Goal: Task Accomplishment & Management: Manage account settings

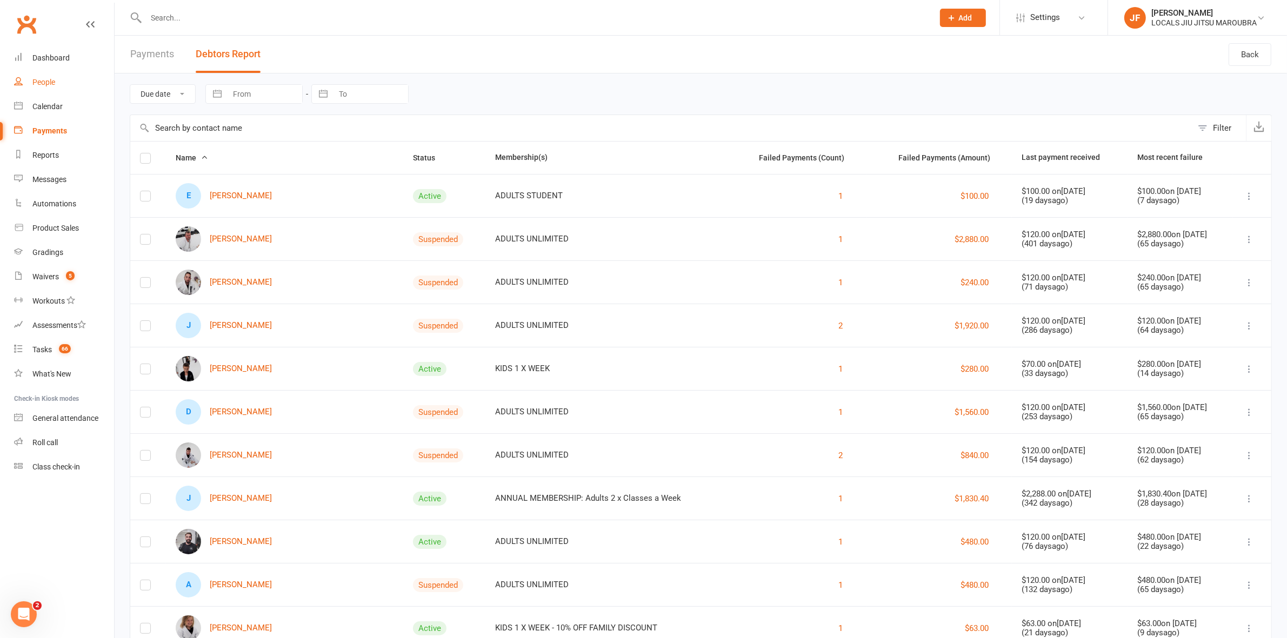
click at [52, 83] on div "People" at bounding box center [43, 82] width 23 height 9
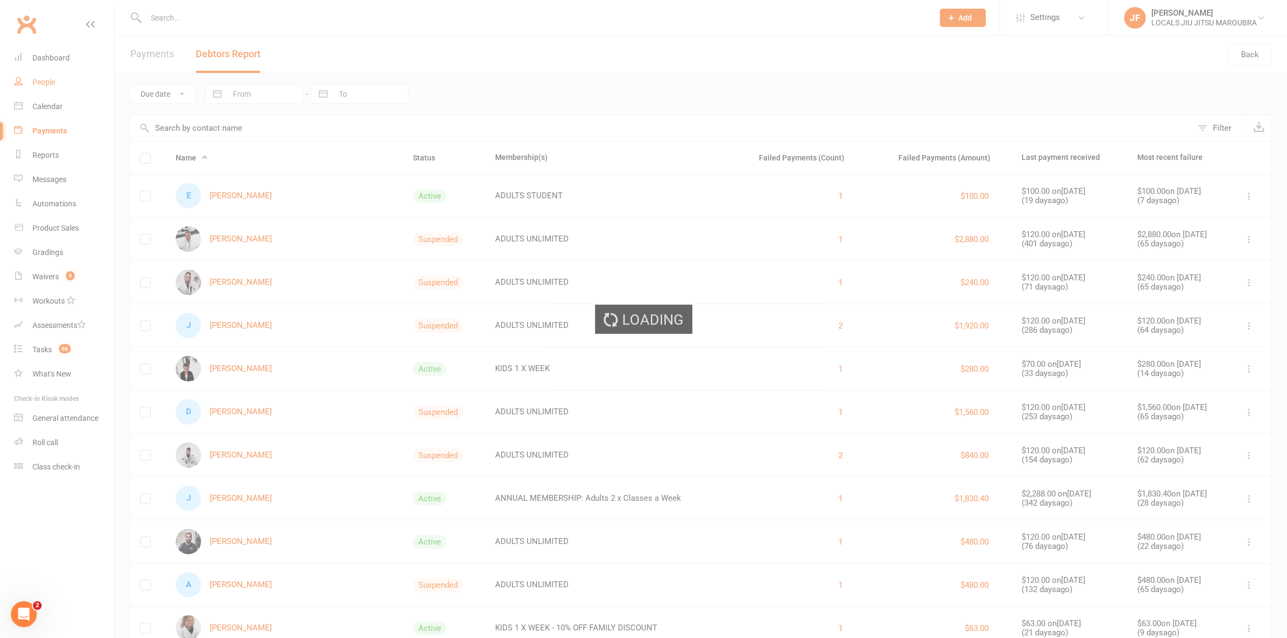
select select "25"
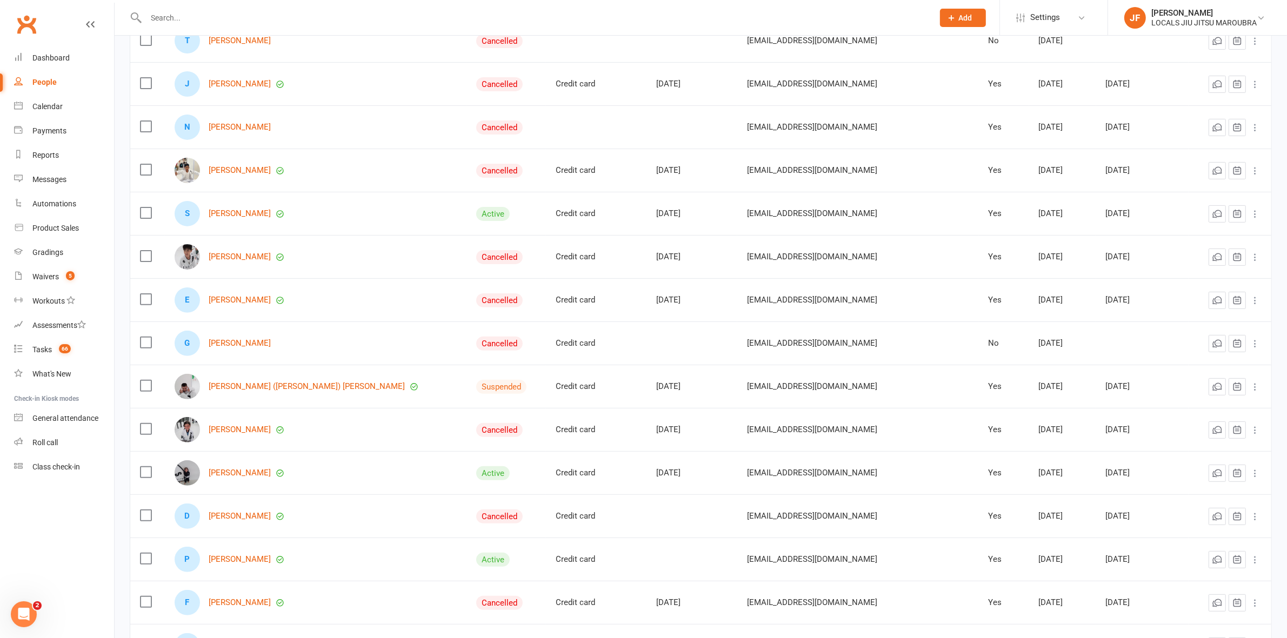
scroll to position [135, 0]
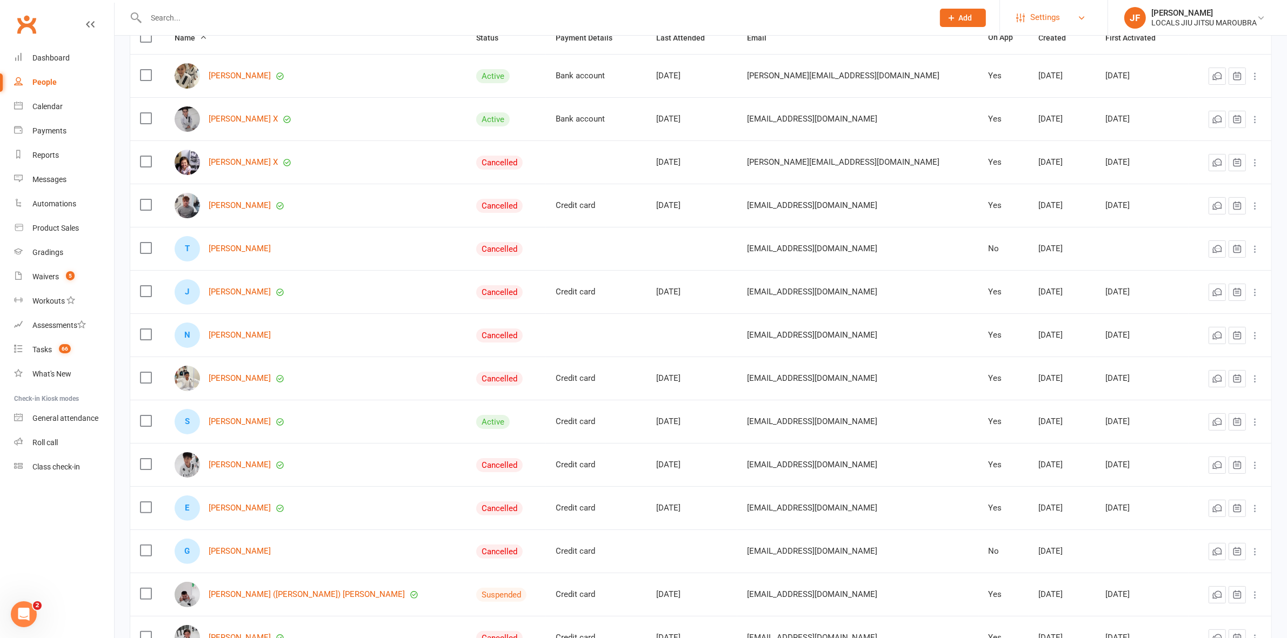
click at [1047, 15] on span "Settings" at bounding box center [1045, 17] width 30 height 24
click at [1049, 52] on link "Membership Plans" at bounding box center [1054, 48] width 108 height 25
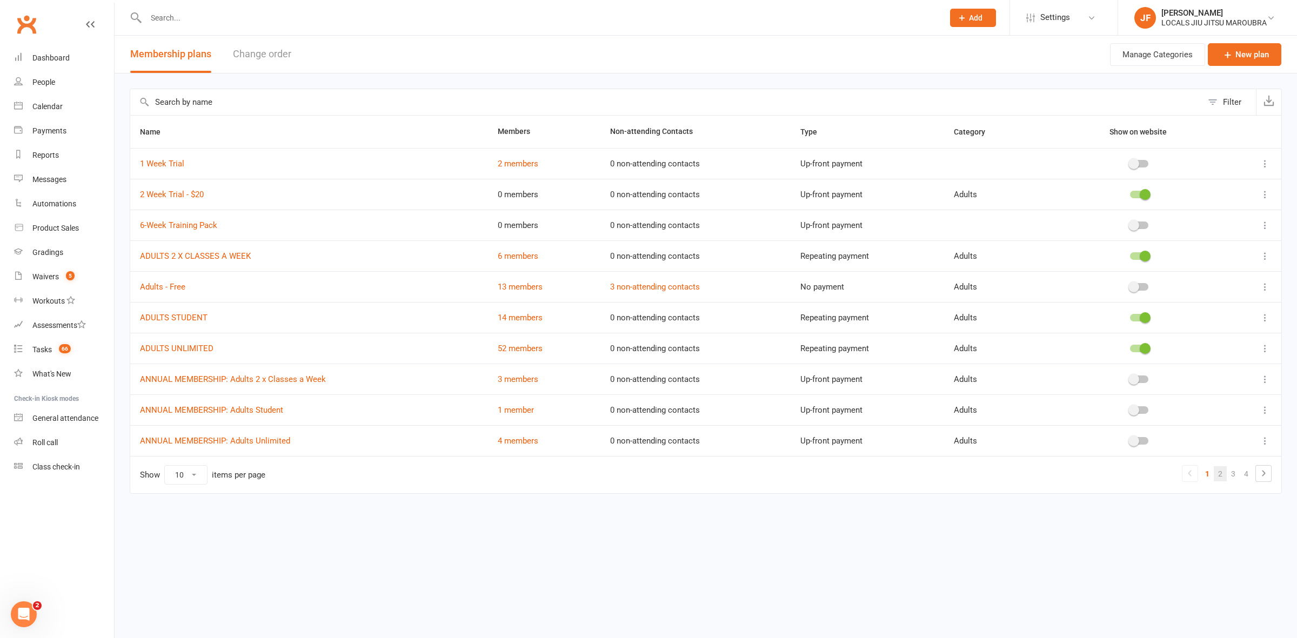
click at [1219, 476] on link "2" at bounding box center [1220, 474] width 13 height 15
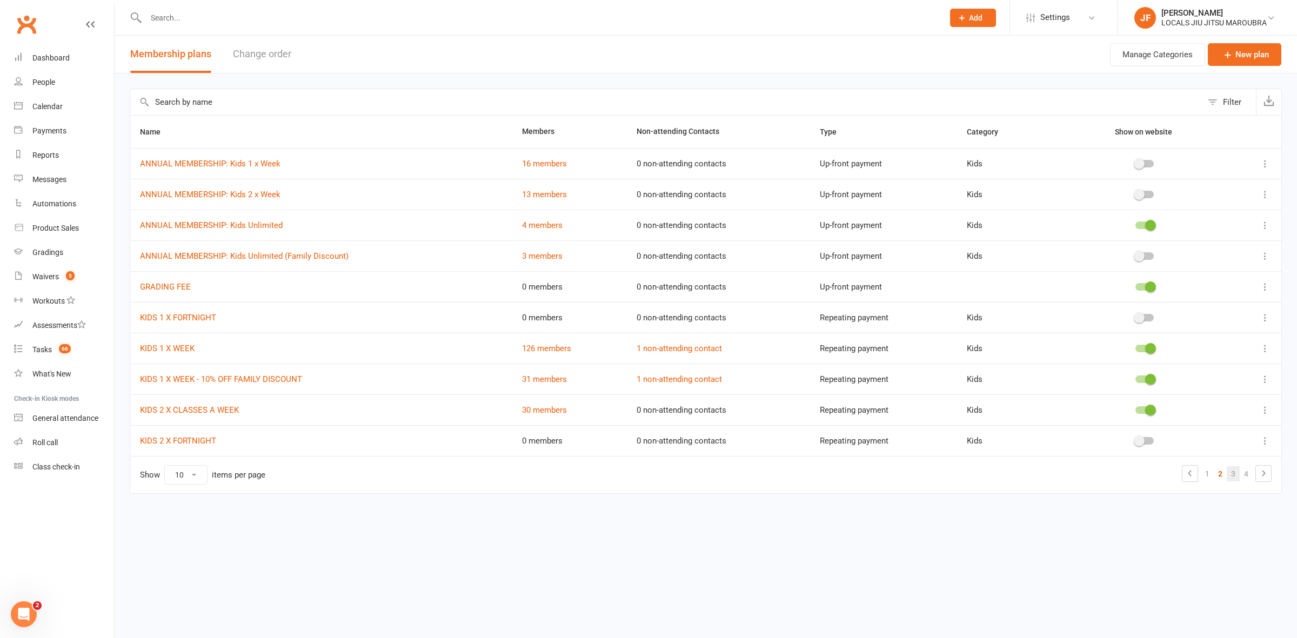
click at [1236, 475] on link "3" at bounding box center [1233, 474] width 13 height 15
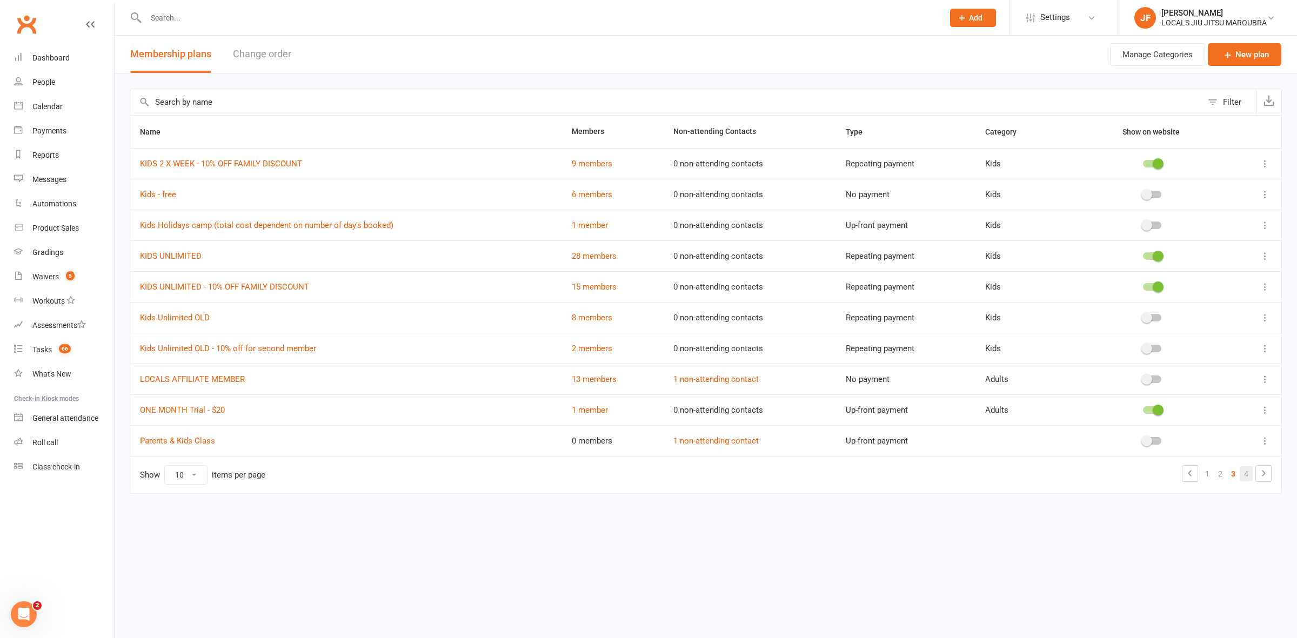
click at [1242, 478] on link "4" at bounding box center [1246, 474] width 13 height 15
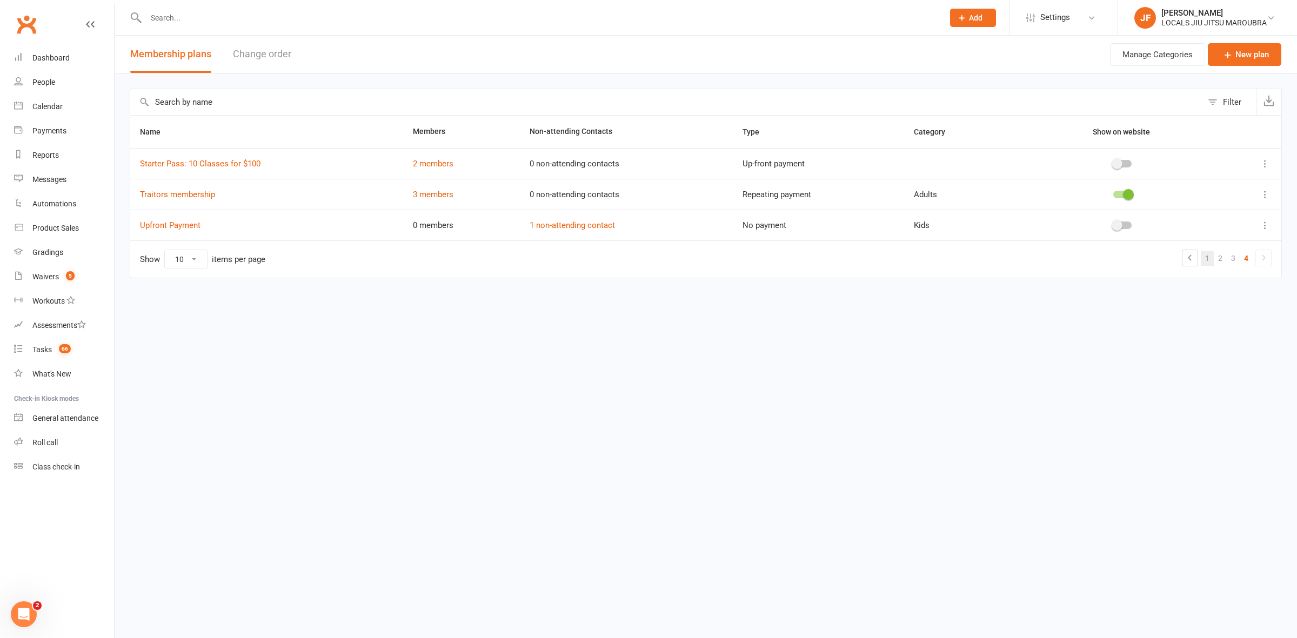
click at [1211, 257] on link "1" at bounding box center [1207, 258] width 13 height 15
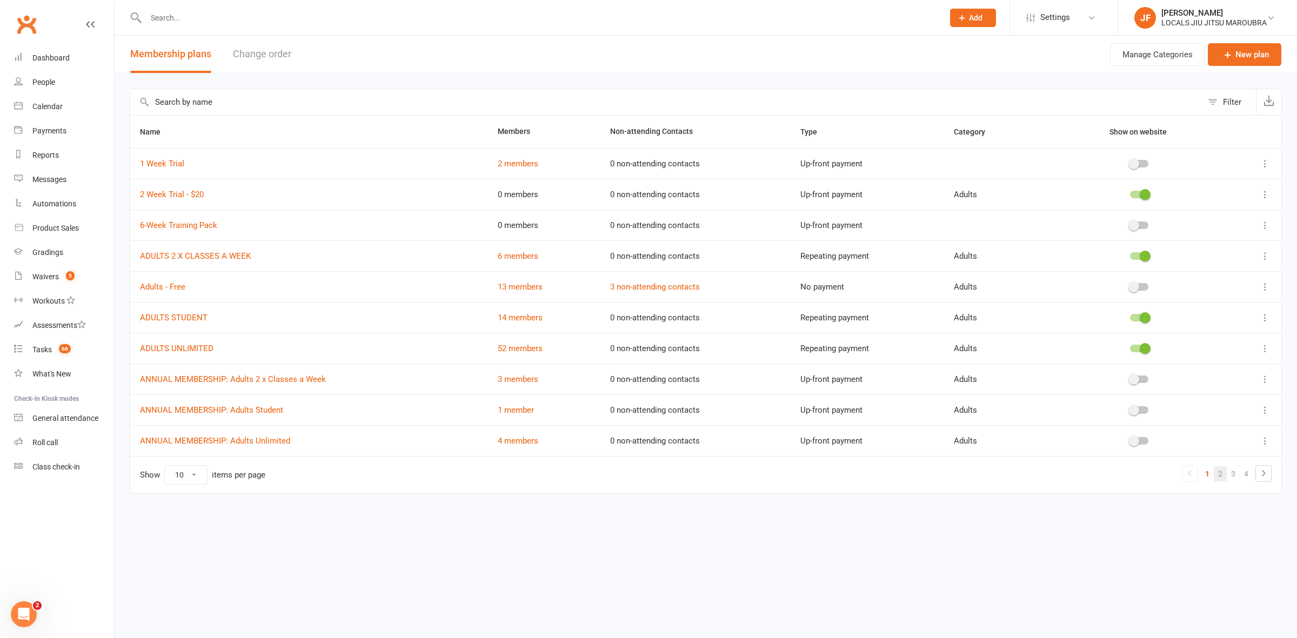
click at [1219, 480] on link "2" at bounding box center [1220, 474] width 13 height 15
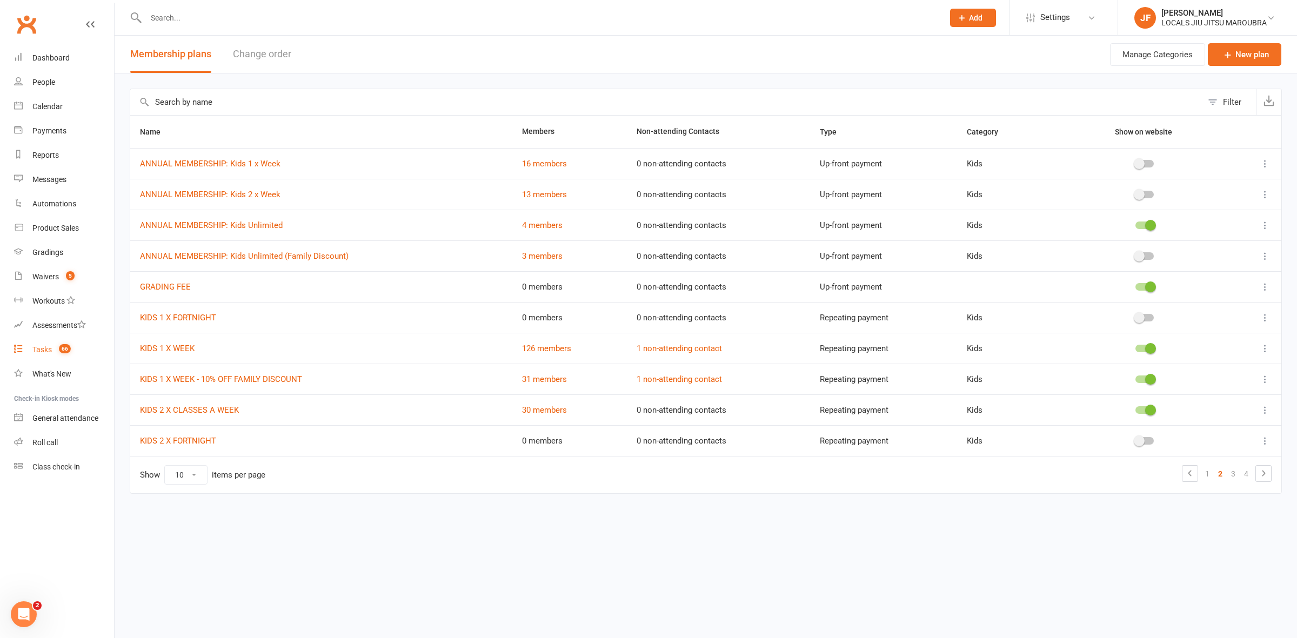
click at [42, 357] on link "Tasks 66" at bounding box center [64, 350] width 100 height 24
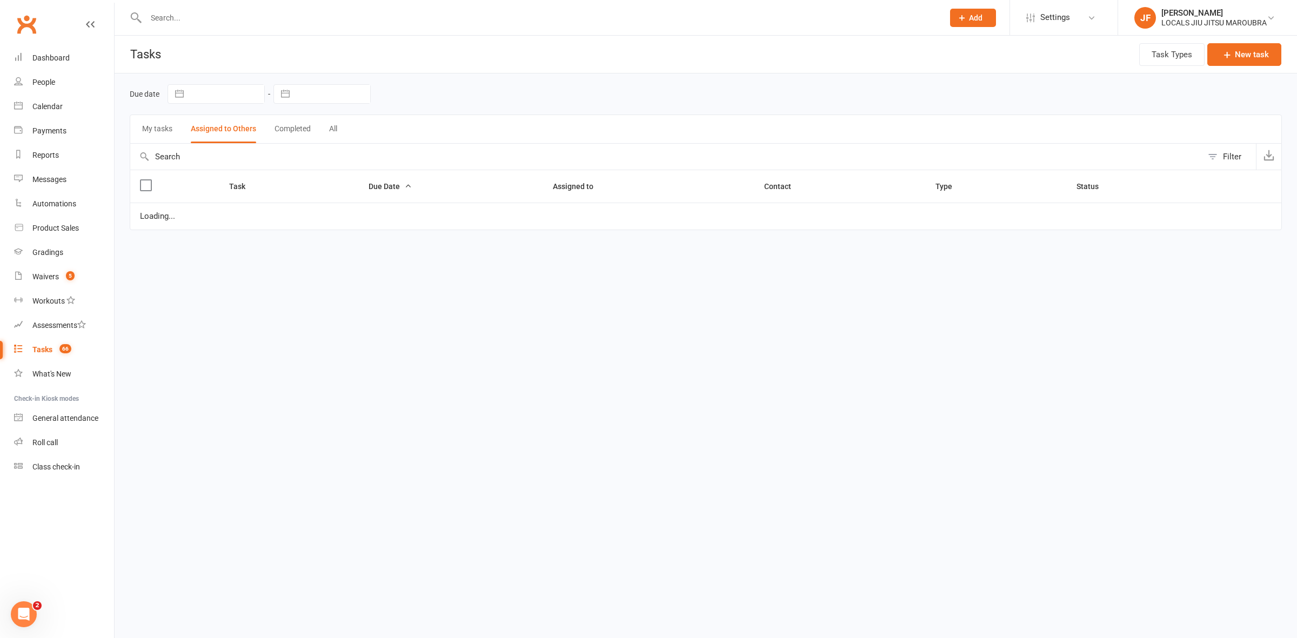
select select "started"
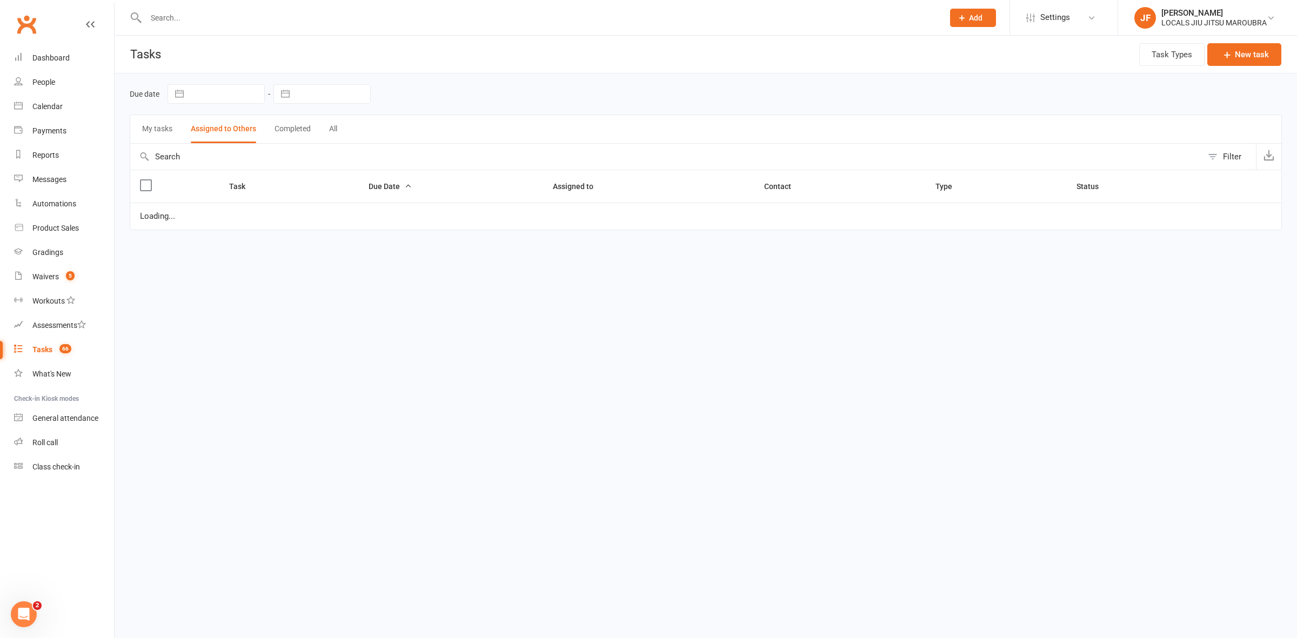
select select "started"
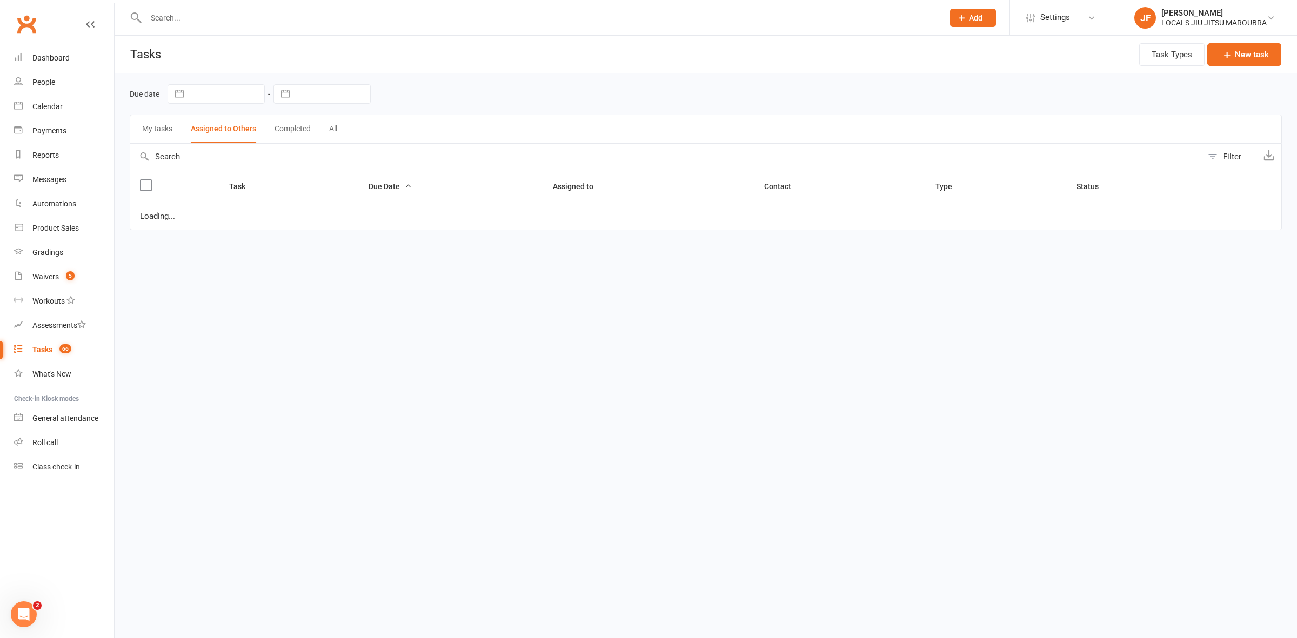
select select "started"
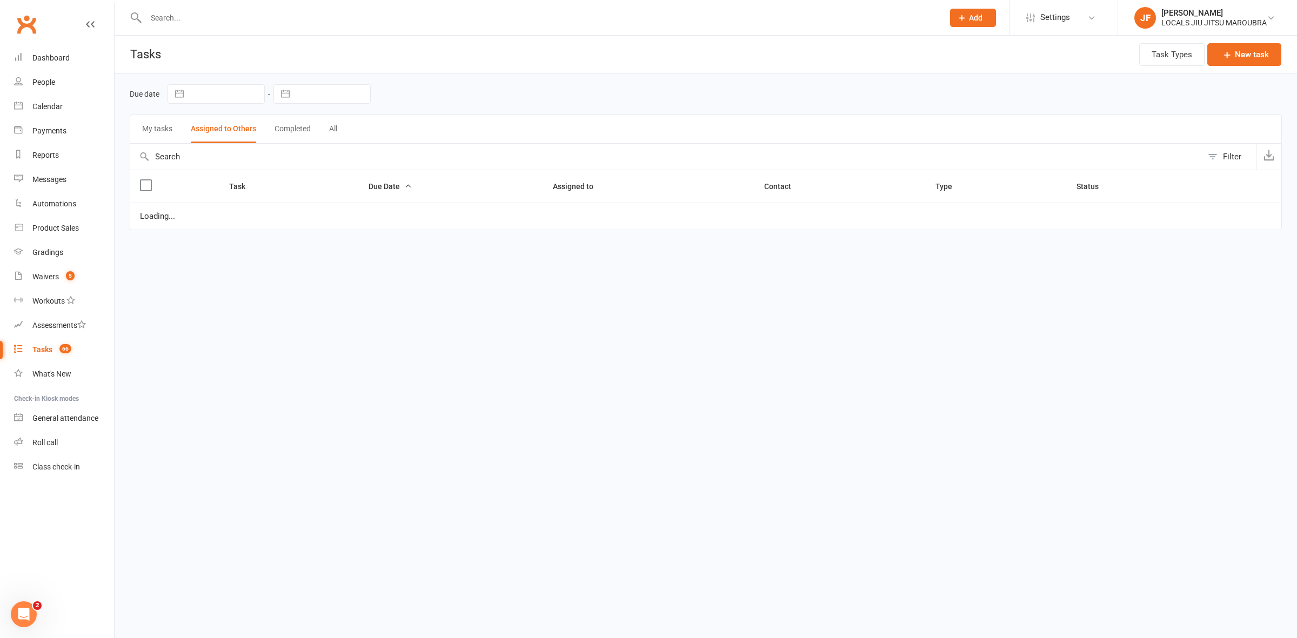
select select "started"
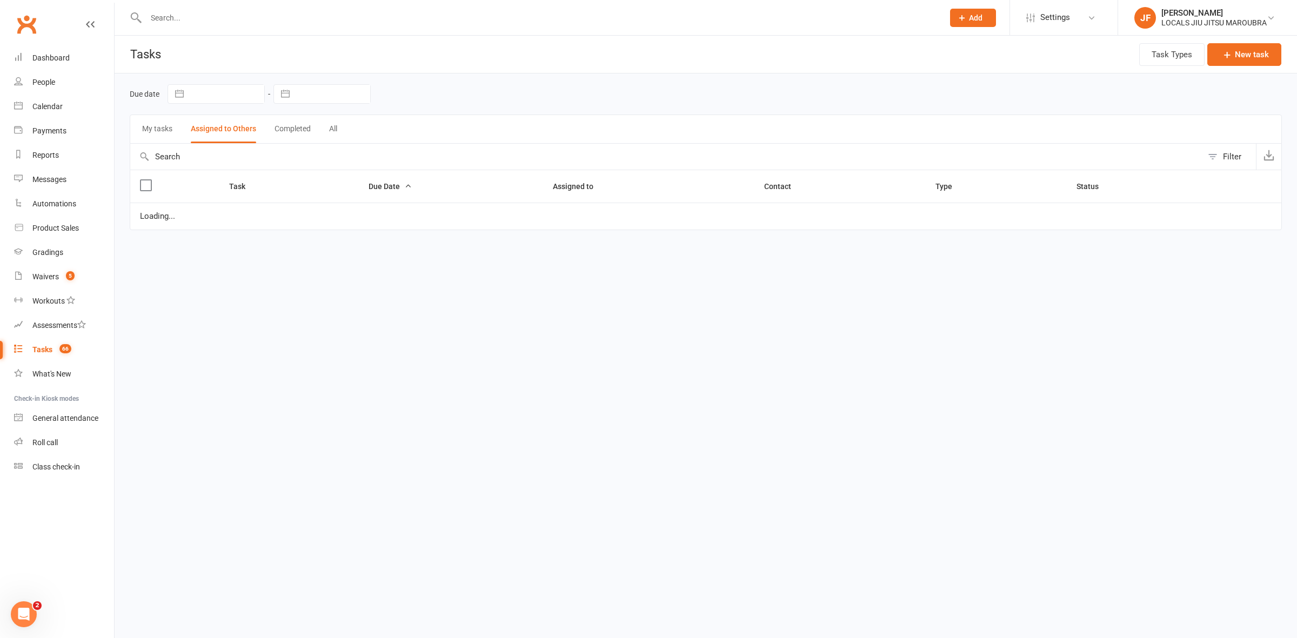
select select "started"
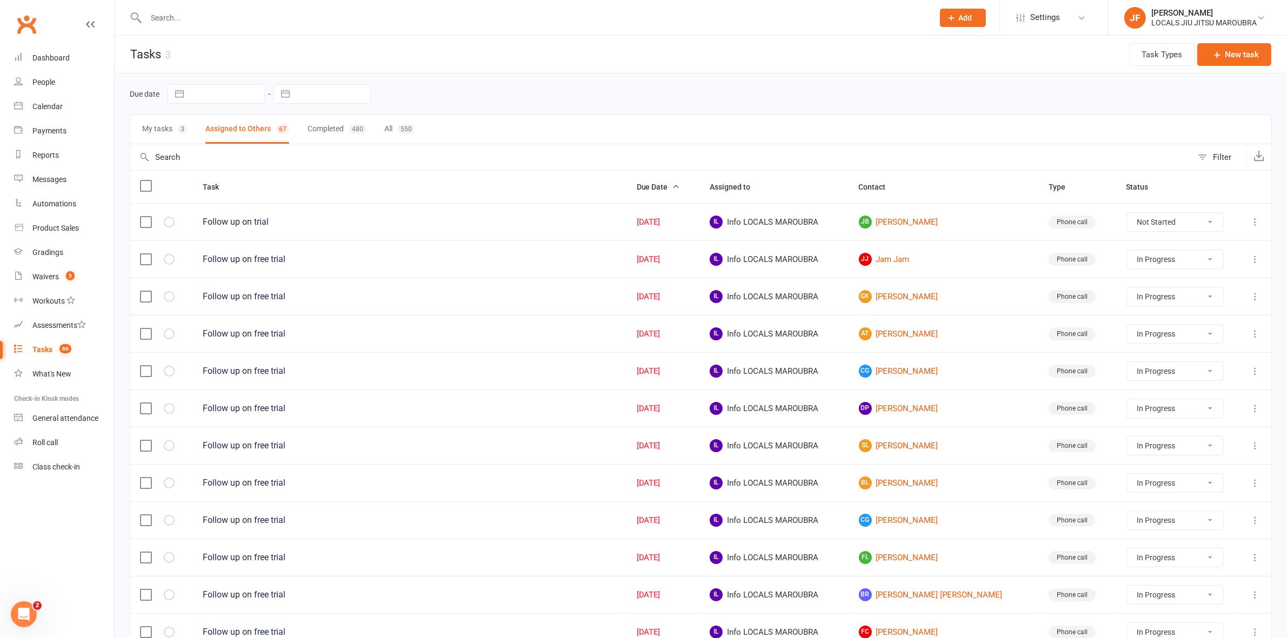
click at [152, 126] on button "My tasks 3" at bounding box center [164, 129] width 45 height 29
select select "started"
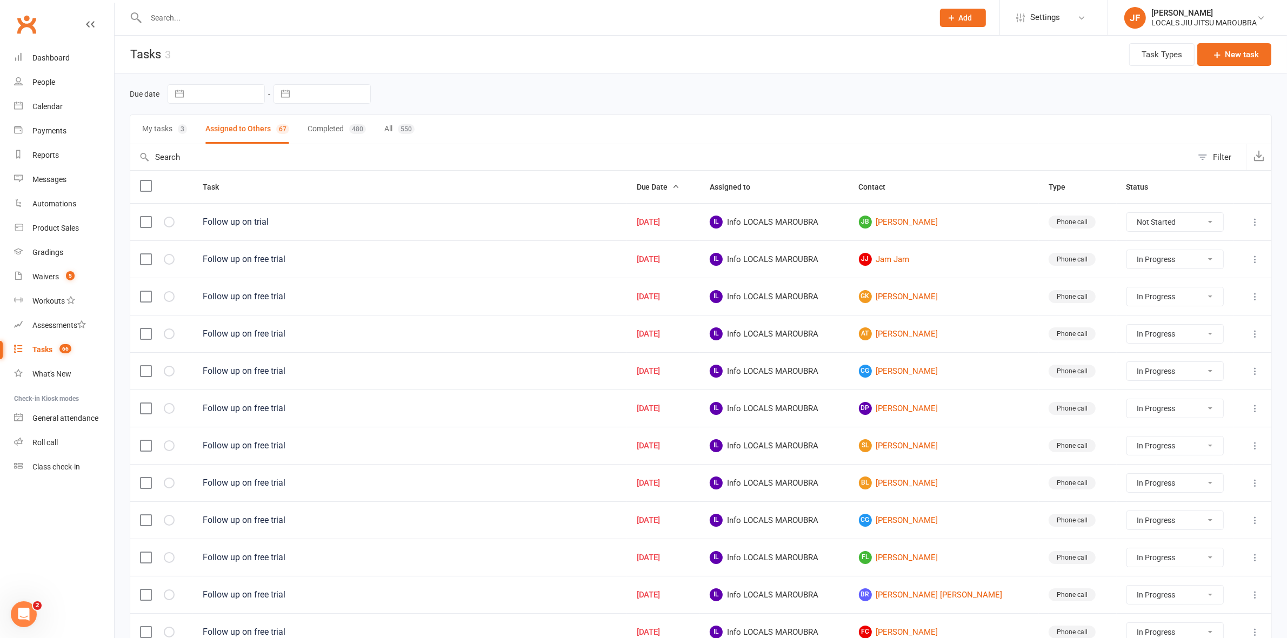
select select "started"
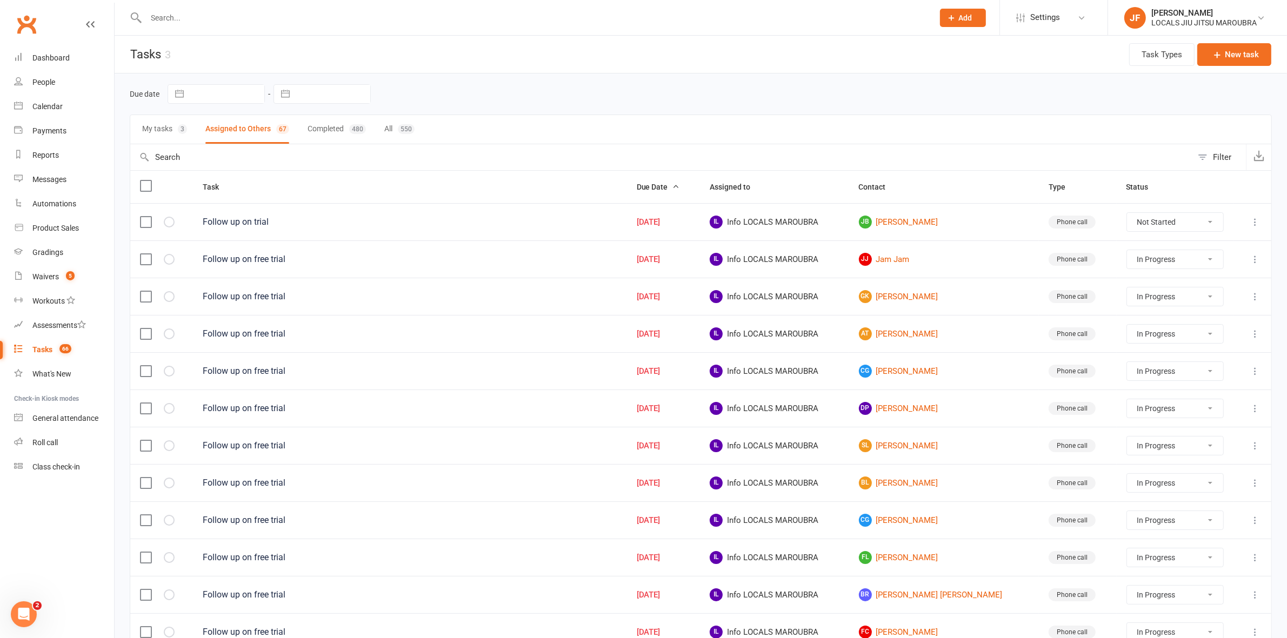
select select "started"
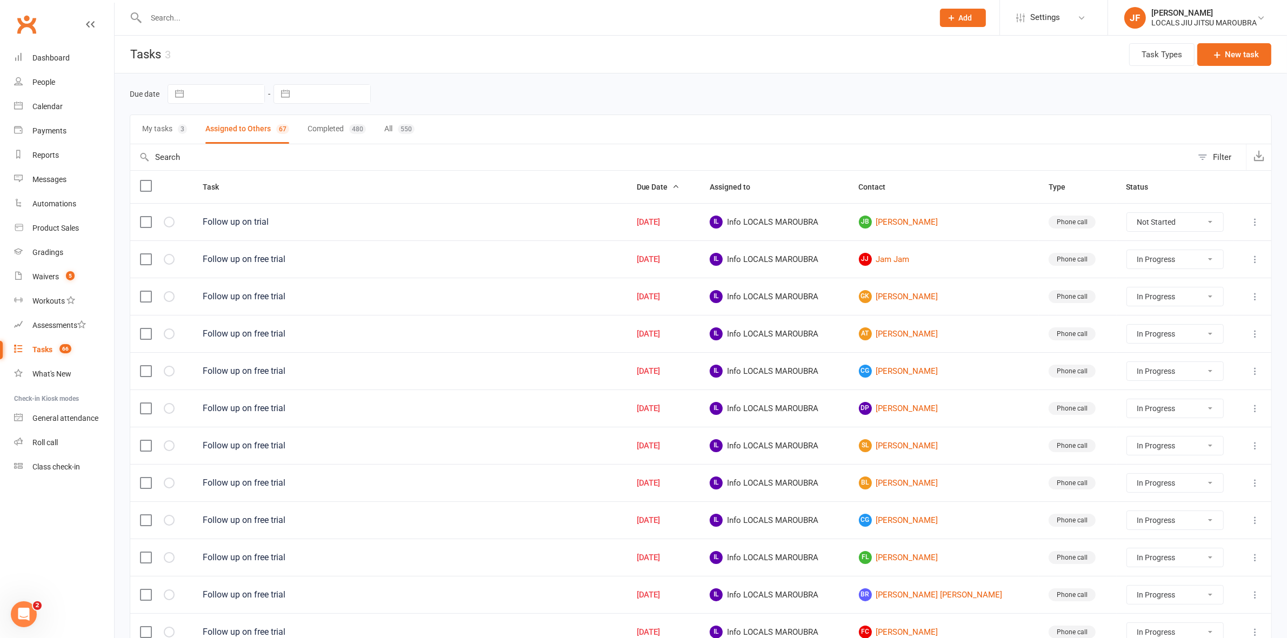
select select "started"
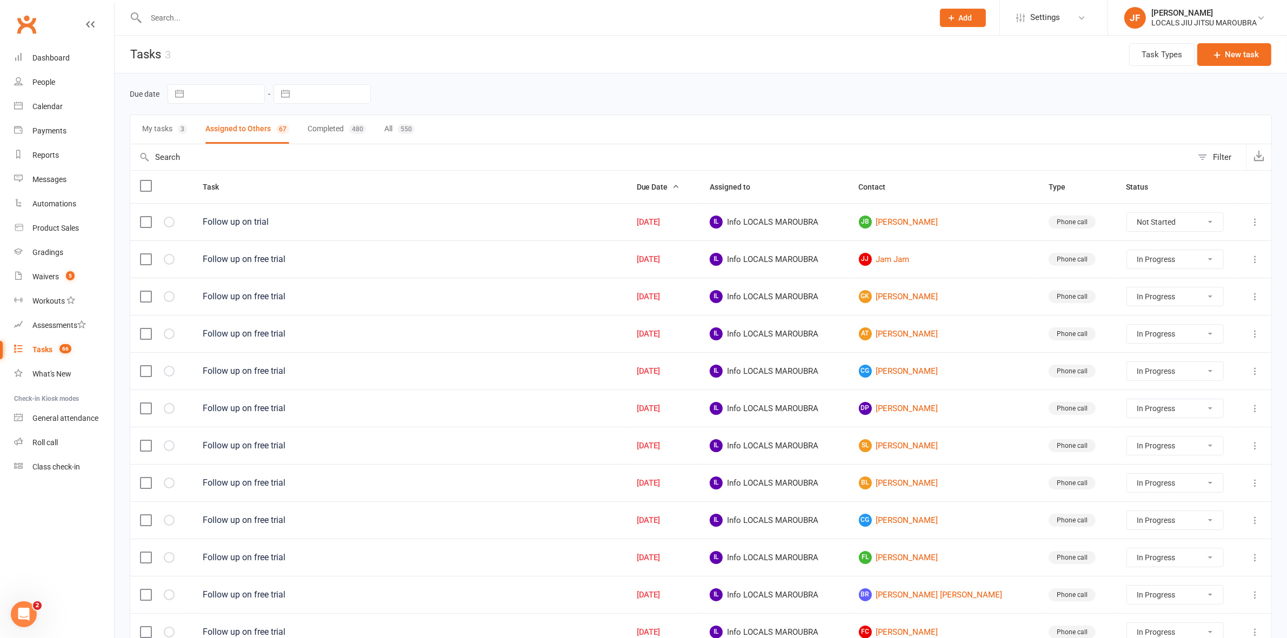
select select "started"
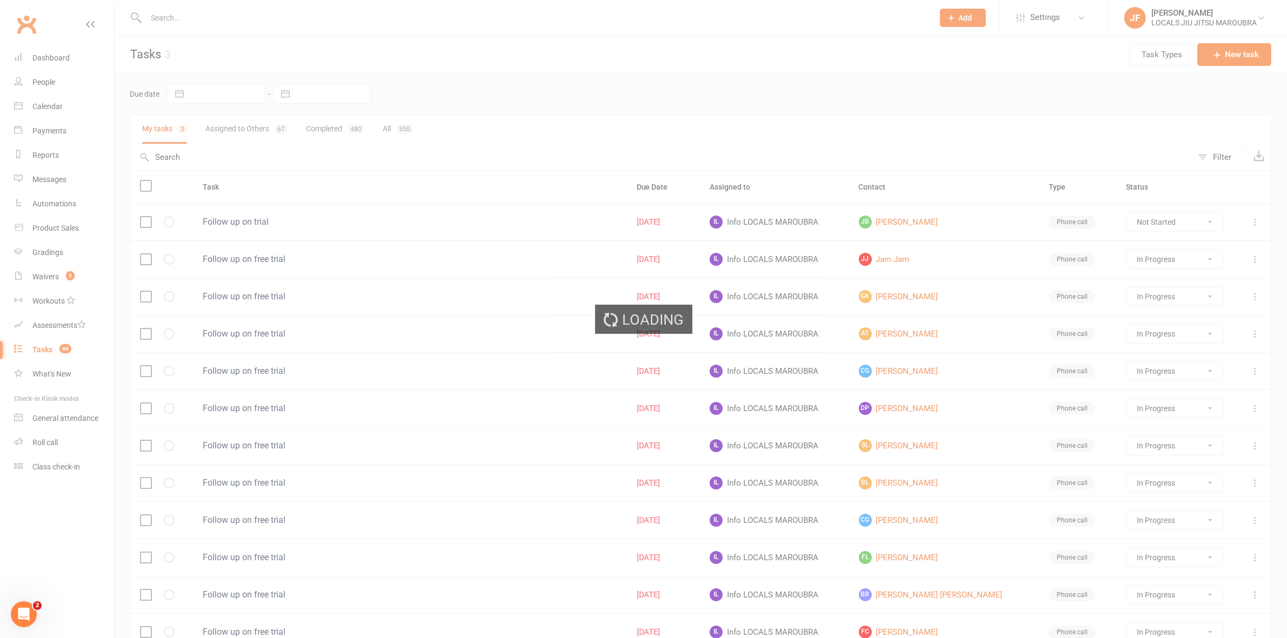
select select "started"
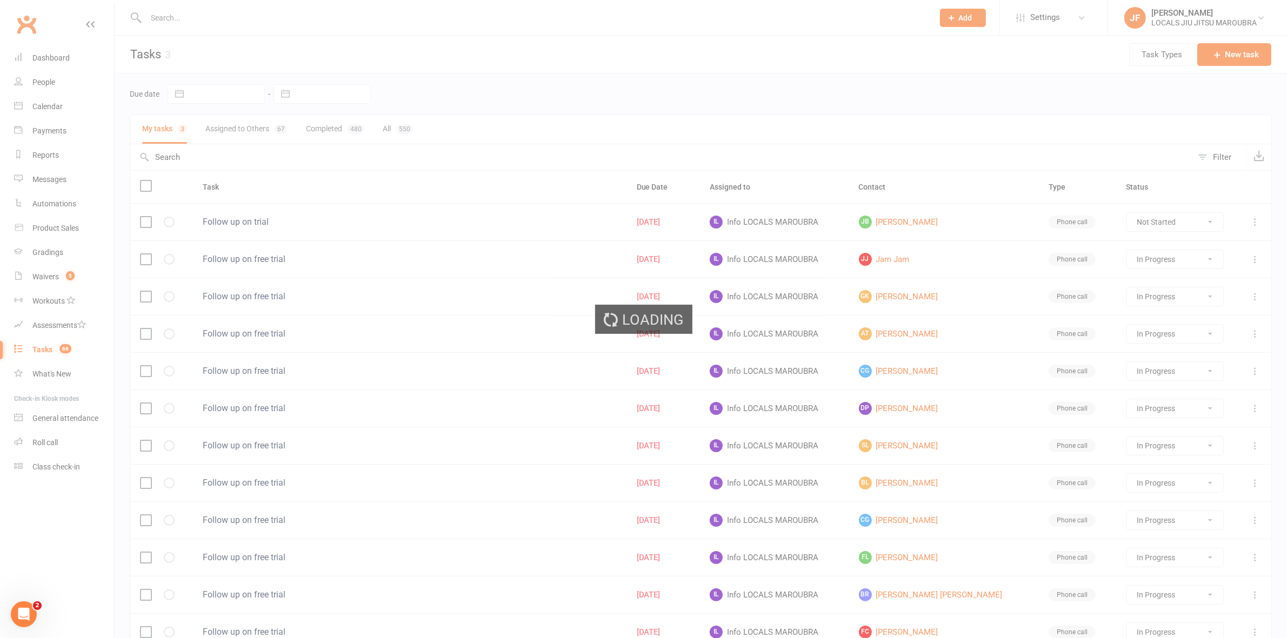
select select "started"
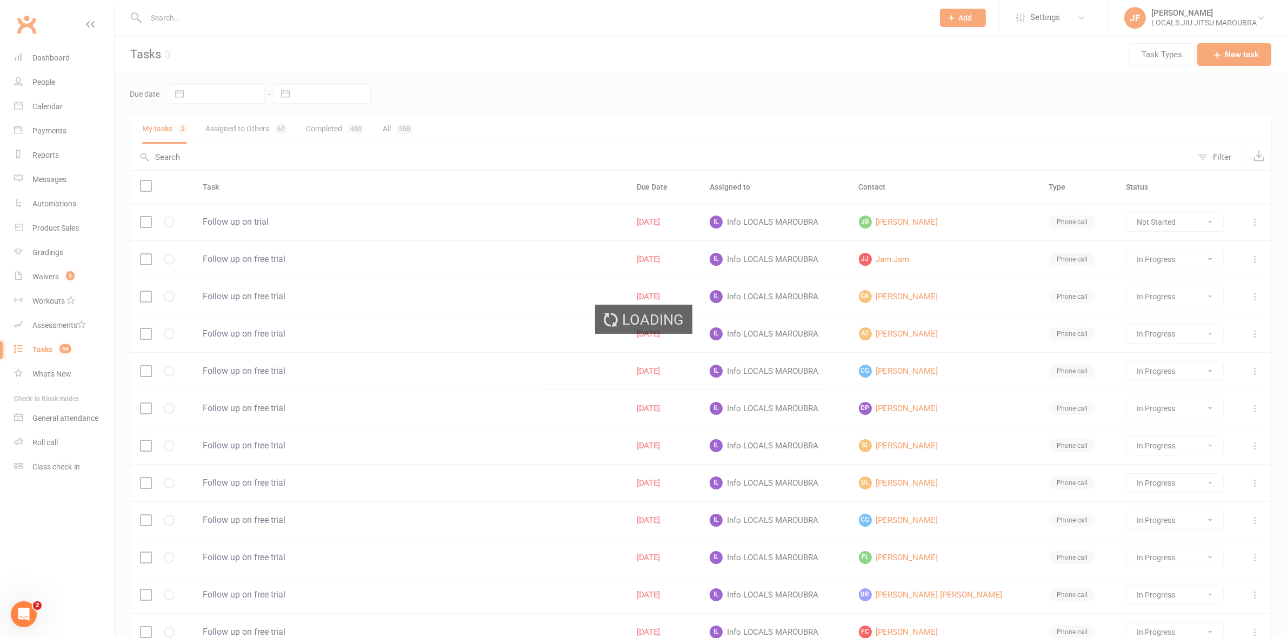
select select "started"
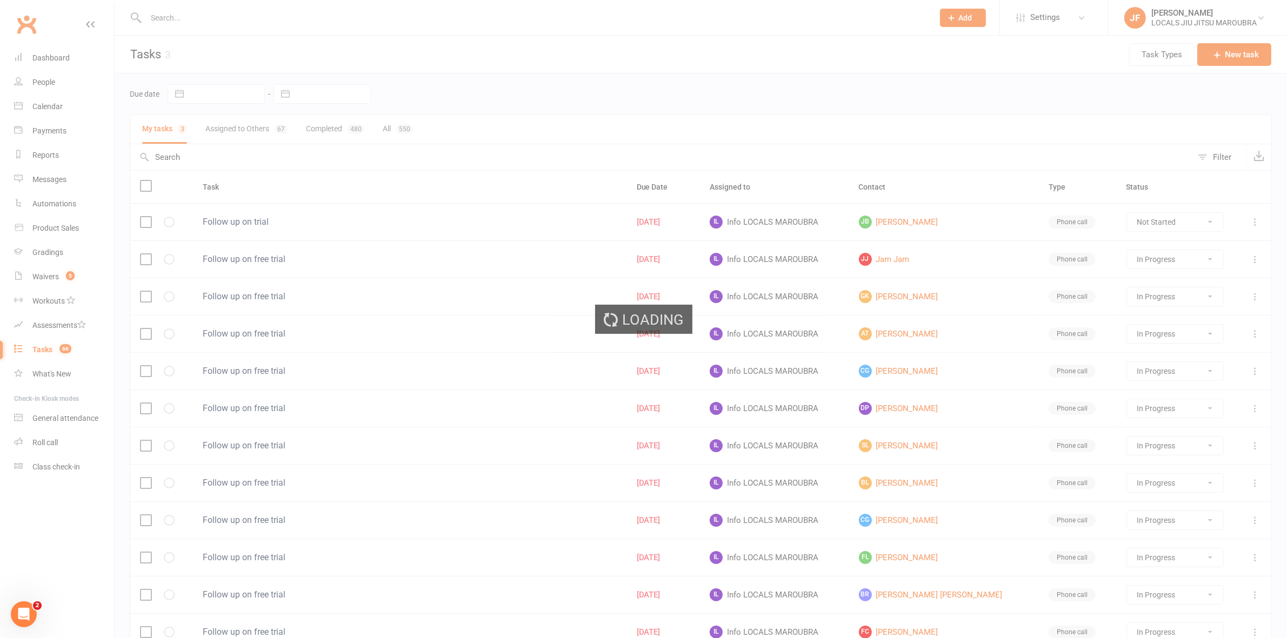
select select "started"
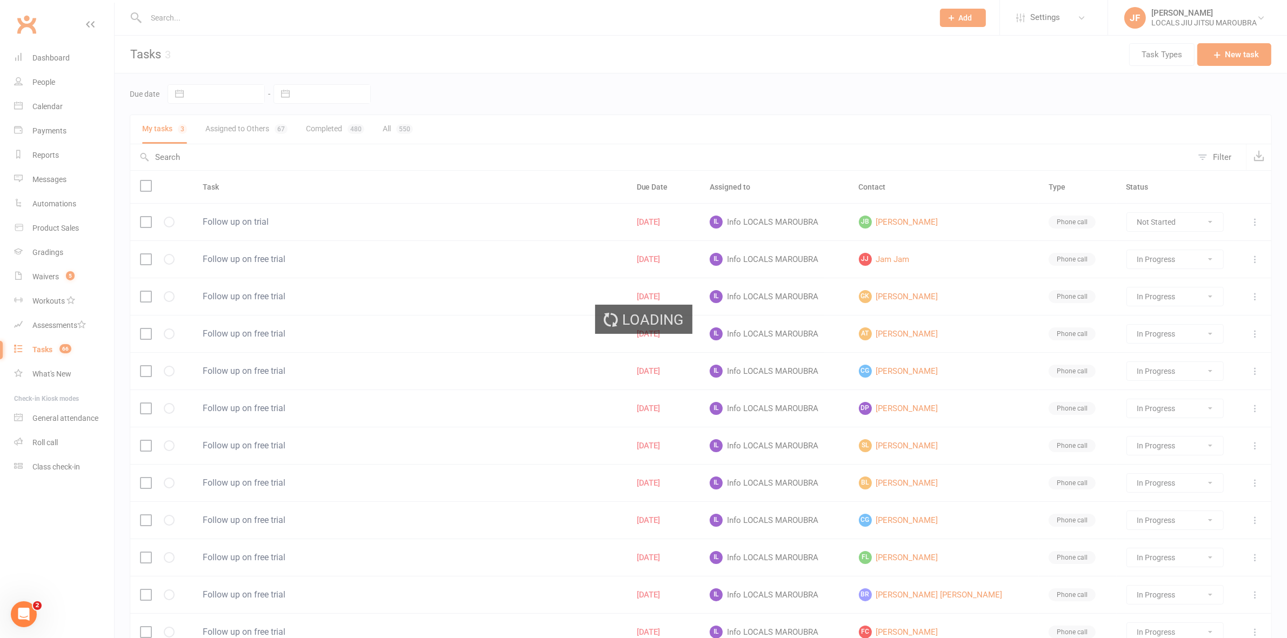
select select "started"
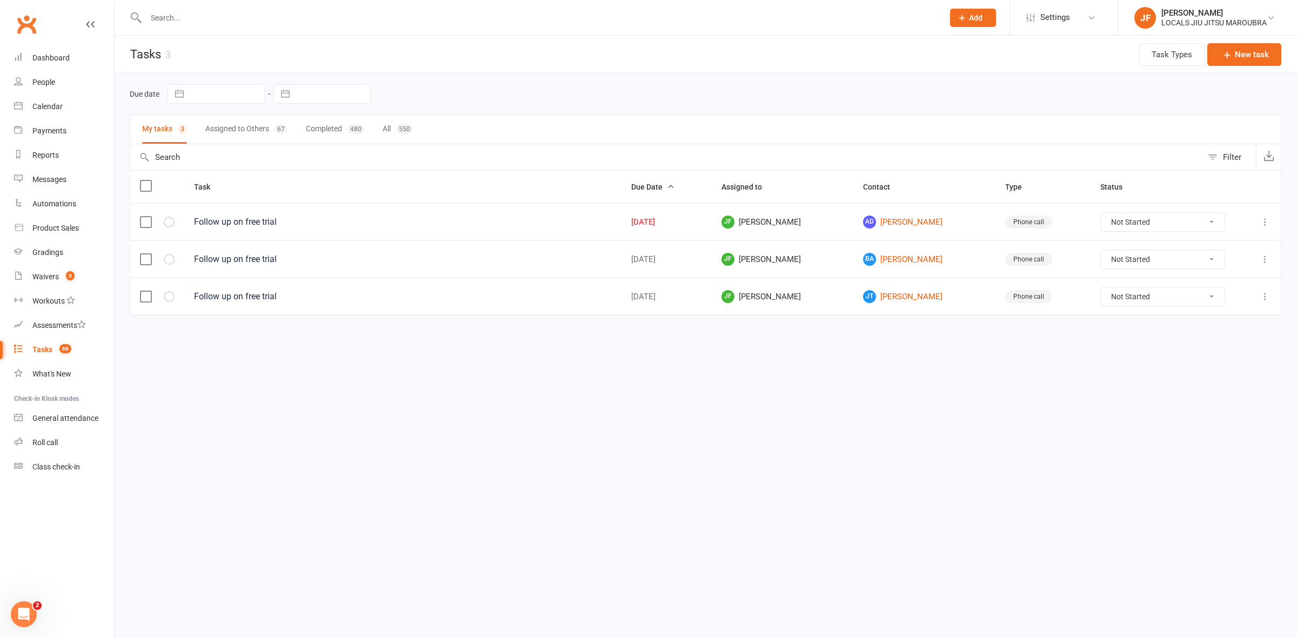
click at [1128, 222] on select "Not Started In Progress Waiting Complete" at bounding box center [1163, 222] width 124 height 18
click at [1106, 214] on select "Not Started In Progress Waiting Complete" at bounding box center [1163, 222] width 124 height 18
select select "unstarted"
select select "started"
click at [1266, 221] on icon at bounding box center [1265, 222] width 11 height 11
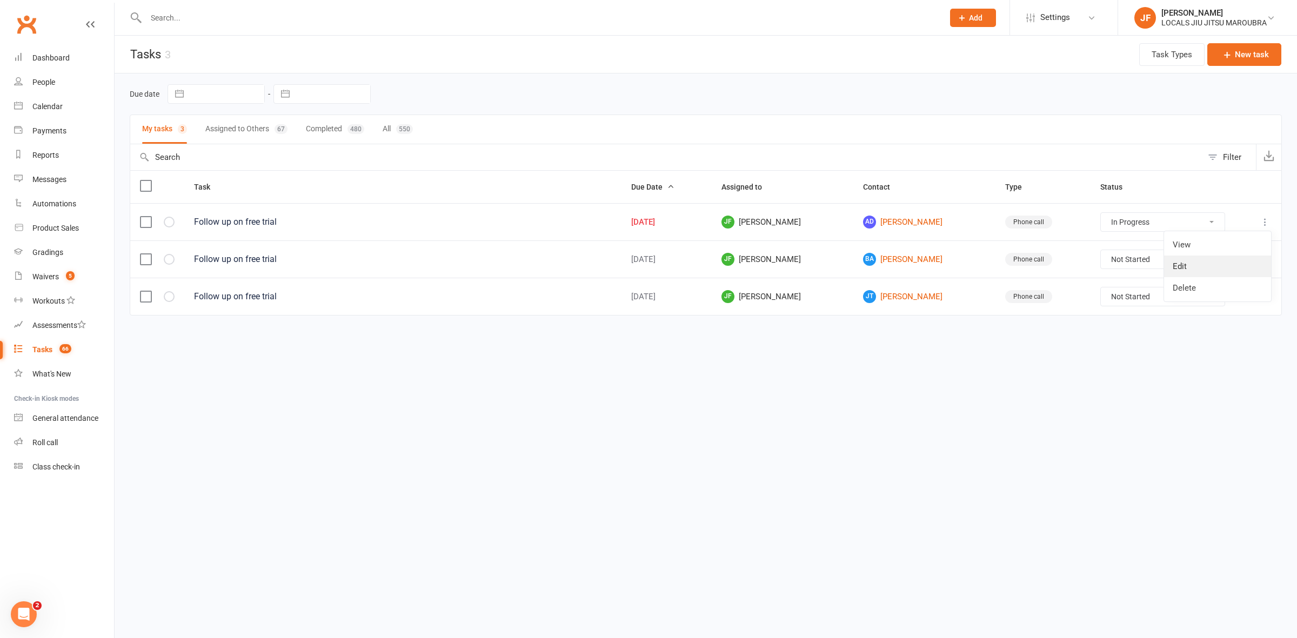
click at [1187, 262] on link "Edit" at bounding box center [1217, 267] width 107 height 22
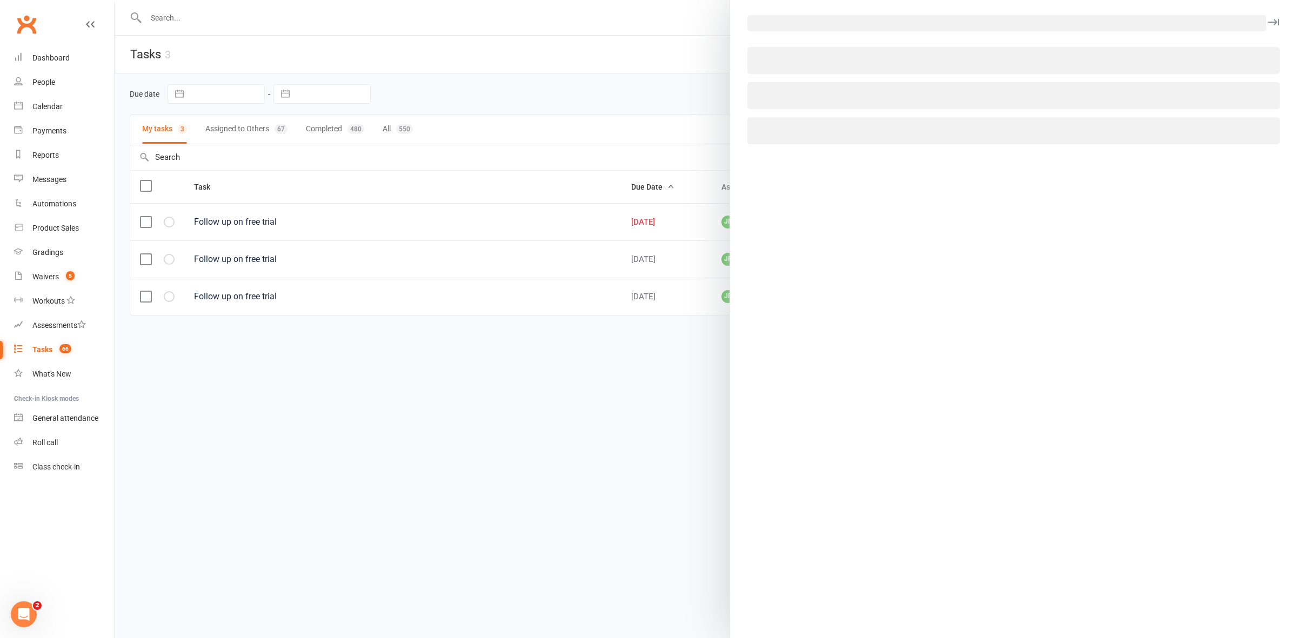
select select "51198"
select select "3518"
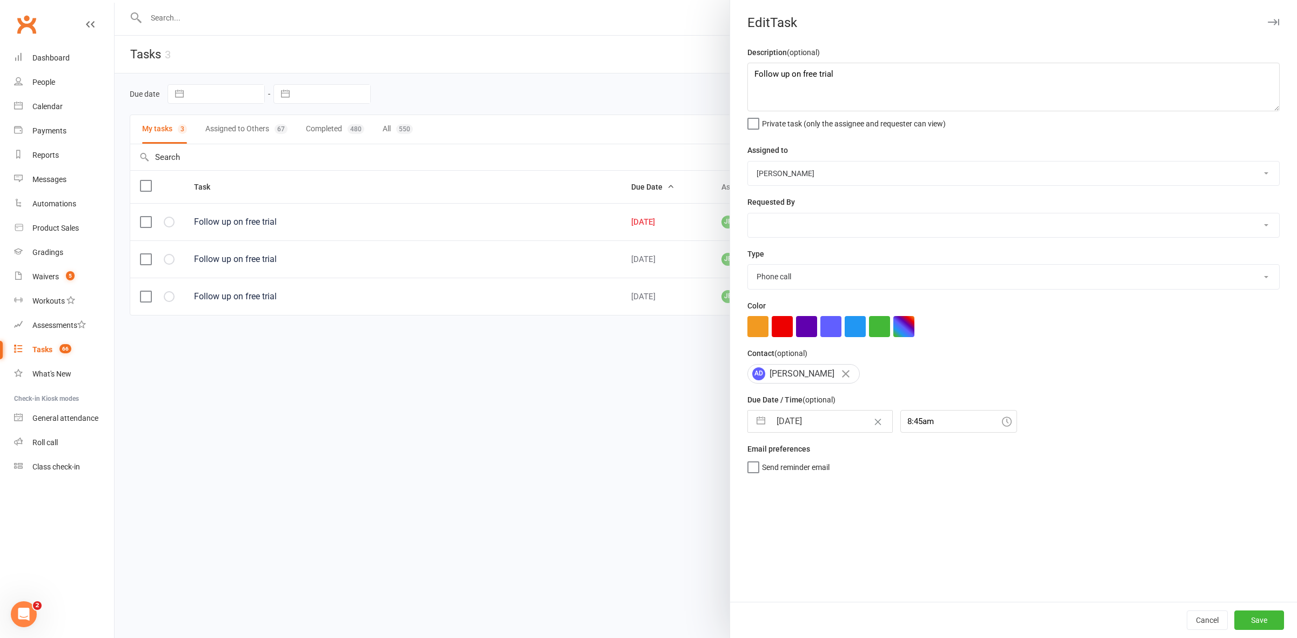
drag, startPoint x: 830, startPoint y: 179, endPoint x: 820, endPoint y: 184, distance: 11.6
click at [830, 179] on select "[PERSON_NAME] [PERSON_NAME] [PERSON_NAME] [PERSON_NAME] [PERSON_NAME] [PERSON_N…" at bounding box center [1013, 174] width 531 height 24
select select "31776"
click at [748, 162] on select "[PERSON_NAME] [PERSON_NAME] [PERSON_NAME] [PERSON_NAME] [PERSON_NAME] [PERSON_N…" at bounding box center [1013, 174] width 531 height 24
drag, startPoint x: 782, startPoint y: 226, endPoint x: 787, endPoint y: 236, distance: 10.6
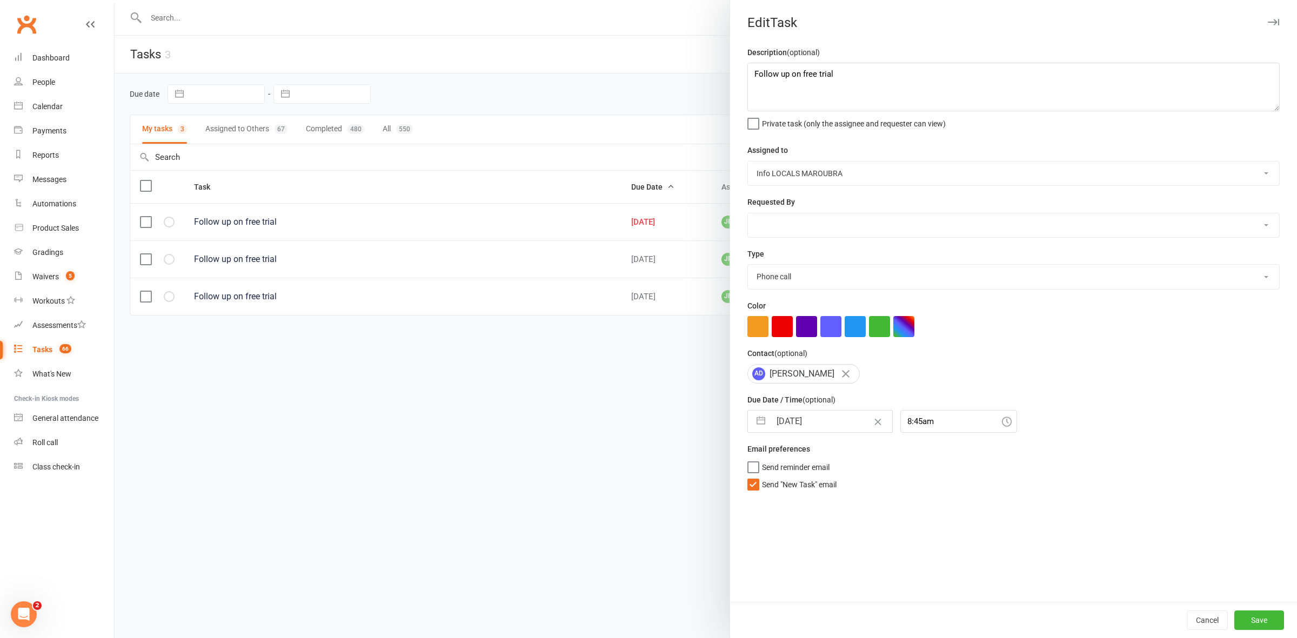
click at [782, 226] on select "[PERSON_NAME] [PERSON_NAME] [PERSON_NAME] [PERSON_NAME] [PERSON_NAME] [PERSON_N…" at bounding box center [1013, 226] width 531 height 24
select select "51198"
click at [748, 214] on select "[PERSON_NAME] [PERSON_NAME] [PERSON_NAME] [PERSON_NAME] [PERSON_NAME] [PERSON_N…" at bounding box center [1013, 226] width 531 height 24
click at [1235, 615] on button "Save" at bounding box center [1260, 620] width 50 height 19
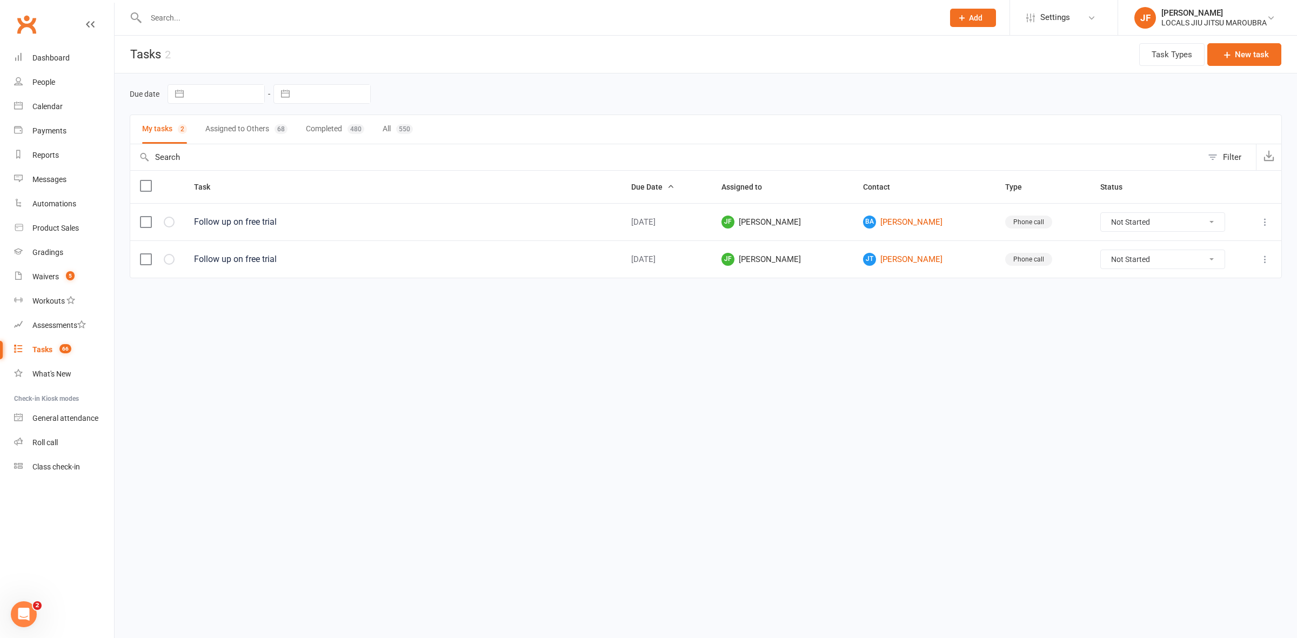
click at [228, 128] on button "Assigned to Others 68" at bounding box center [246, 129] width 82 height 29
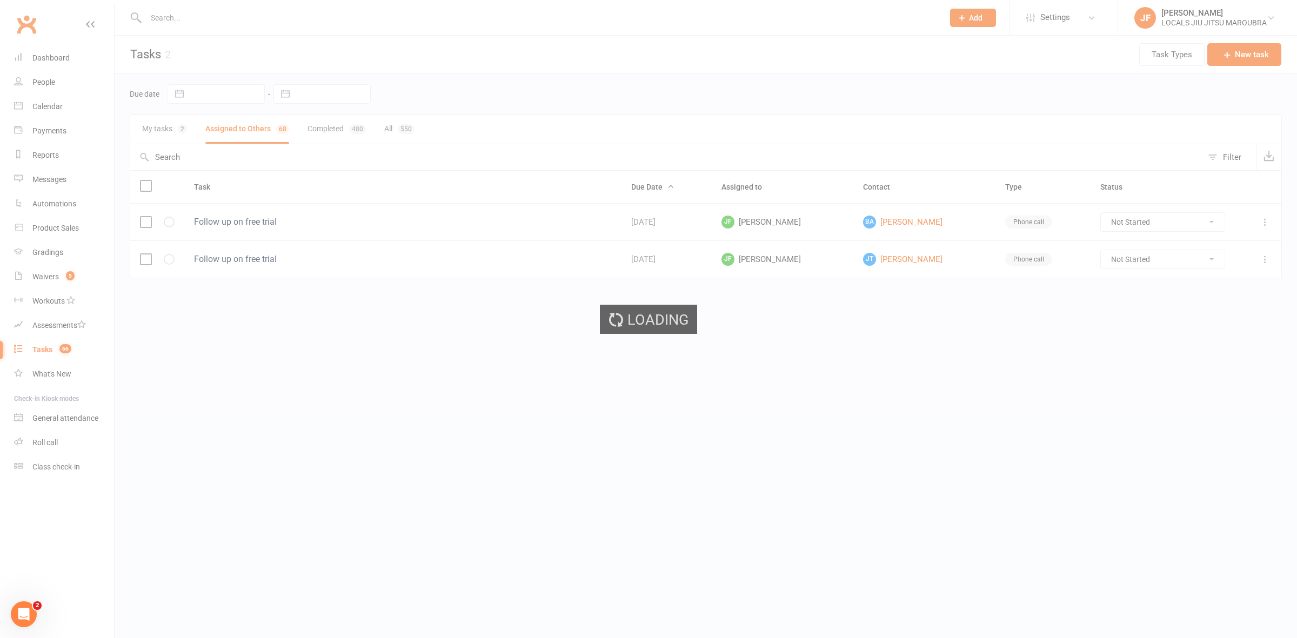
select select "started"
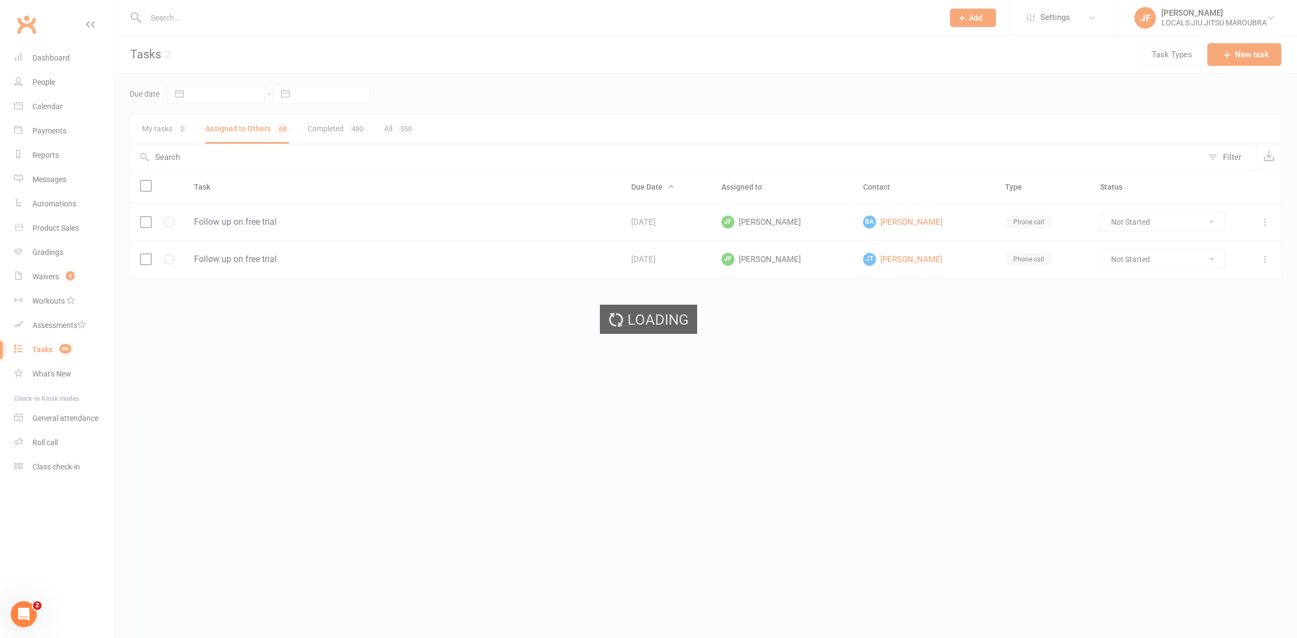
select select "started"
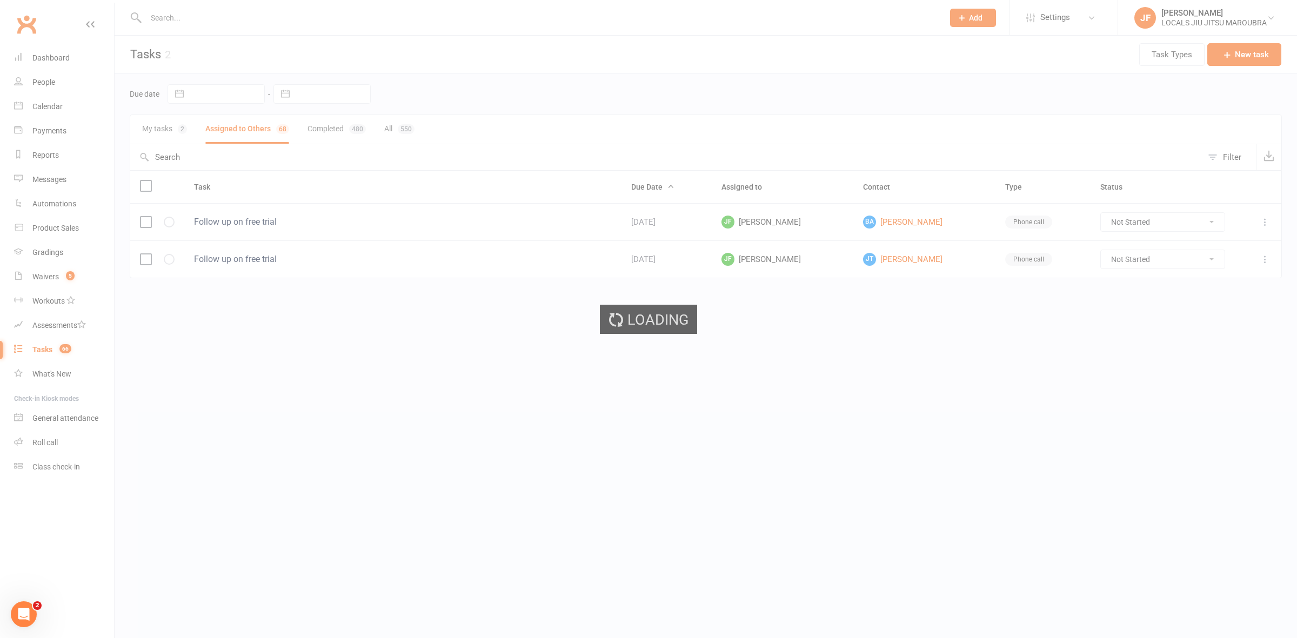
select select "started"
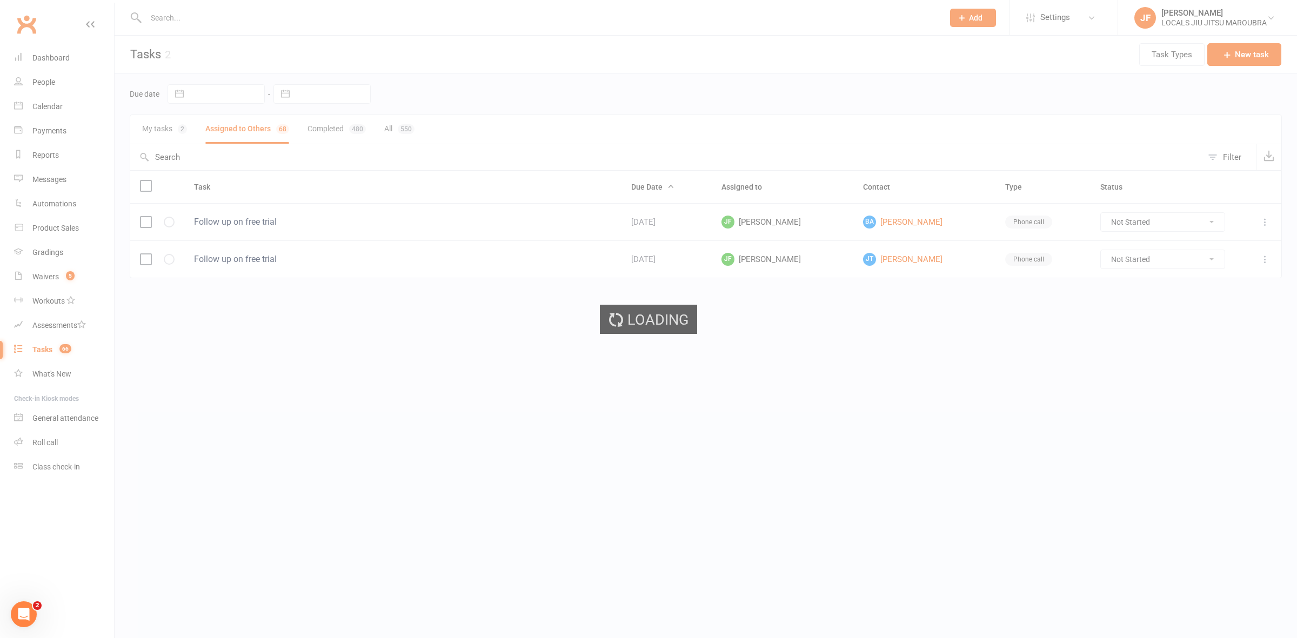
select select "started"
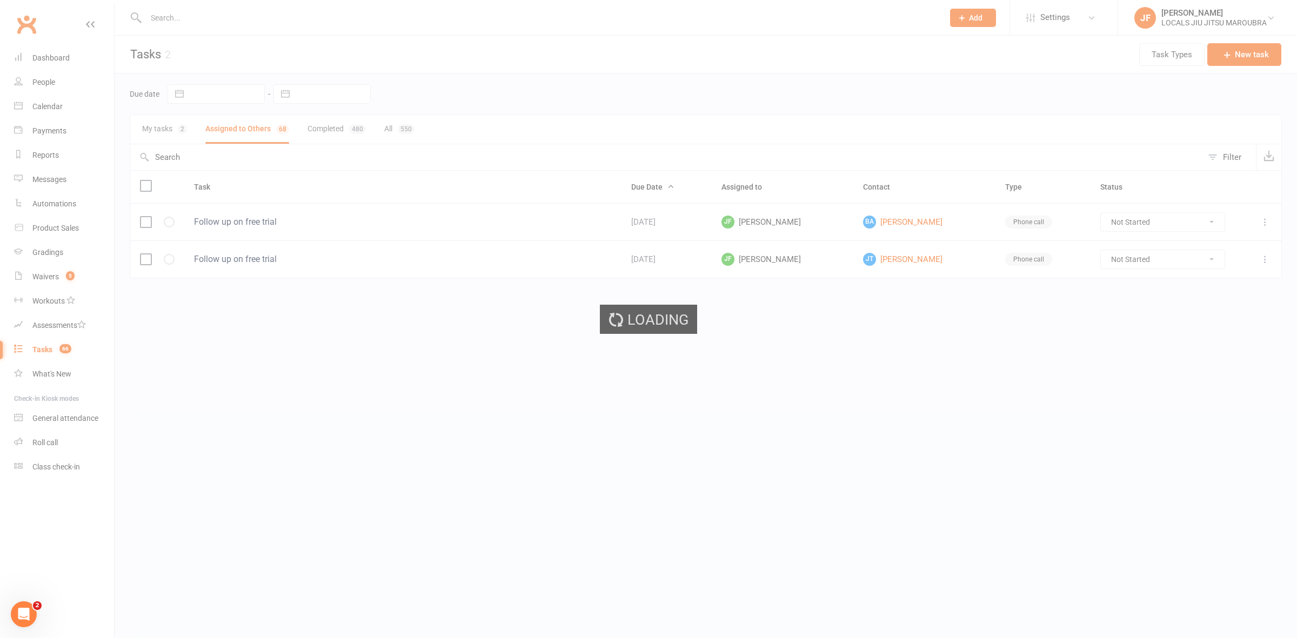
select select "started"
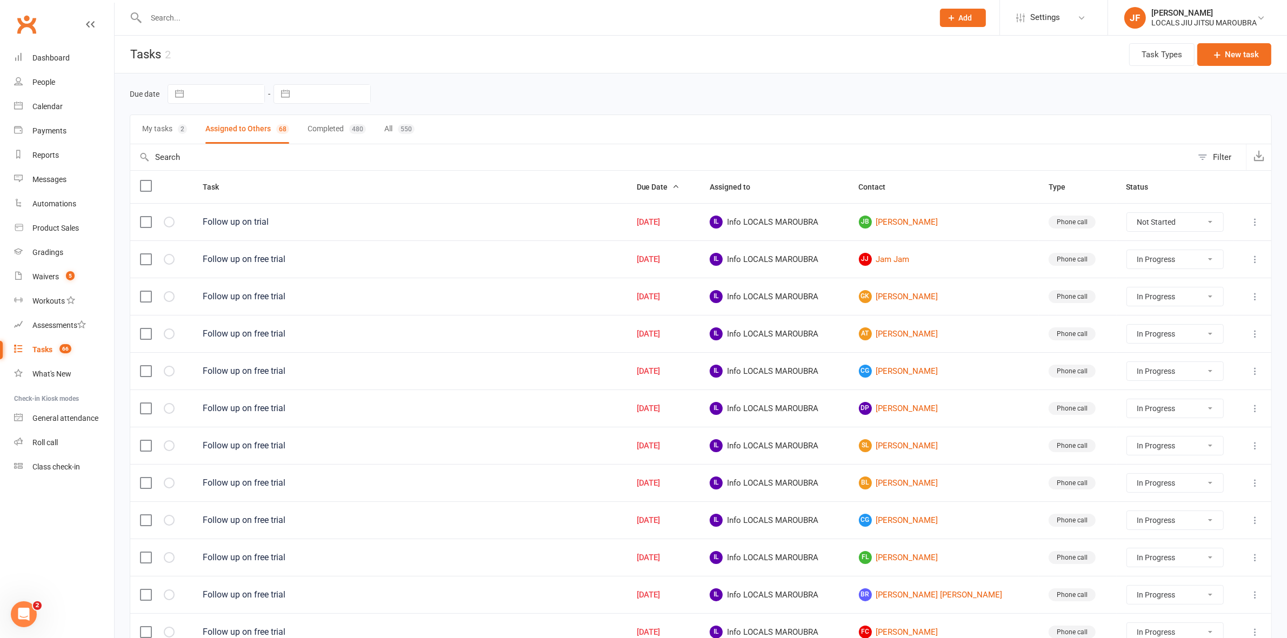
select select "started"
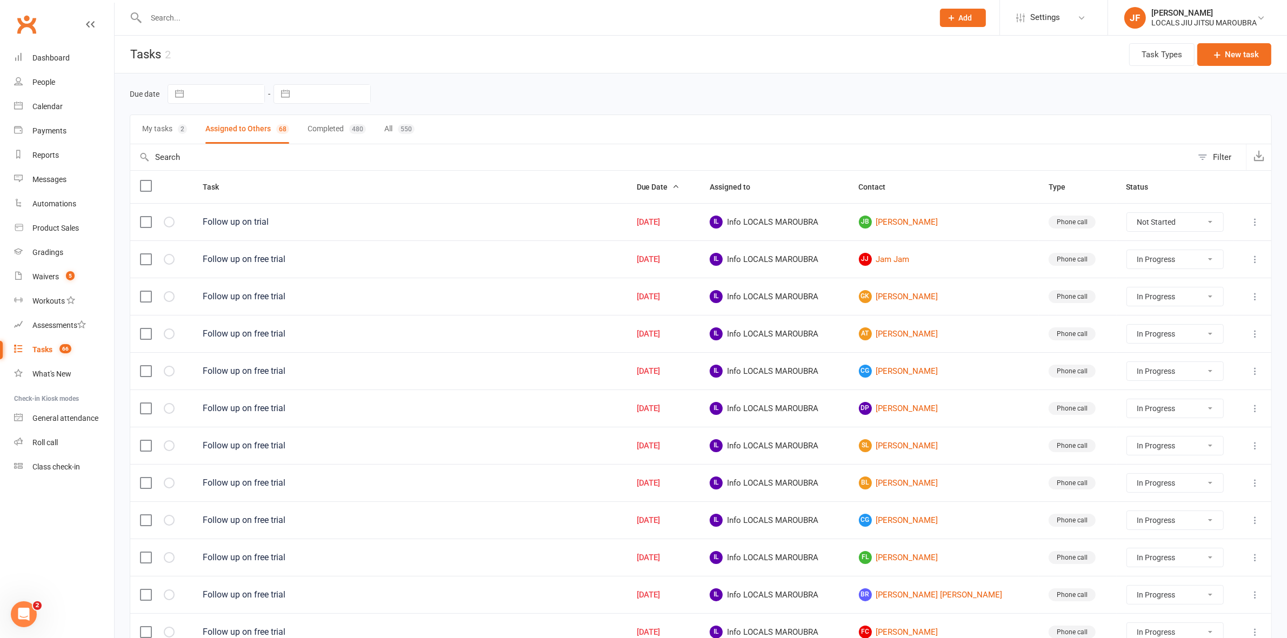
select select "started"
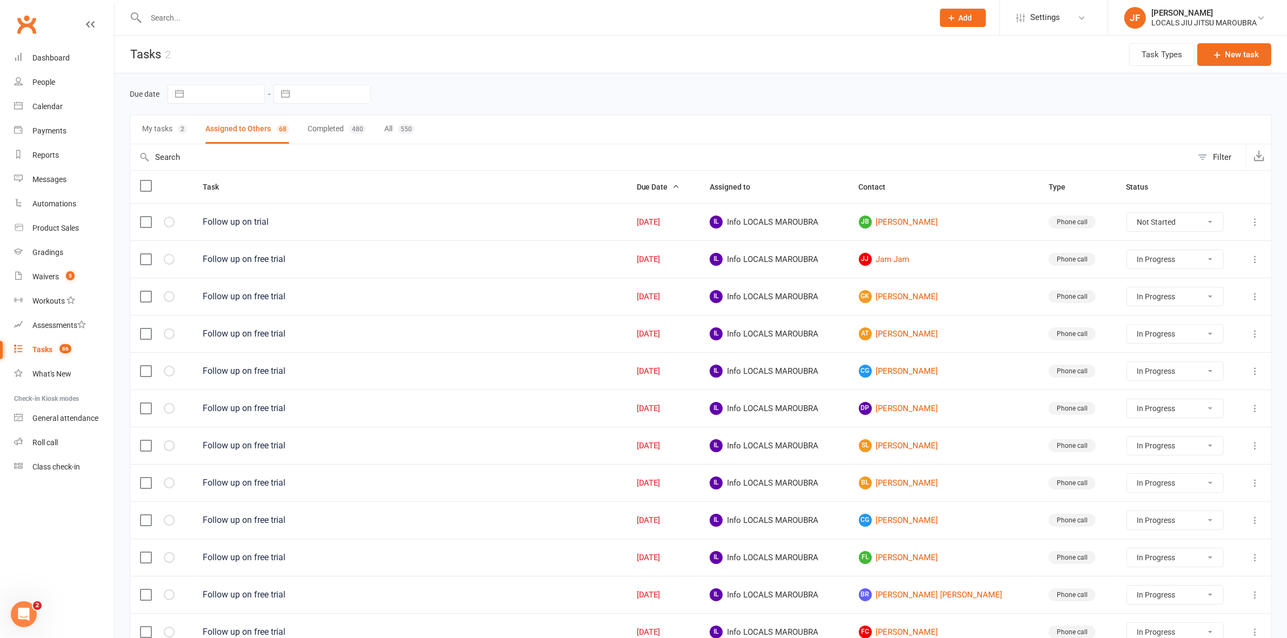
select select "started"
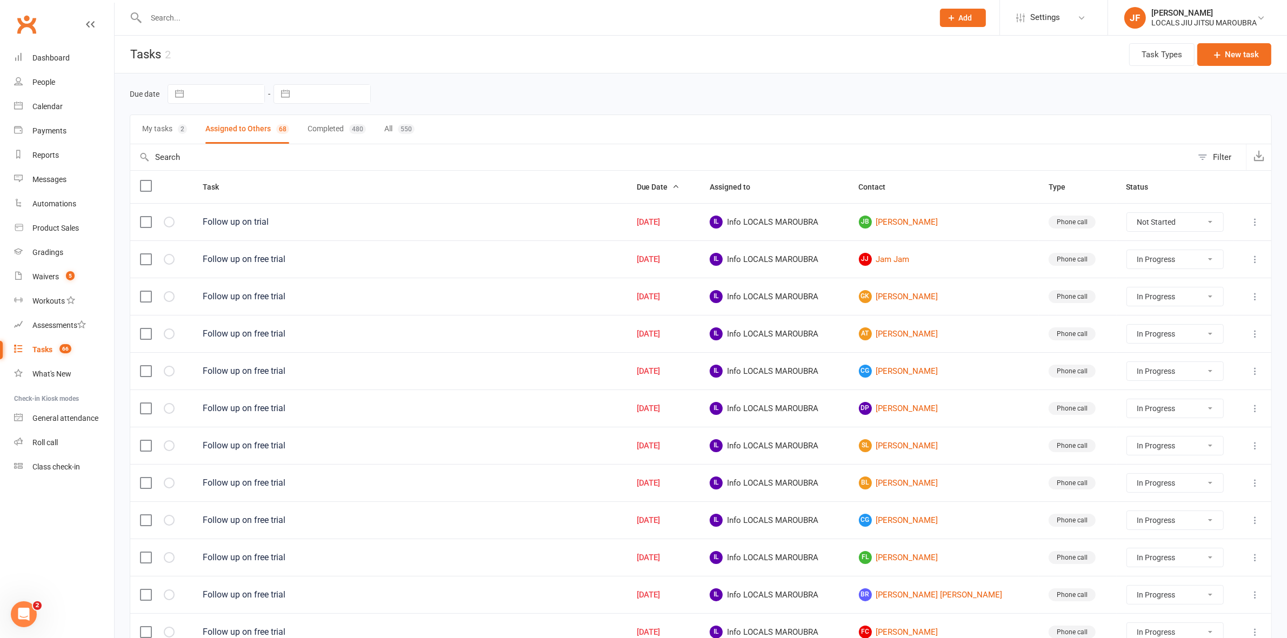
select select "started"
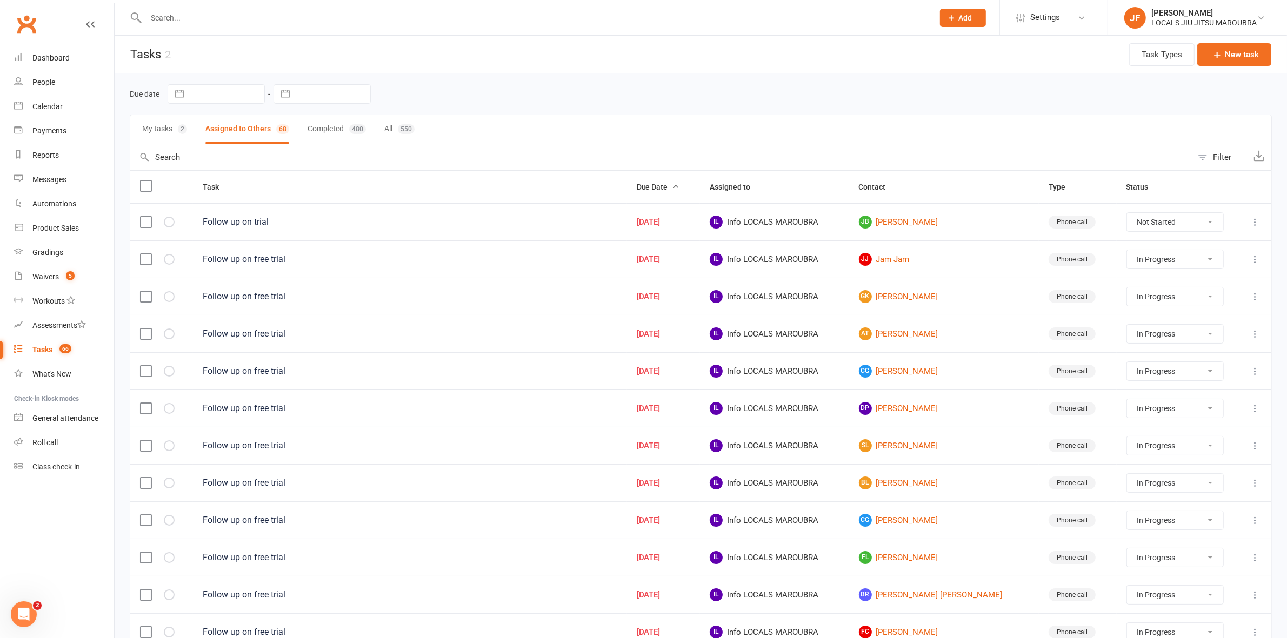
select select "started"
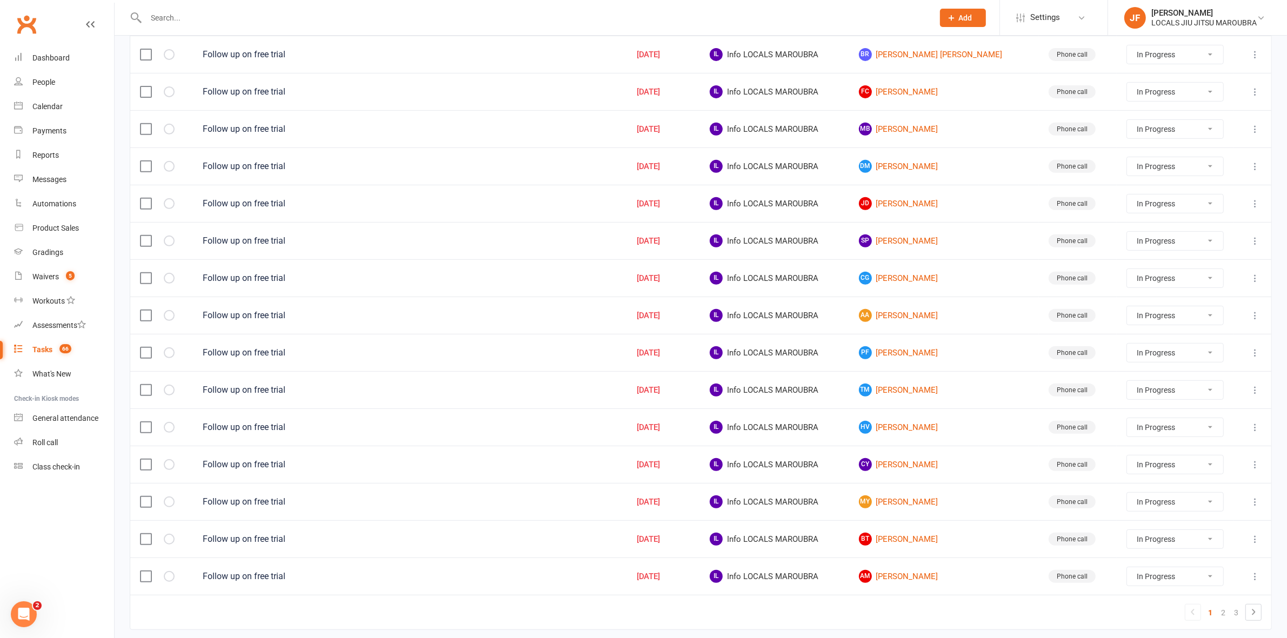
scroll to position [590, 0]
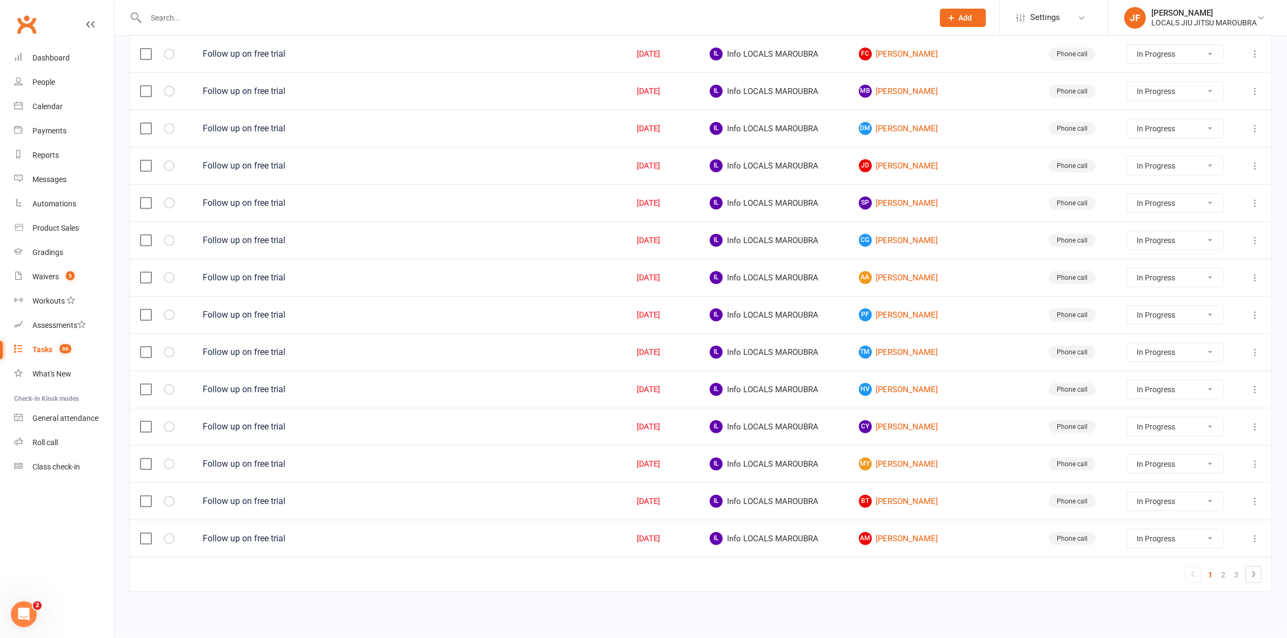
click at [1210, 575] on link "1" at bounding box center [1210, 575] width 13 height 15
click at [1223, 577] on link "2" at bounding box center [1223, 575] width 13 height 15
select select "started"
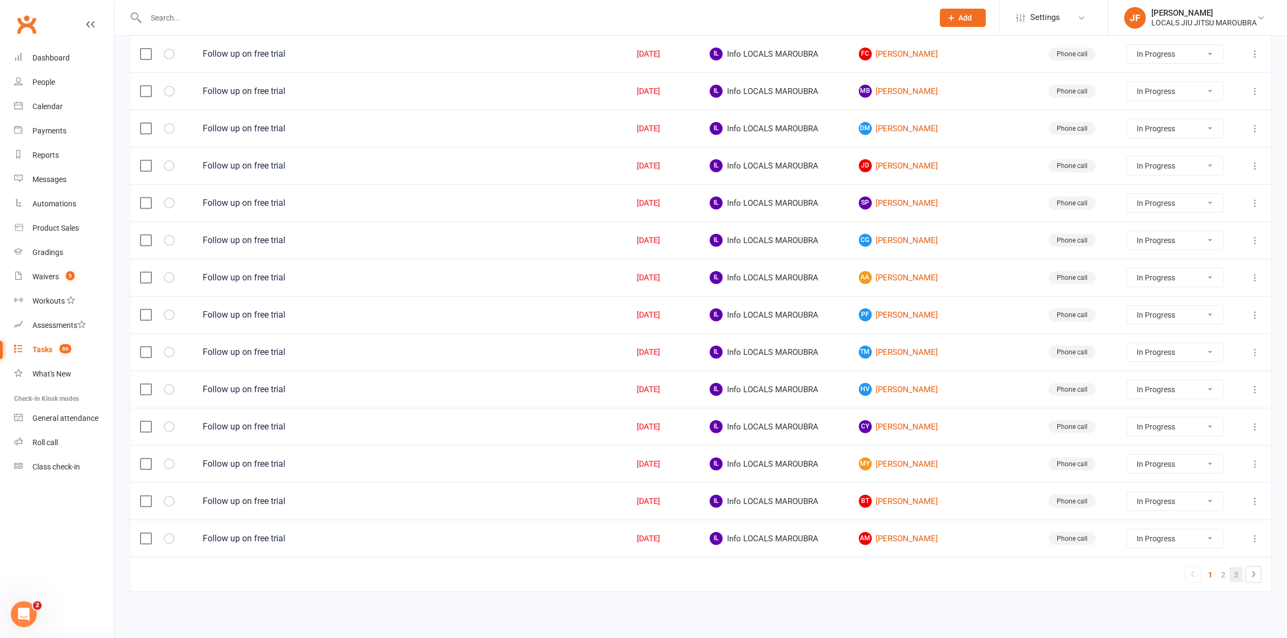
select select "started"
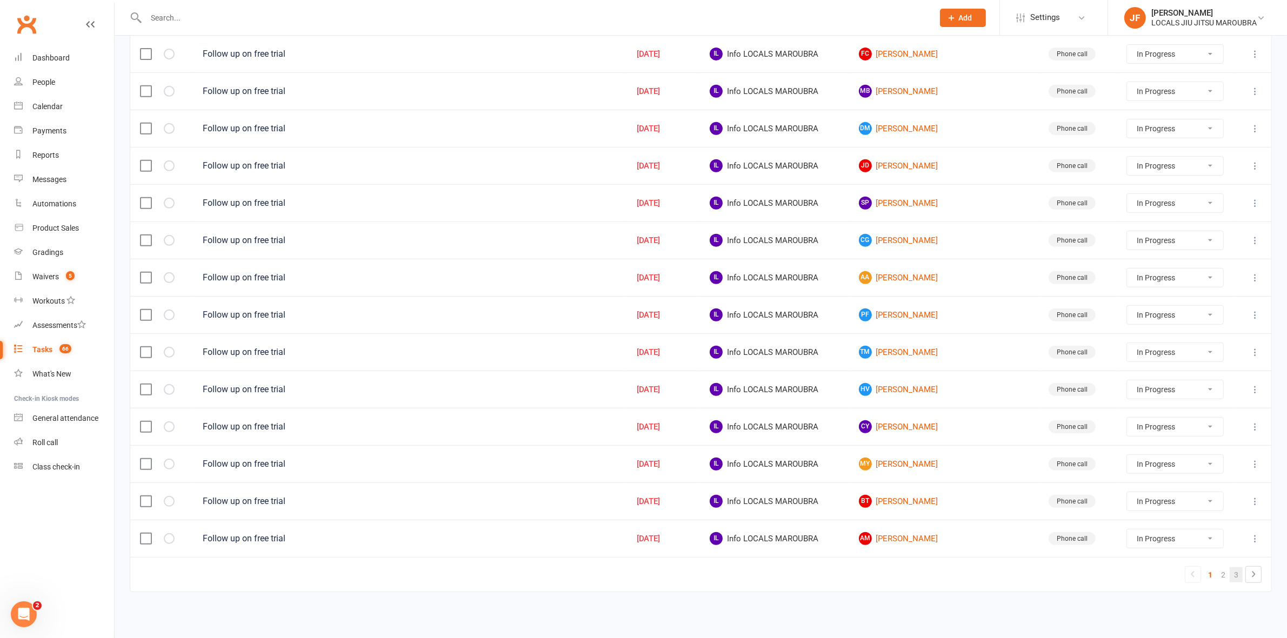
select select "started"
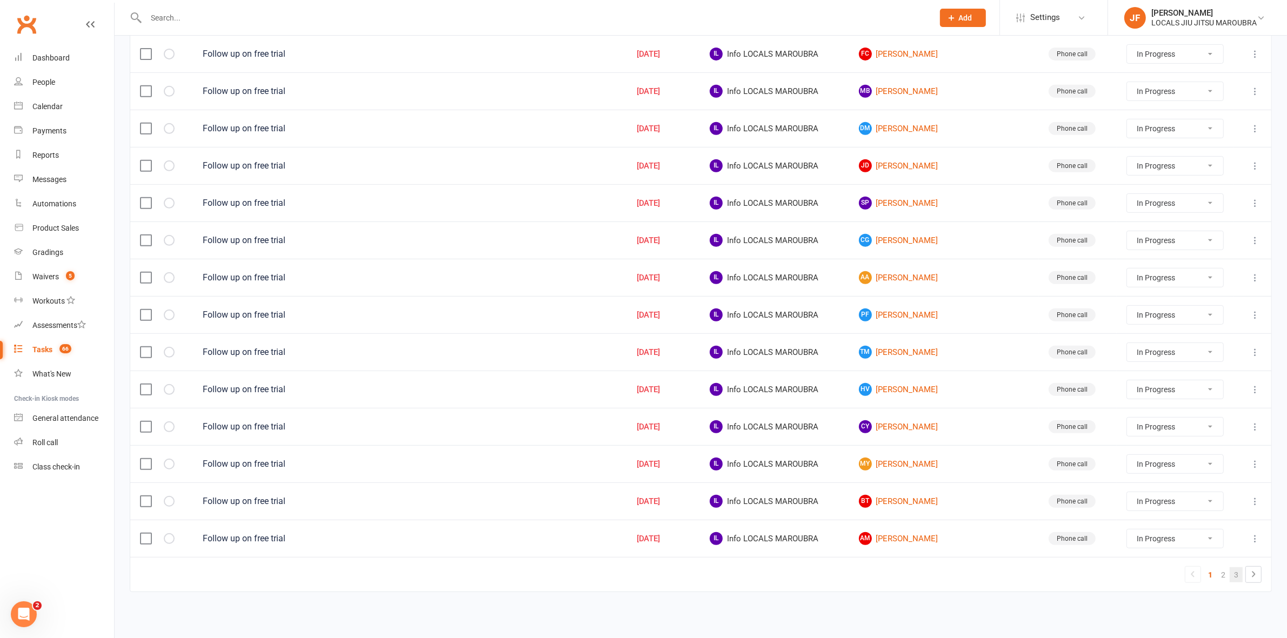
select select "started"
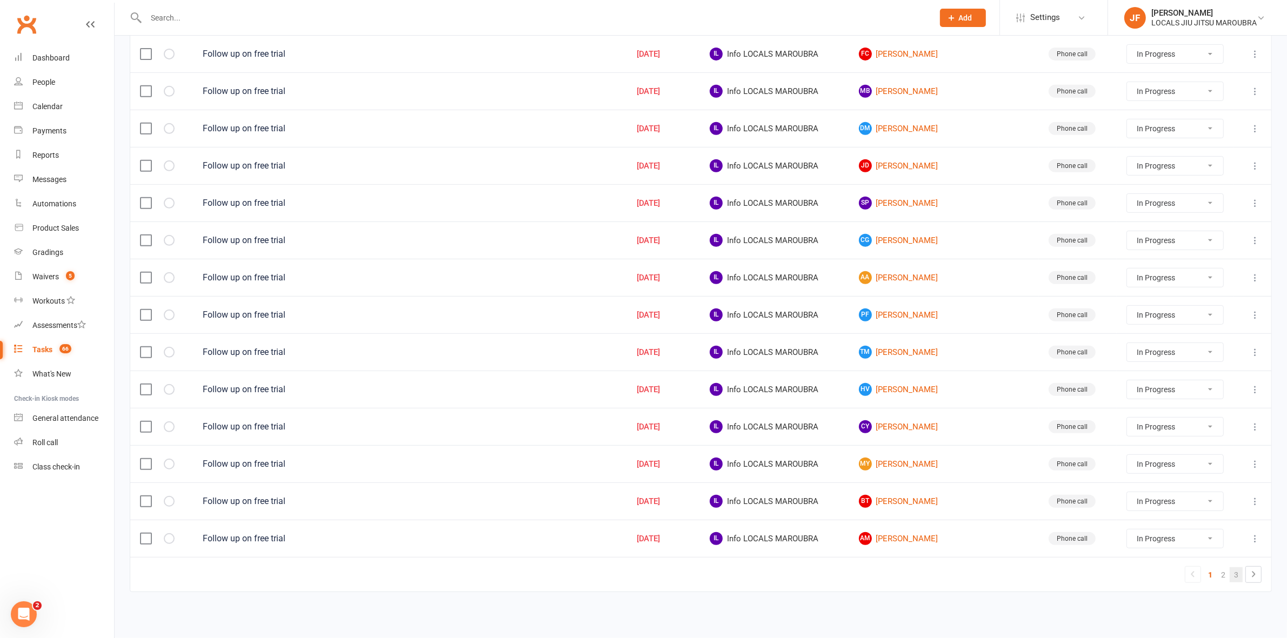
select select "started"
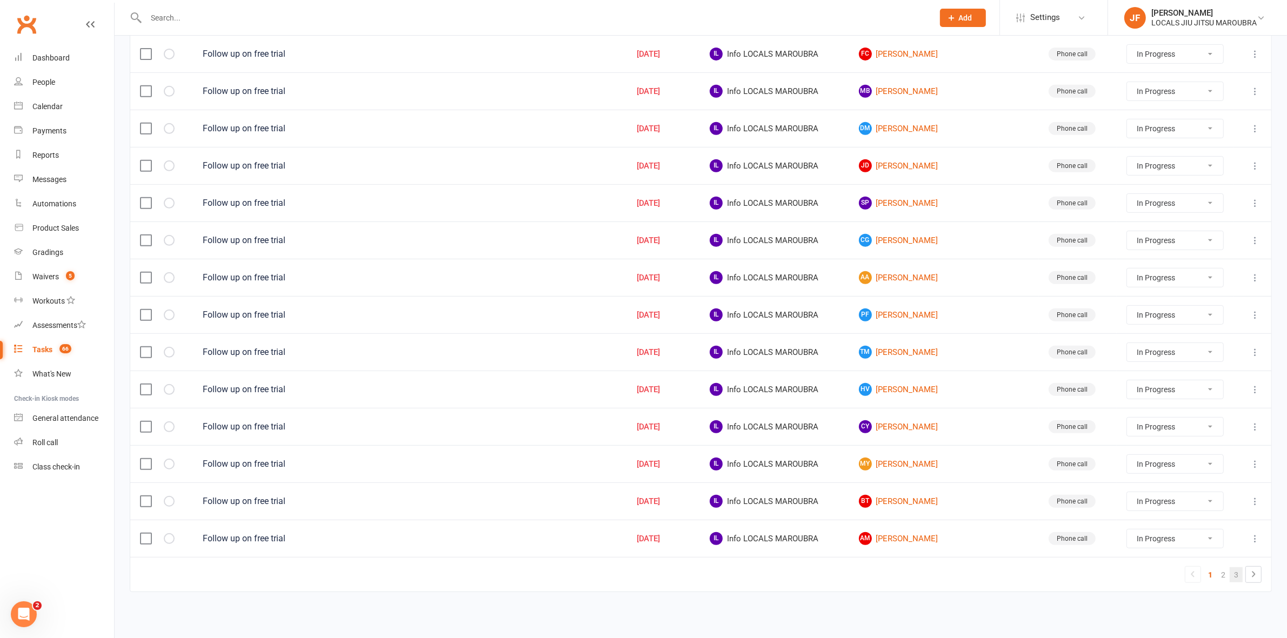
select select "started"
click at [1231, 576] on link "3" at bounding box center [1236, 575] width 13 height 15
select select "started"
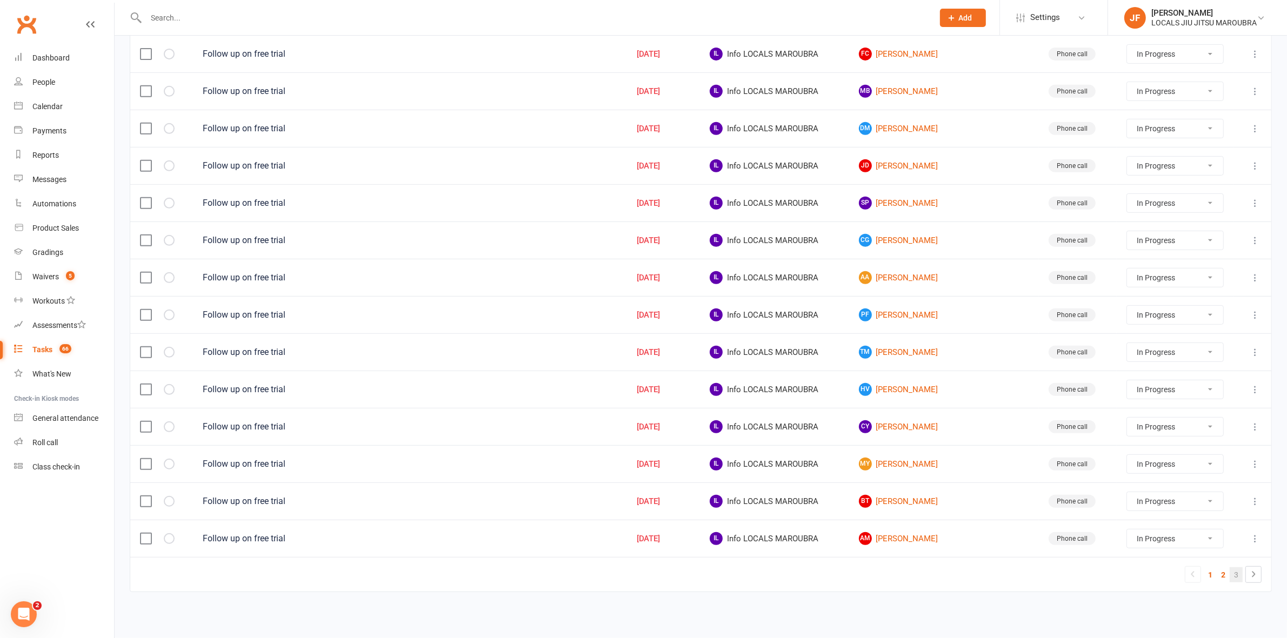
select select "started"
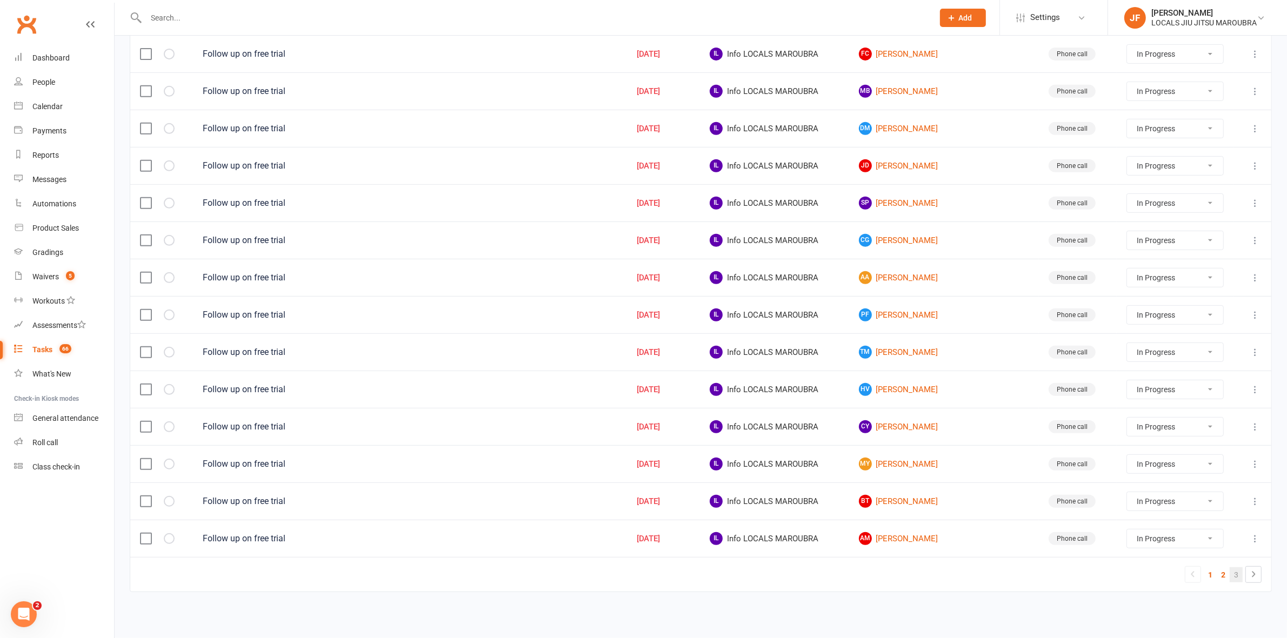
select select "started"
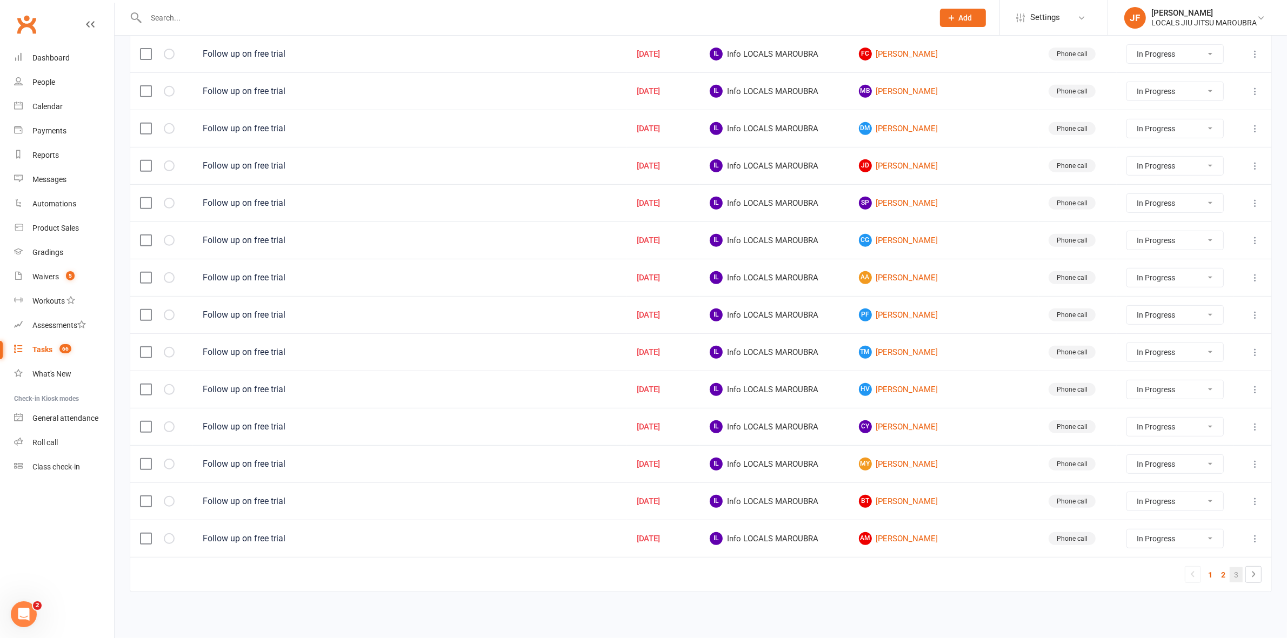
select select "started"
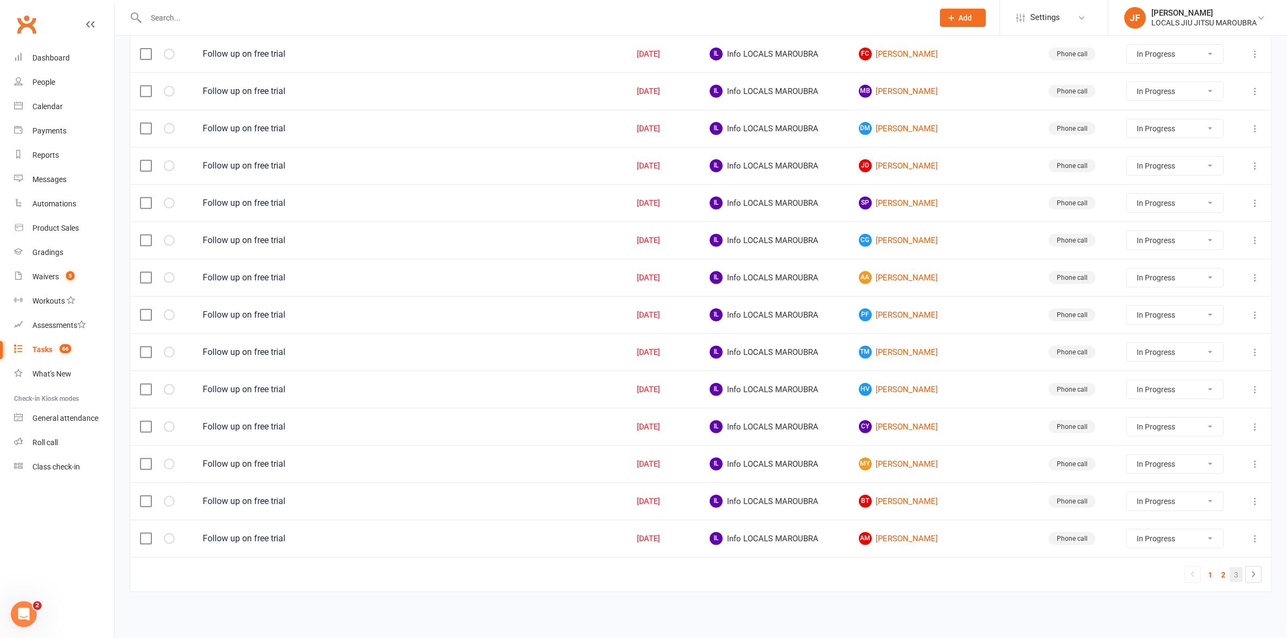
select select "started"
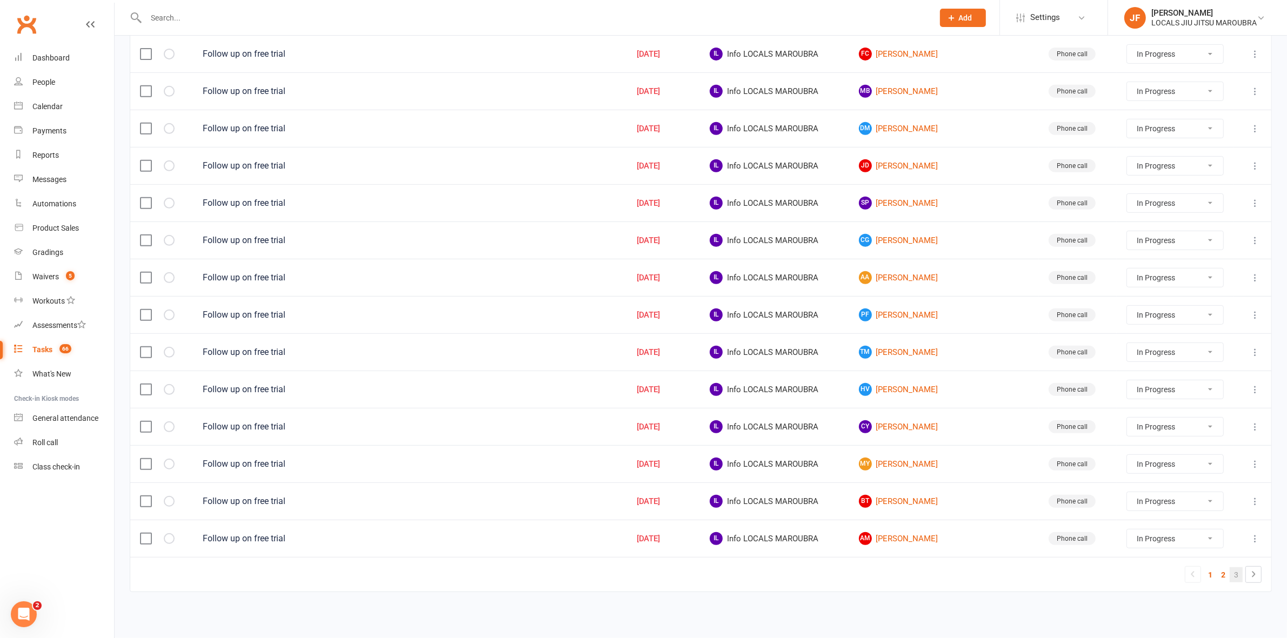
select select "started"
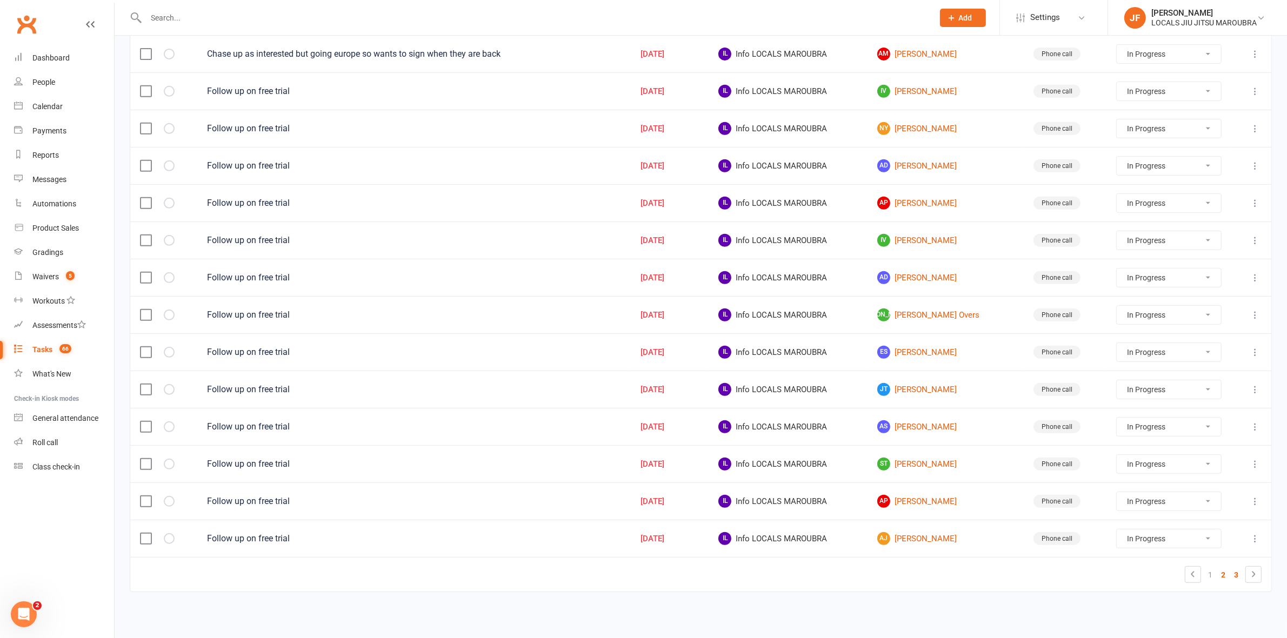
select select "started"
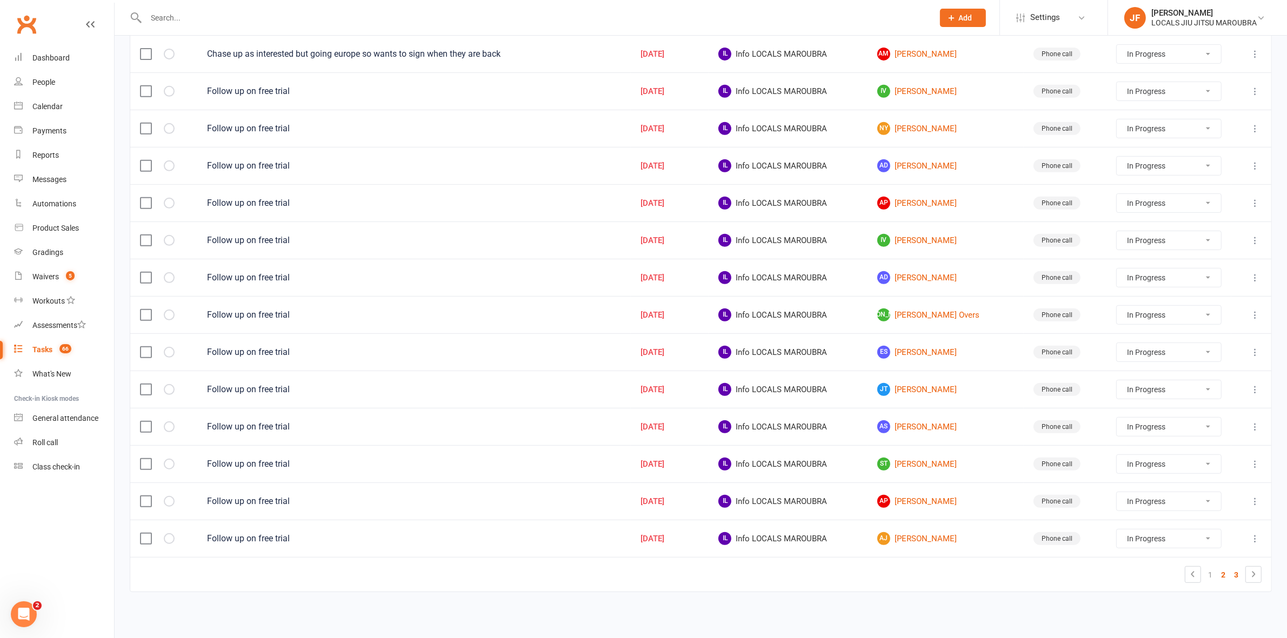
select select "started"
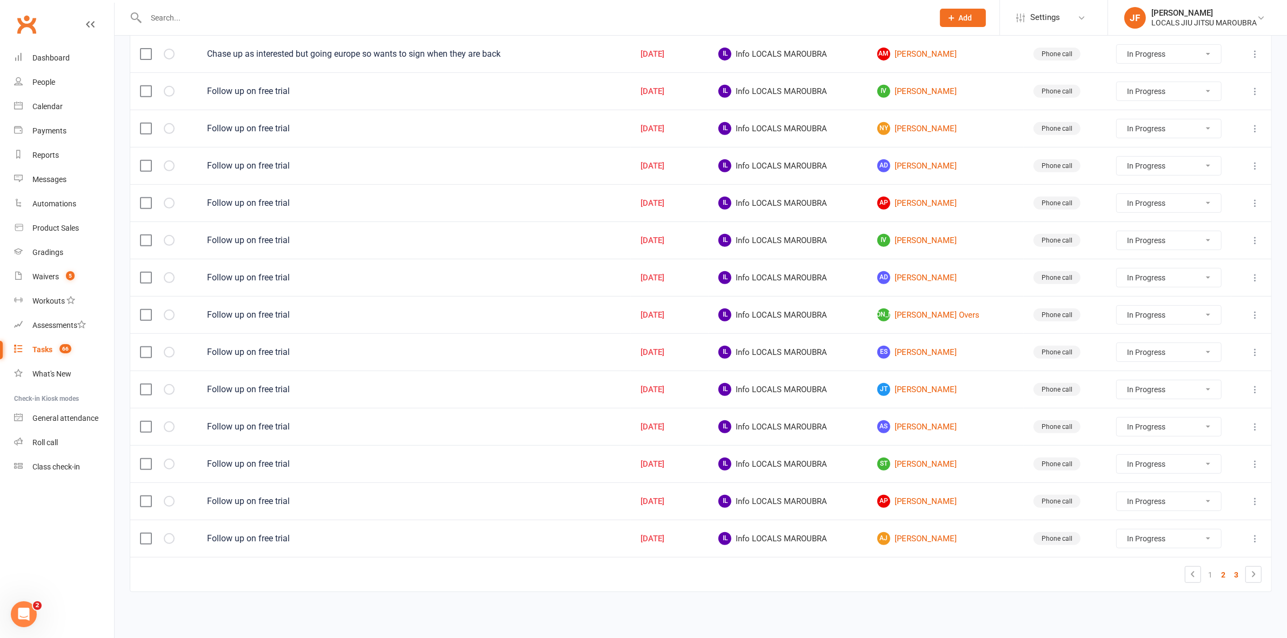
select select "started"
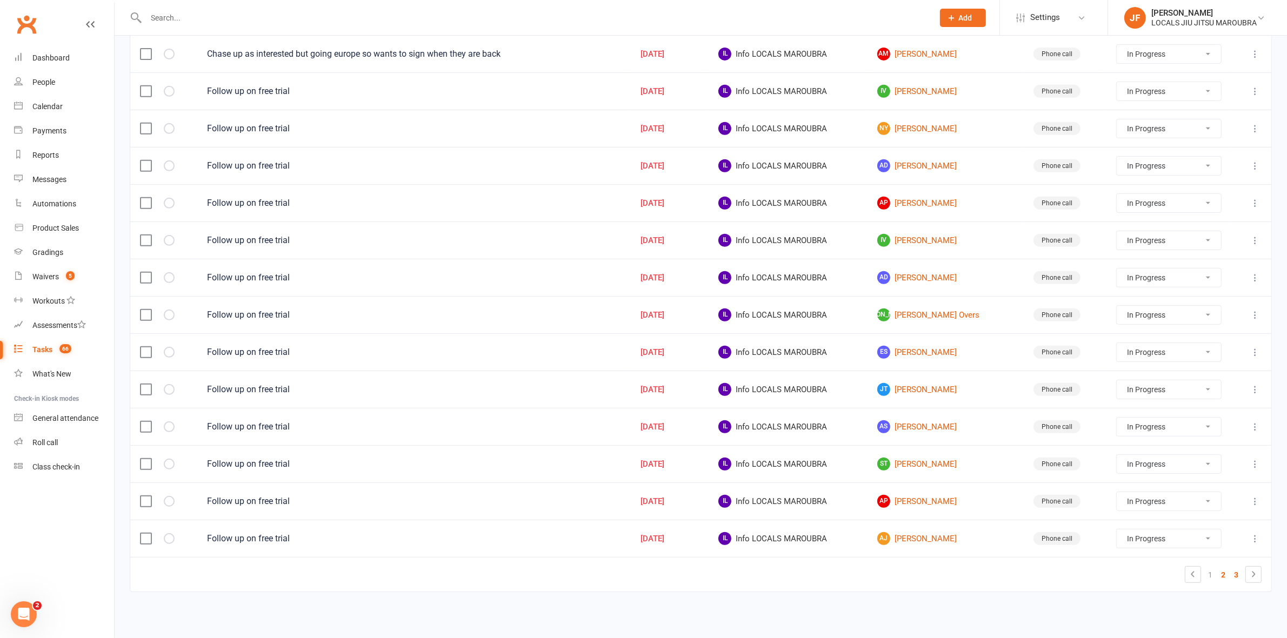
select select "started"
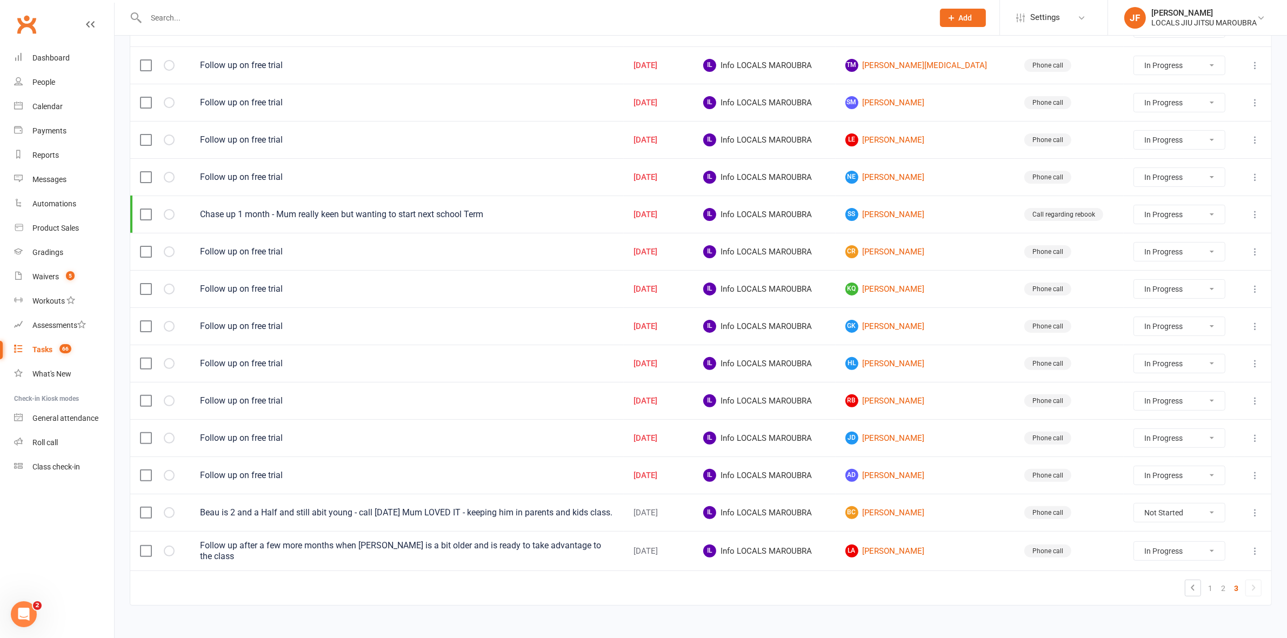
scroll to position [328, 0]
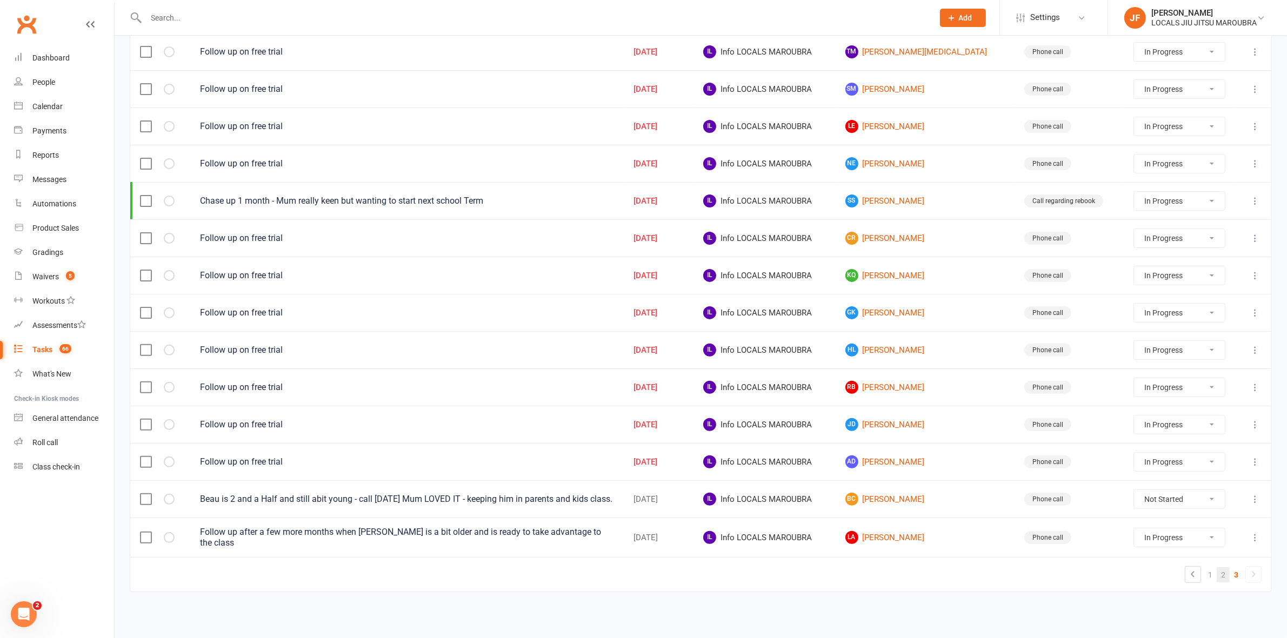
click at [1223, 576] on link "2" at bounding box center [1223, 575] width 13 height 15
select select "started"
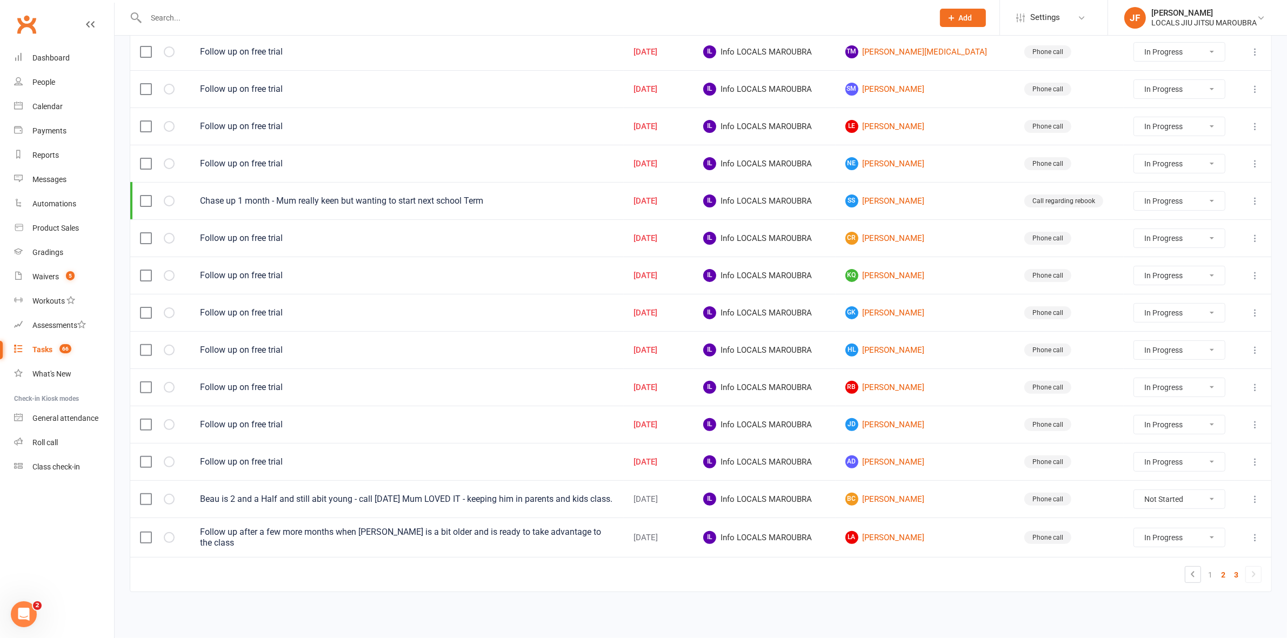
select select "started"
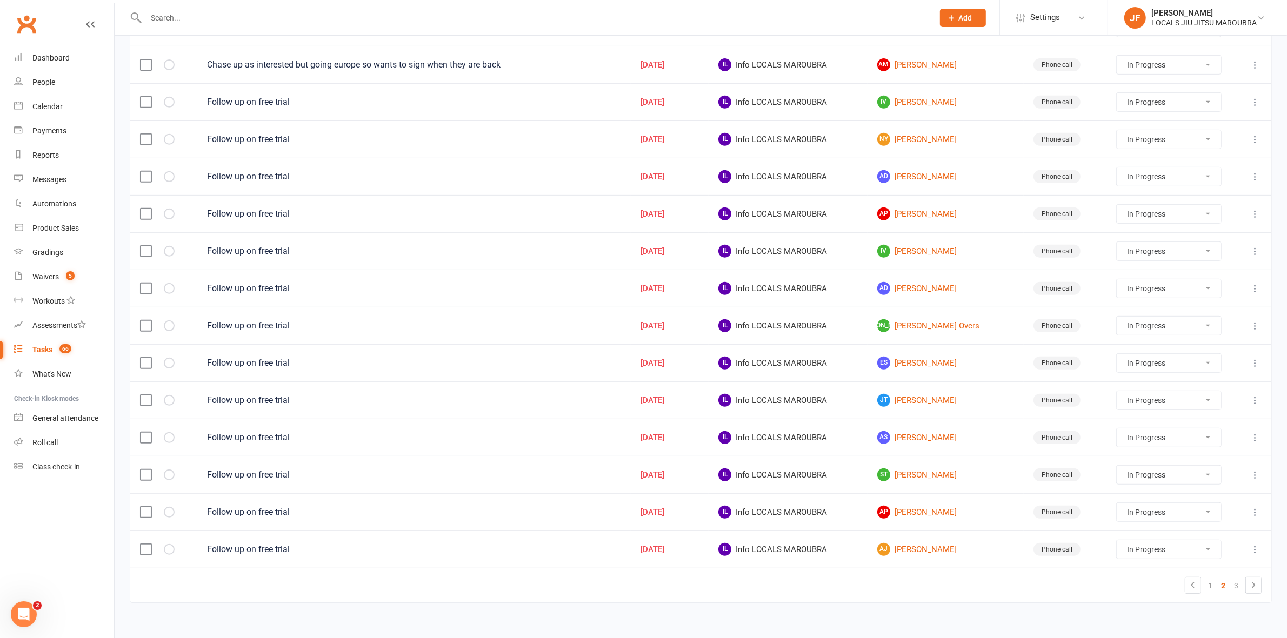
scroll to position [590, 0]
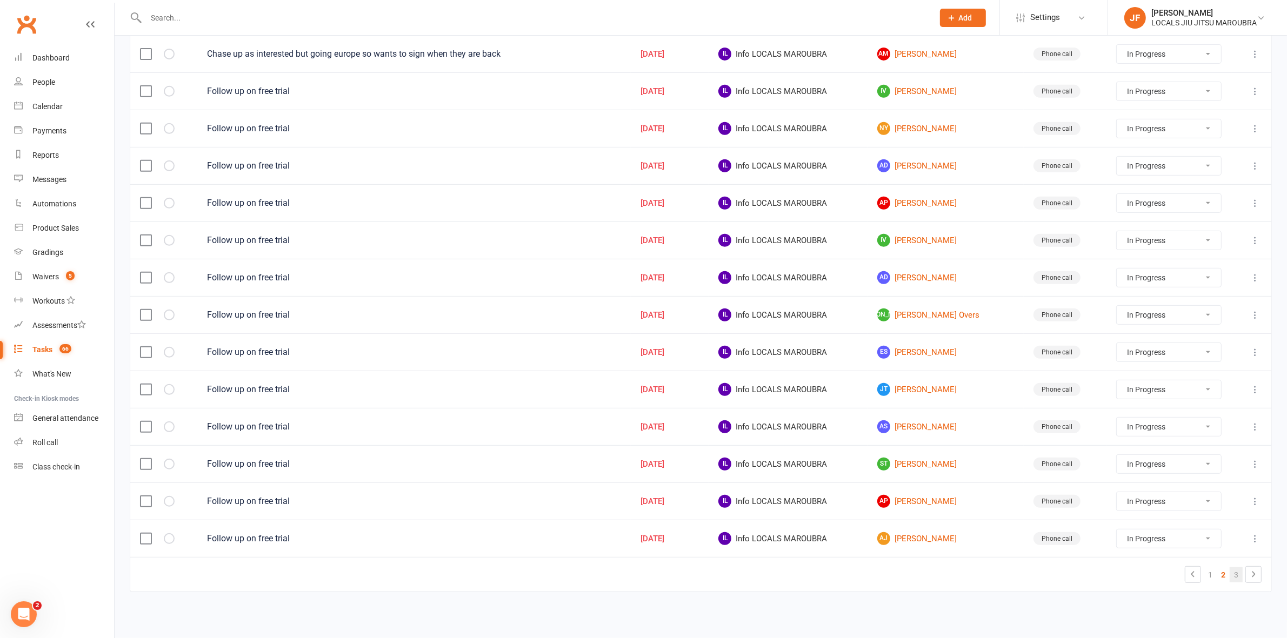
click at [1233, 571] on link "3" at bounding box center [1236, 575] width 13 height 15
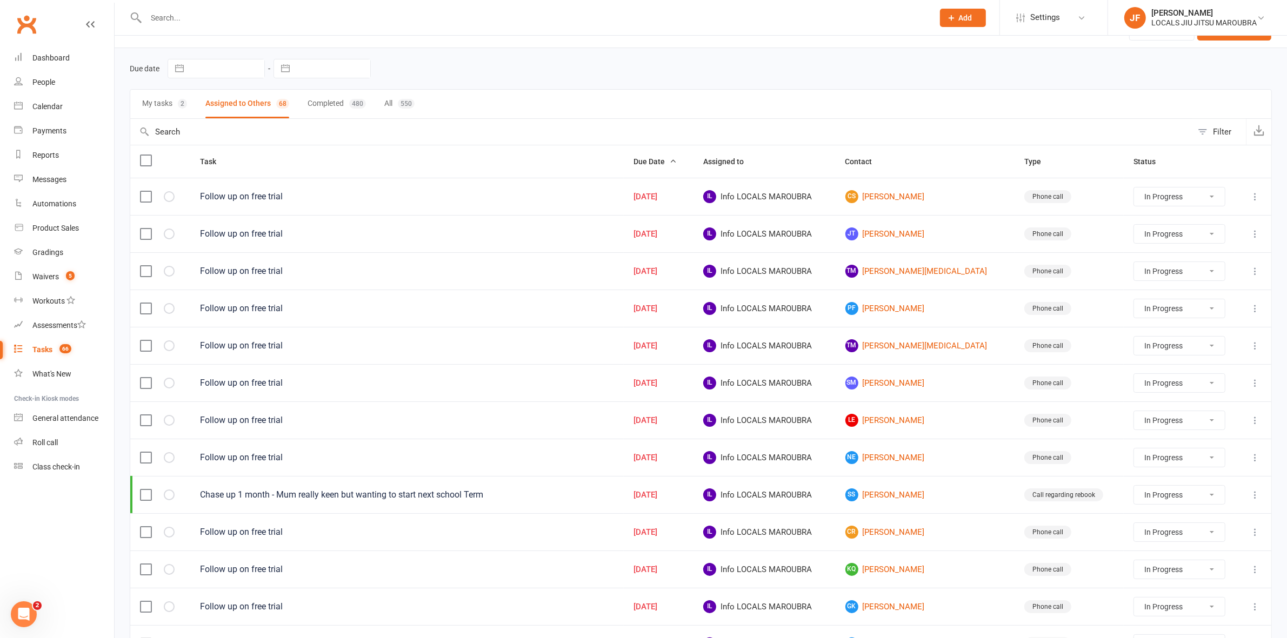
scroll to position [0, 0]
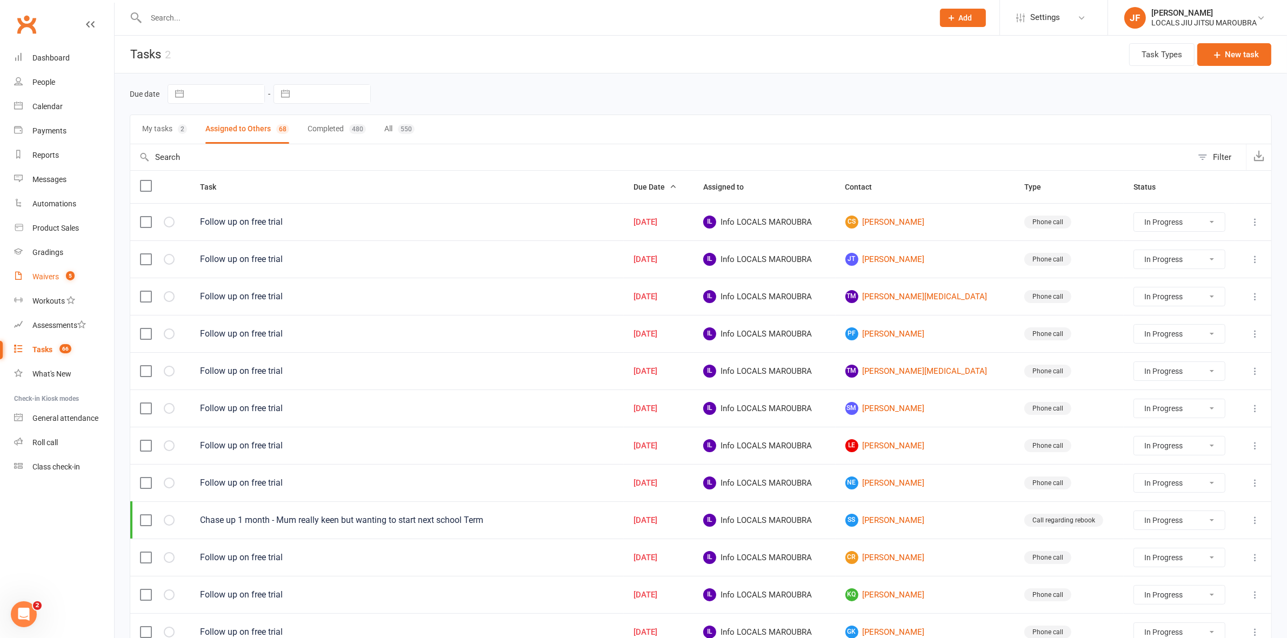
click at [55, 275] on div "Waivers" at bounding box center [45, 276] width 26 height 9
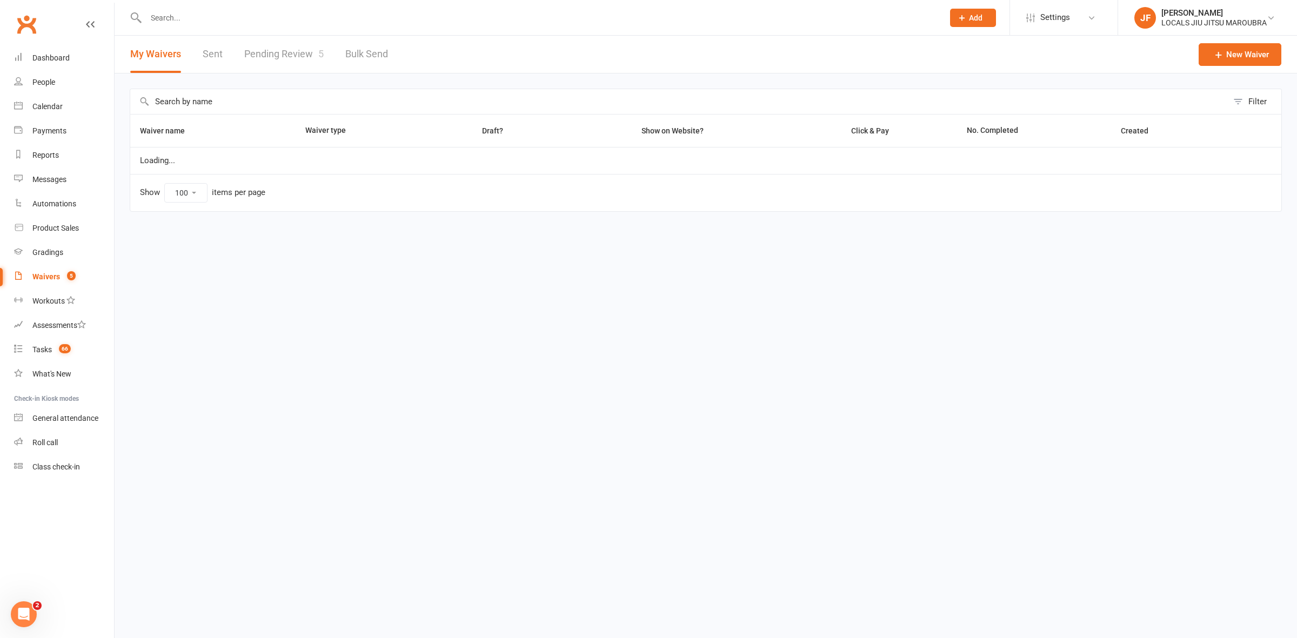
click at [273, 44] on link "Pending Review 5" at bounding box center [283, 54] width 79 height 37
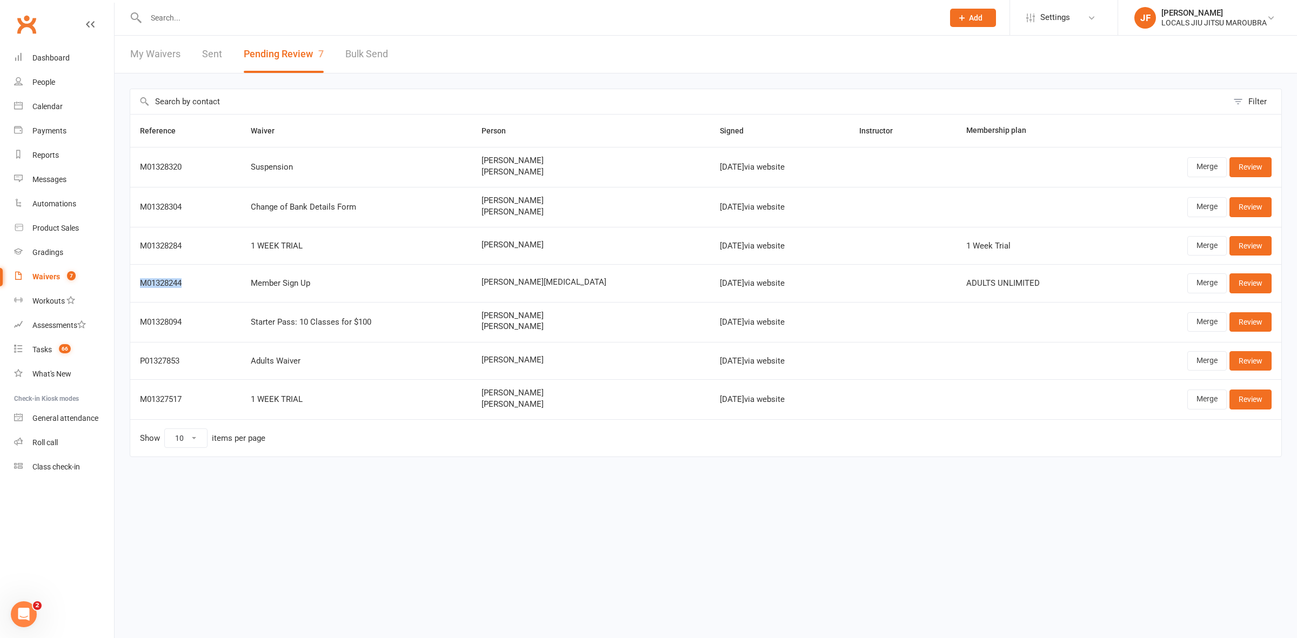
drag, startPoint x: 194, startPoint y: 285, endPoint x: 131, endPoint y: 287, distance: 62.7
click at [131, 287] on td "M01328244" at bounding box center [185, 282] width 111 height 37
copy div "M01328244"
drag, startPoint x: 541, startPoint y: 285, endPoint x: 487, endPoint y: 287, distance: 53.5
click at [487, 287] on td "[PERSON_NAME][MEDICAL_DATA]" at bounding box center [591, 282] width 238 height 37
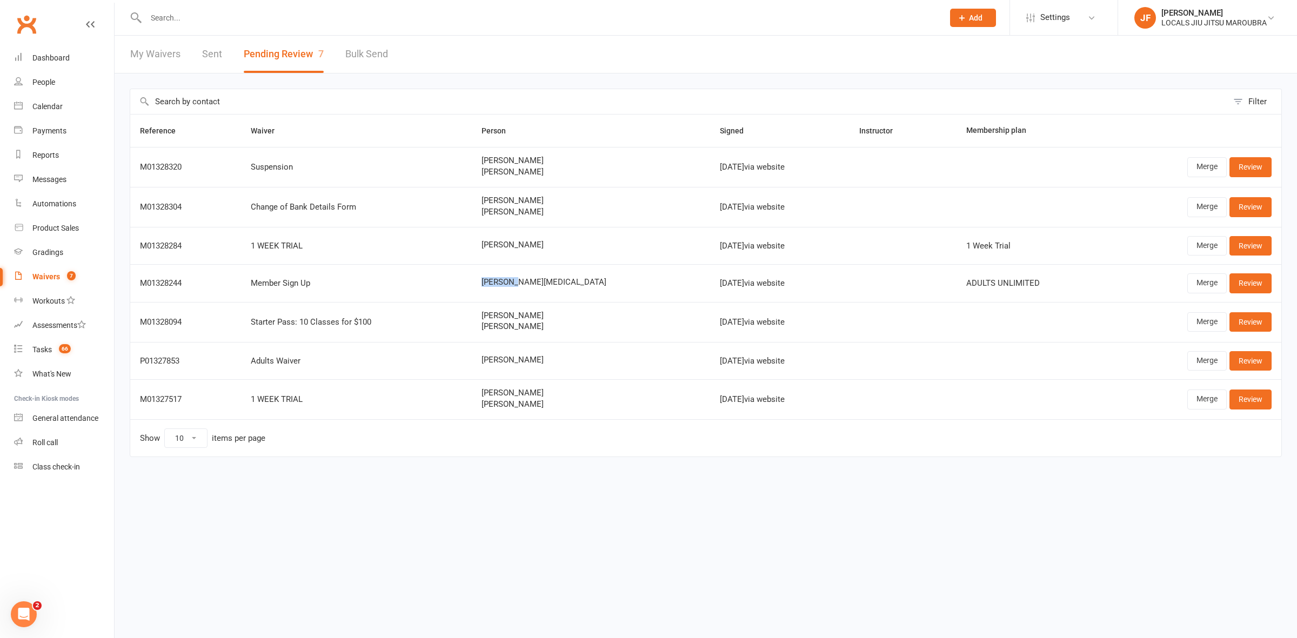
copy span "[PERSON_NAME][MEDICAL_DATA]"
click at [1249, 284] on link "Review" at bounding box center [1251, 283] width 42 height 19
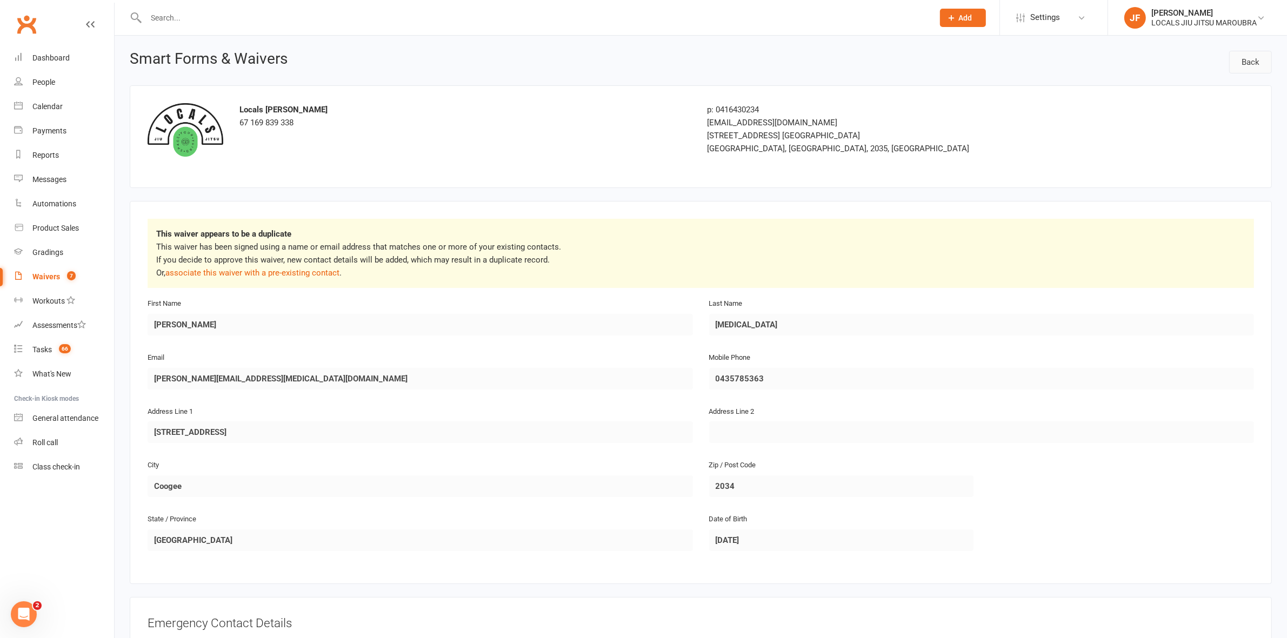
click at [1265, 61] on link "Back" at bounding box center [1250, 62] width 43 height 23
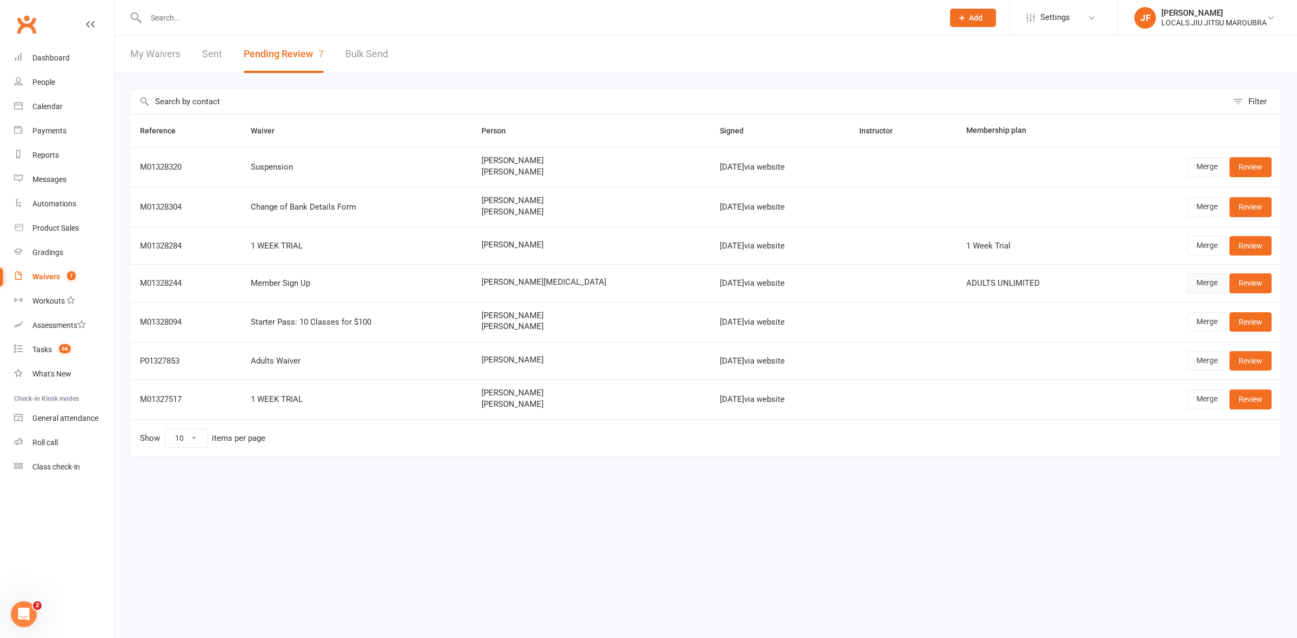
click at [1216, 287] on link "Merge" at bounding box center [1207, 283] width 39 height 19
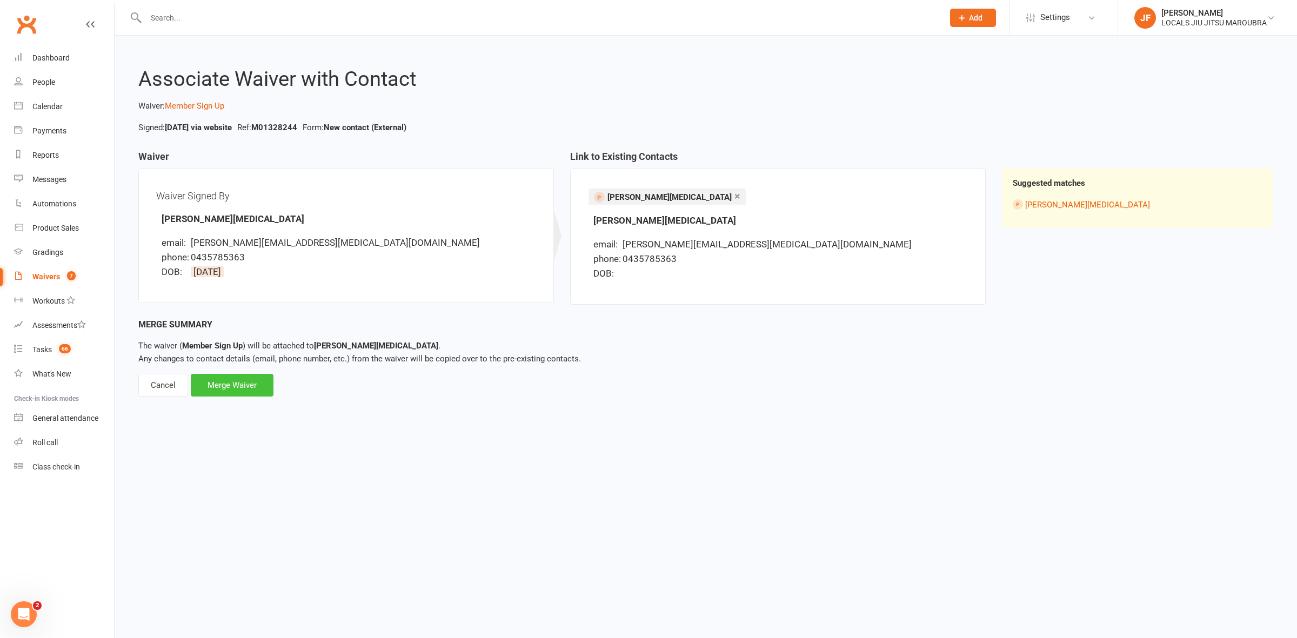
drag, startPoint x: 227, startPoint y: 392, endPoint x: 239, endPoint y: 385, distance: 14.0
click at [227, 392] on div "Merge Waiver" at bounding box center [232, 385] width 83 height 23
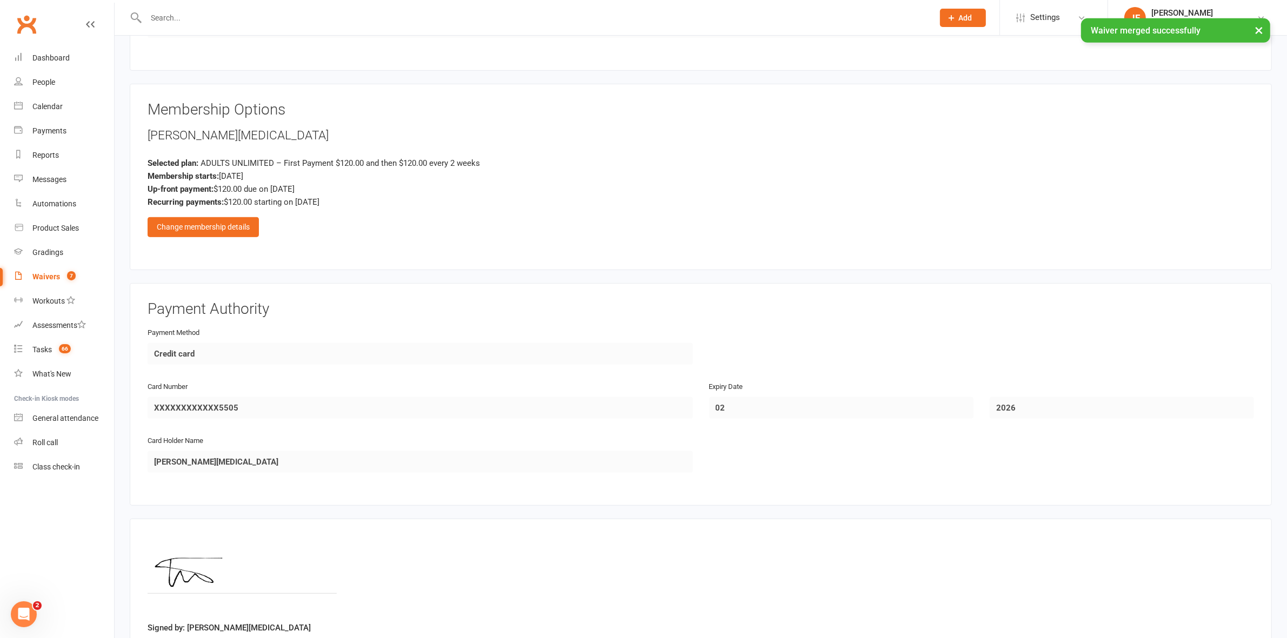
scroll to position [760, 0]
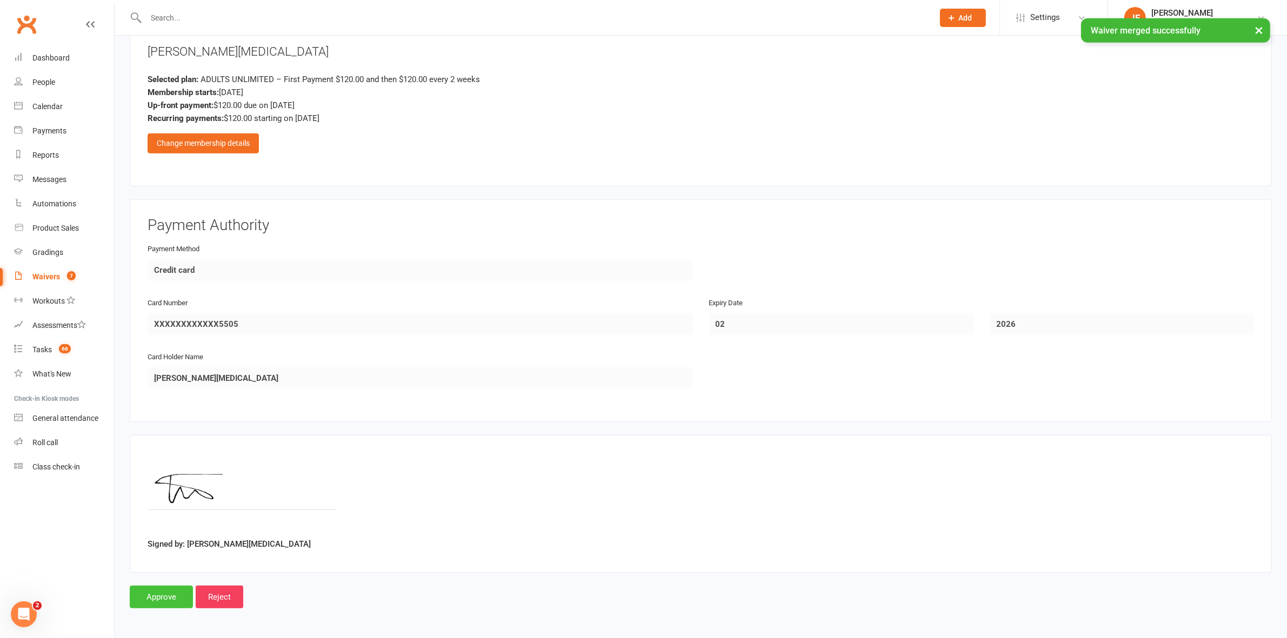
click at [157, 588] on input "Approve" at bounding box center [161, 597] width 63 height 23
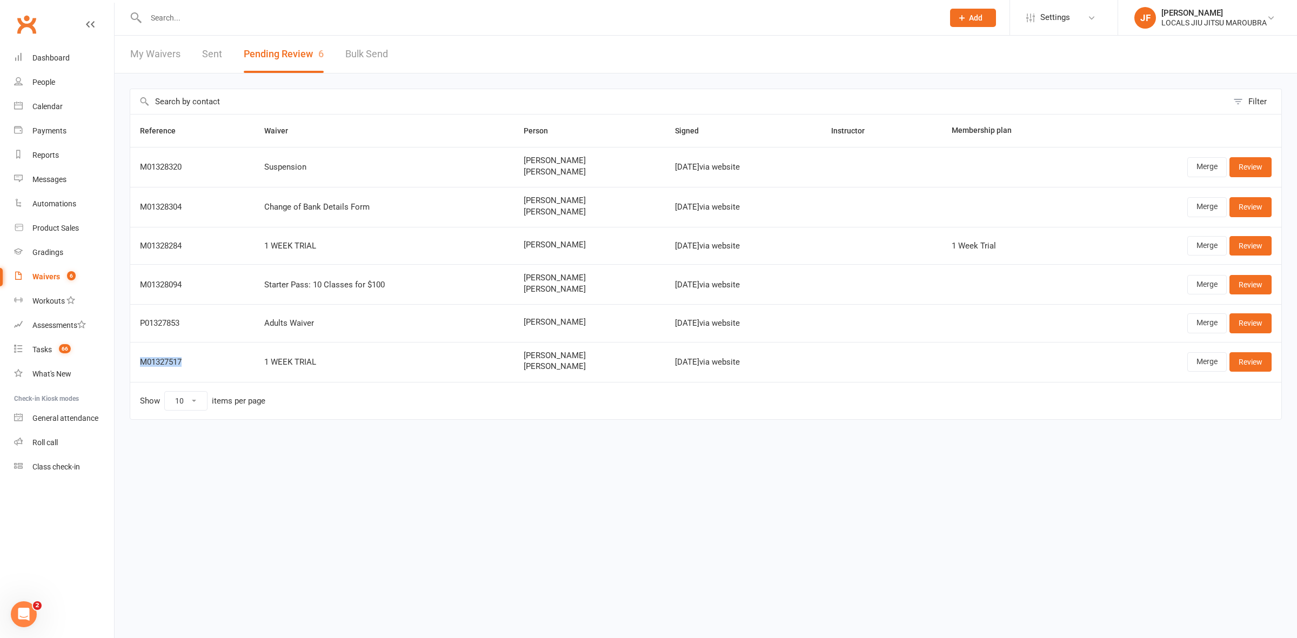
drag, startPoint x: 192, startPoint y: 358, endPoint x: 138, endPoint y: 367, distance: 54.7
click at [138, 367] on td "M01327517" at bounding box center [192, 362] width 124 height 40
copy div "M01327517"
drag, startPoint x: 563, startPoint y: 367, endPoint x: 495, endPoint y: 370, distance: 68.2
click at [514, 370] on td "[PERSON_NAME] [PERSON_NAME]" at bounding box center [589, 362] width 151 height 40
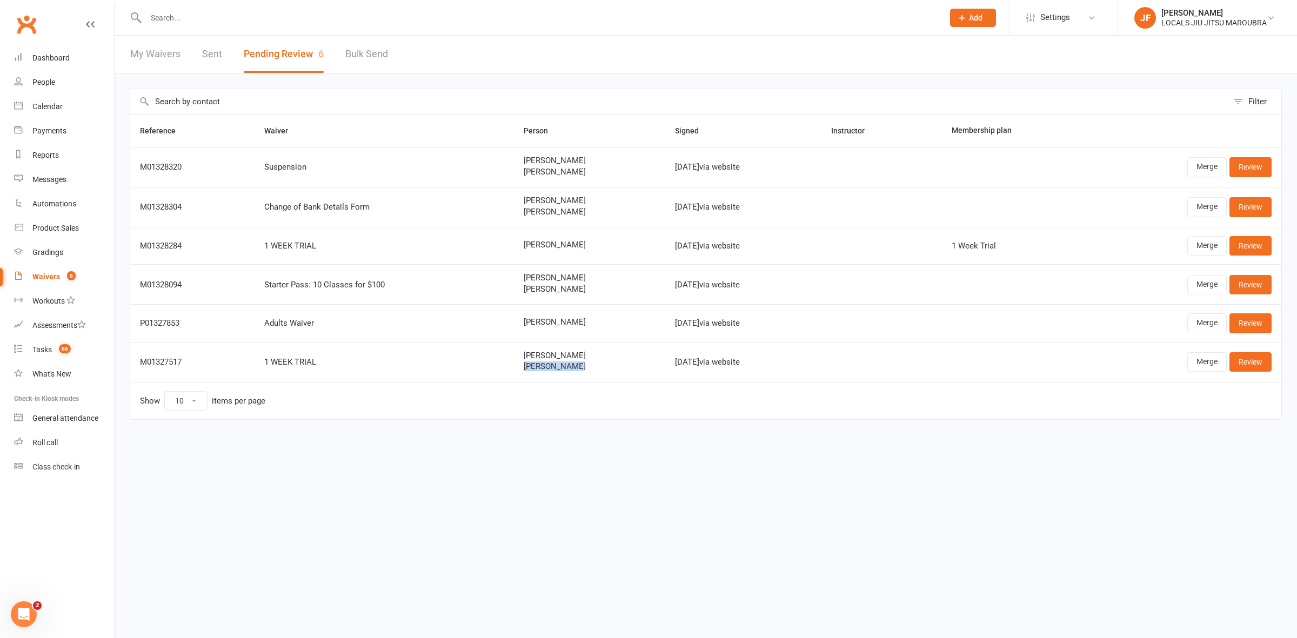
copy span "[PERSON_NAME]"
click at [1220, 366] on link "Merge" at bounding box center [1207, 361] width 39 height 19
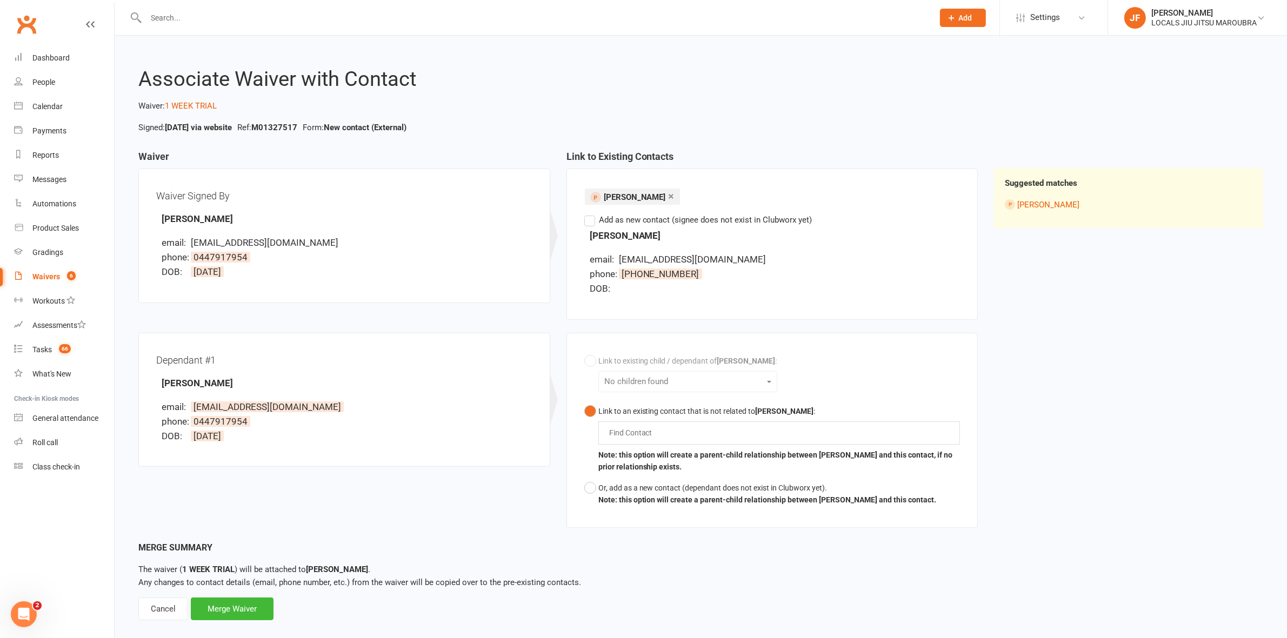
click at [596, 222] on label "Add as new contact (signee does not exist in Clubworx yet)" at bounding box center [698, 220] width 228 height 13
click at [591, 214] on input "Add as new contact (signee does not exist in Clubworx yet)" at bounding box center [587, 214] width 7 height 0
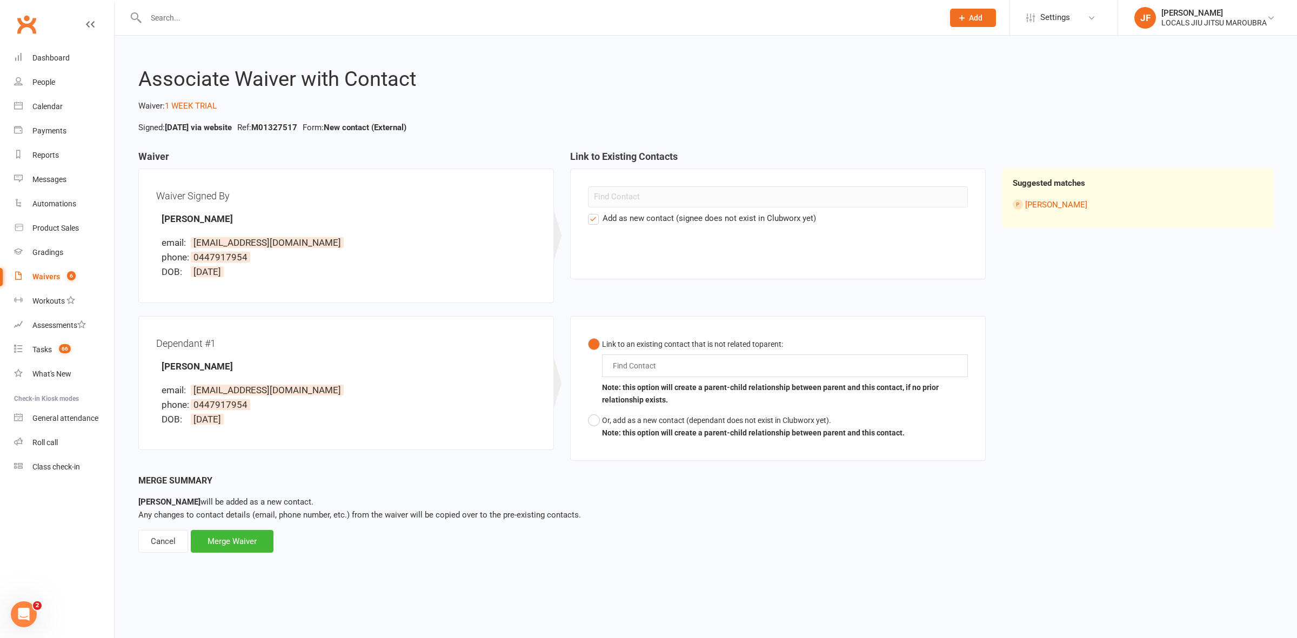
click at [621, 363] on input "text" at bounding box center [637, 366] width 50 height 13
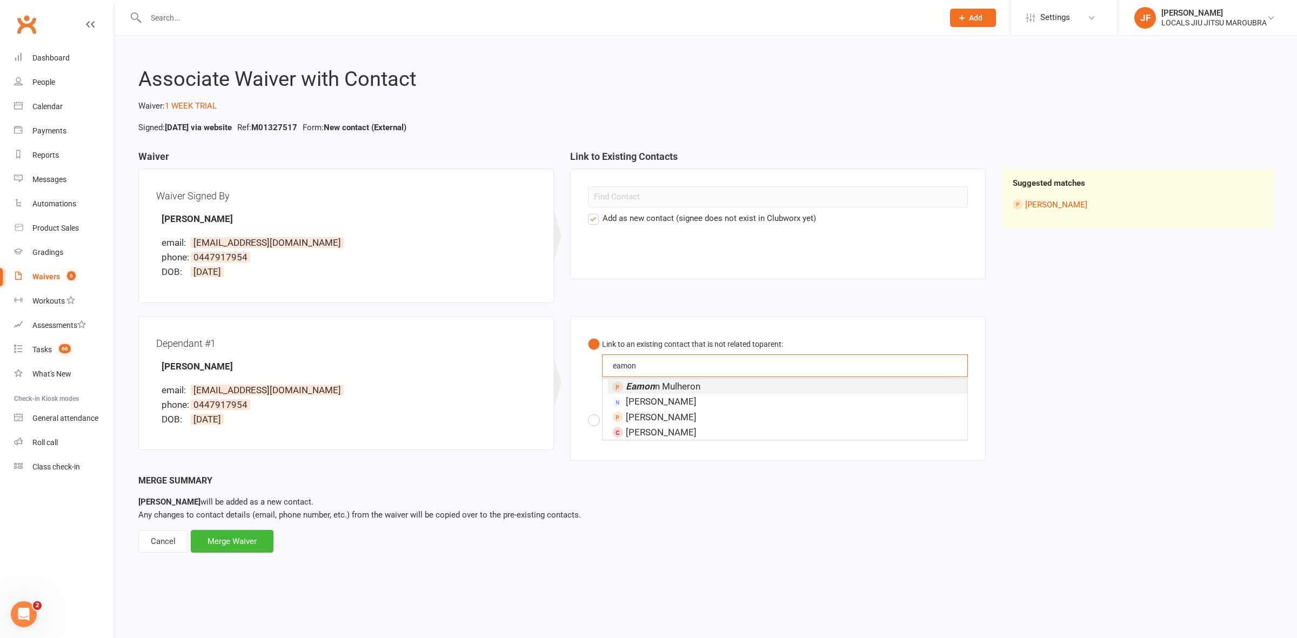
click at [655, 384] on span "[PERSON_NAME]" at bounding box center [663, 386] width 75 height 11
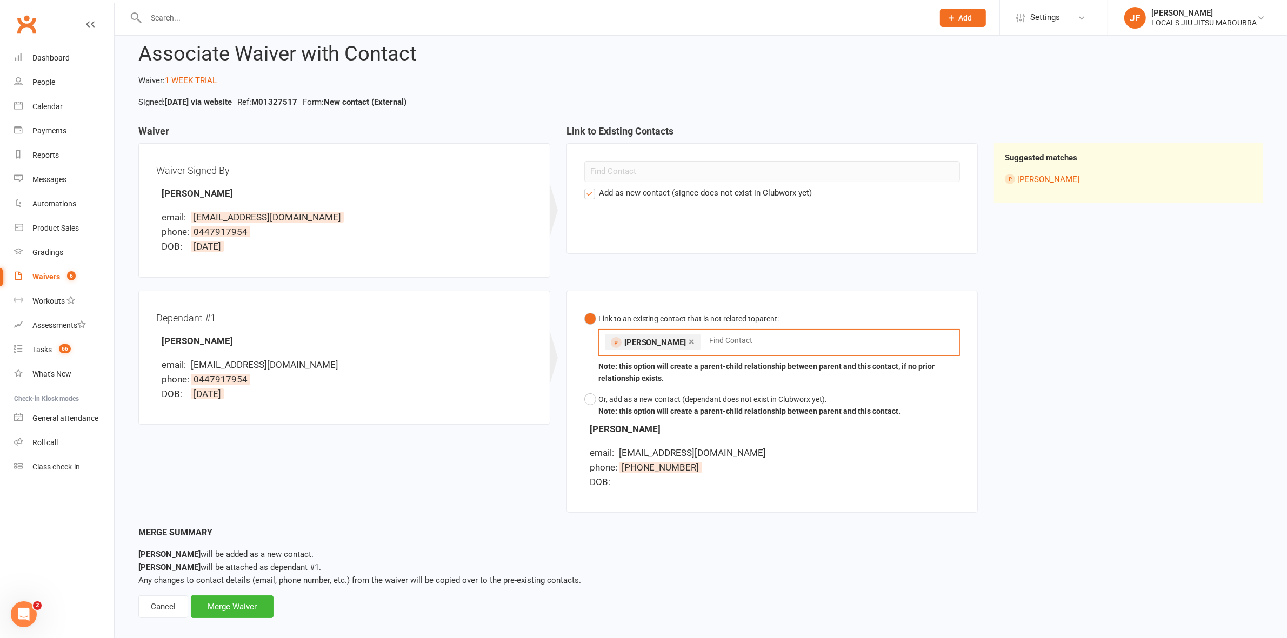
scroll to position [39, 0]
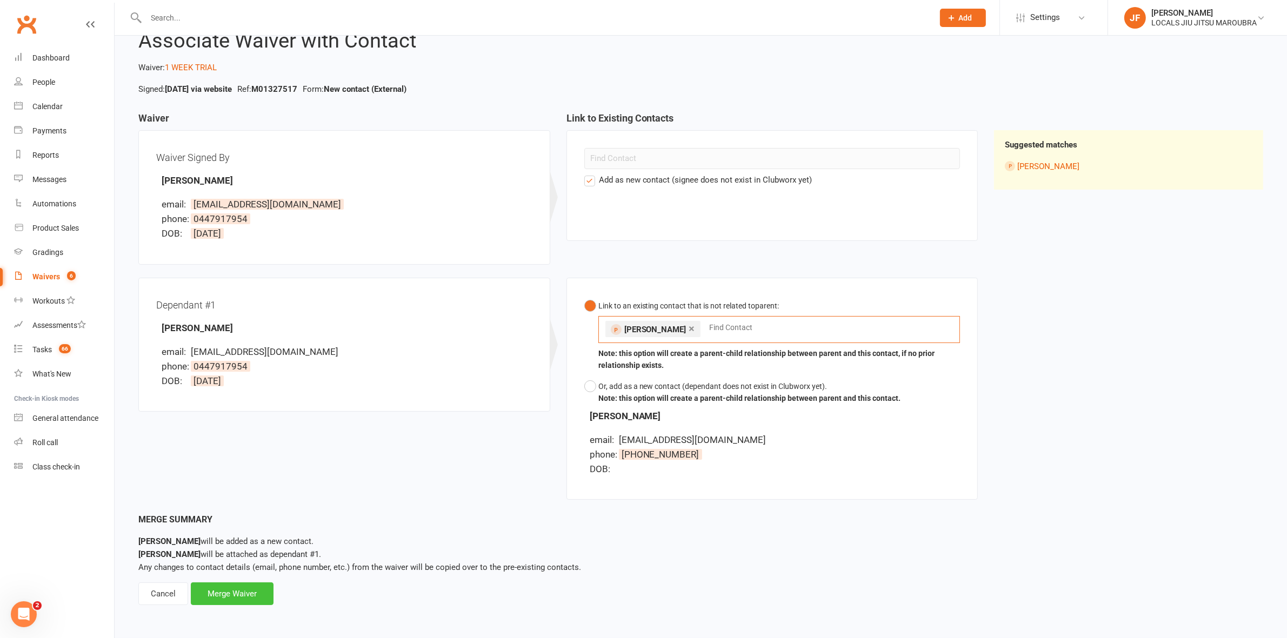
click at [244, 600] on div "Merge Waiver" at bounding box center [232, 594] width 83 height 23
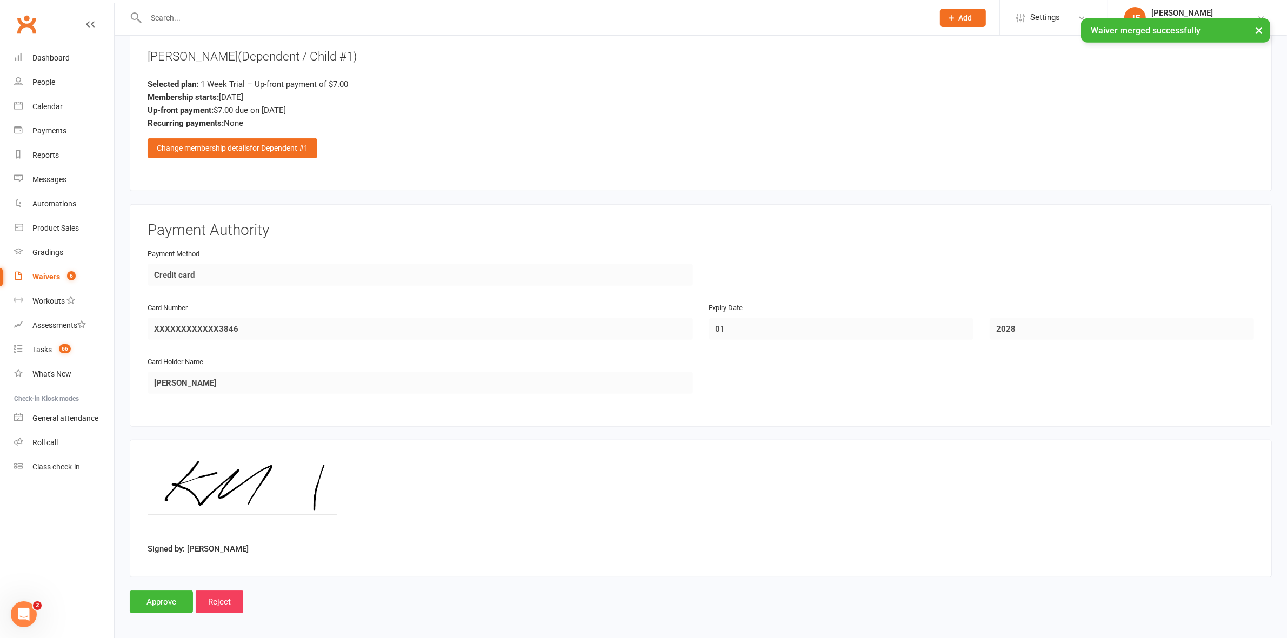
scroll to position [1016, 0]
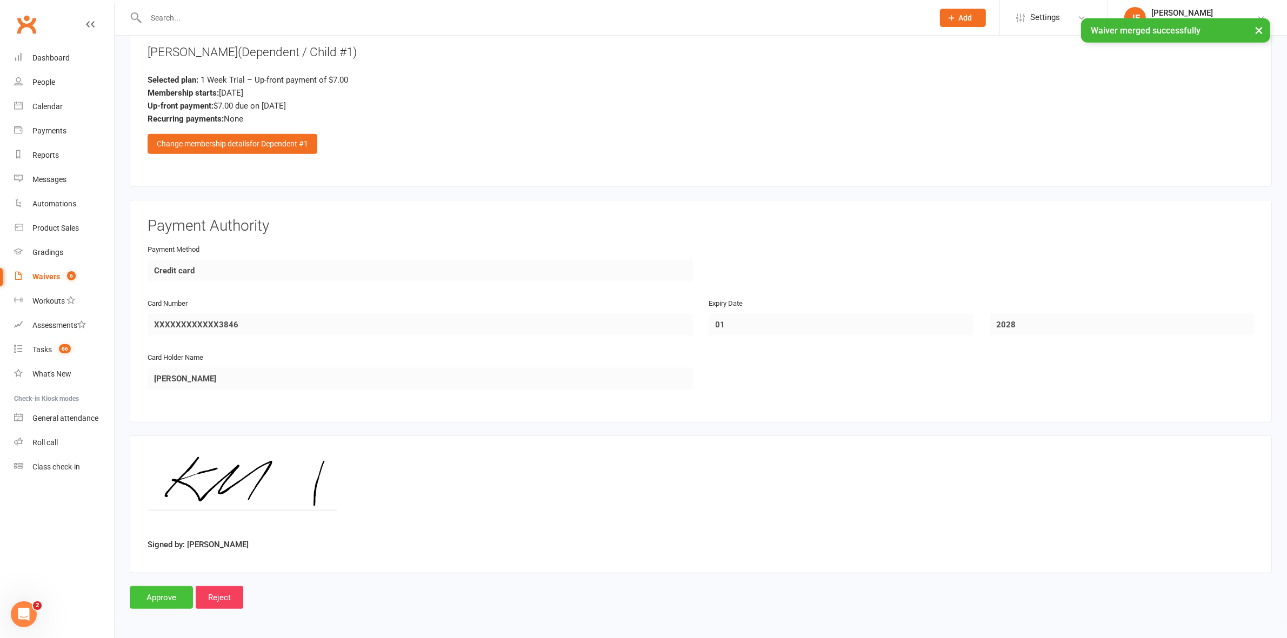
click at [157, 607] on input "Approve" at bounding box center [161, 598] width 63 height 23
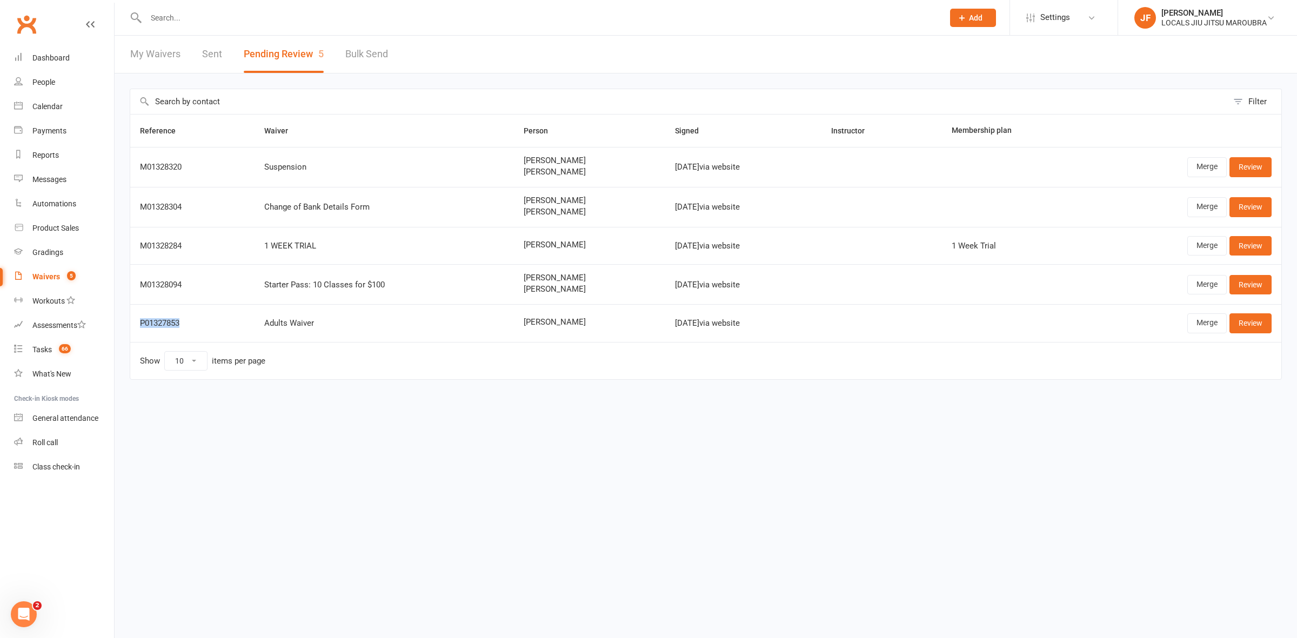
drag, startPoint x: 188, startPoint y: 326, endPoint x: 139, endPoint y: 326, distance: 48.7
click at [140, 326] on div "P01327853" at bounding box center [192, 323] width 105 height 9
copy div "P01327853"
drag, startPoint x: 544, startPoint y: 322, endPoint x: 496, endPoint y: 328, distance: 48.5
click at [514, 328] on td "[PERSON_NAME]" at bounding box center [589, 322] width 151 height 37
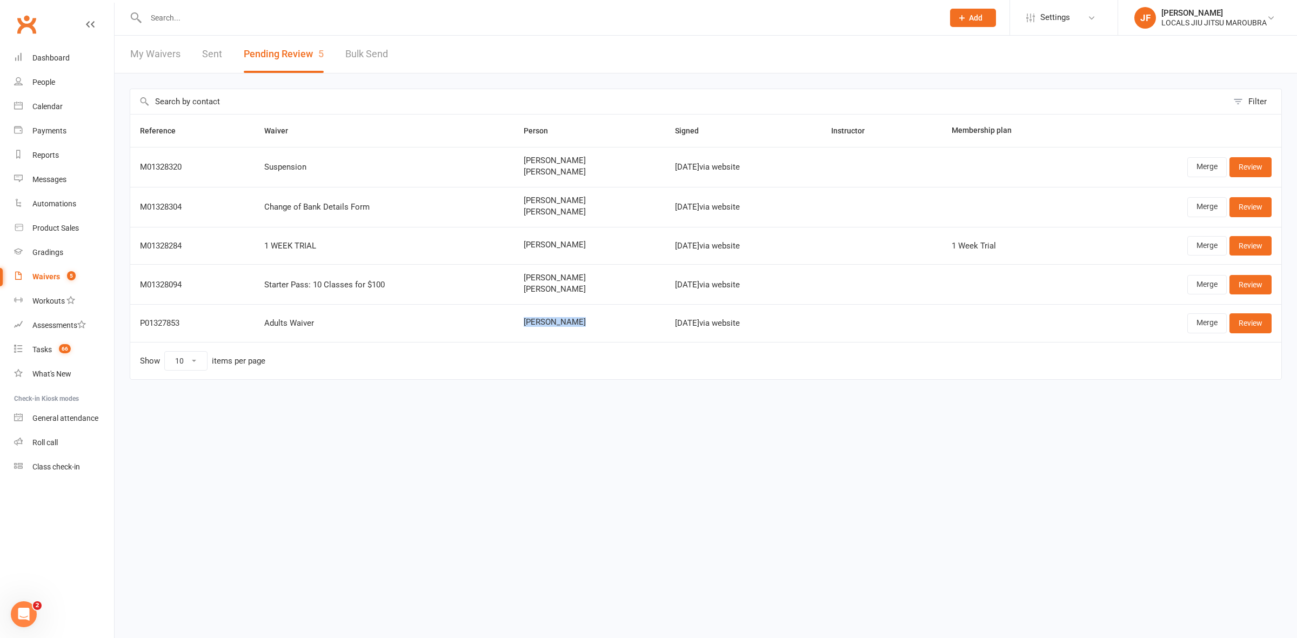
copy span "[PERSON_NAME]"
click at [1213, 325] on link "Merge" at bounding box center [1207, 323] width 39 height 19
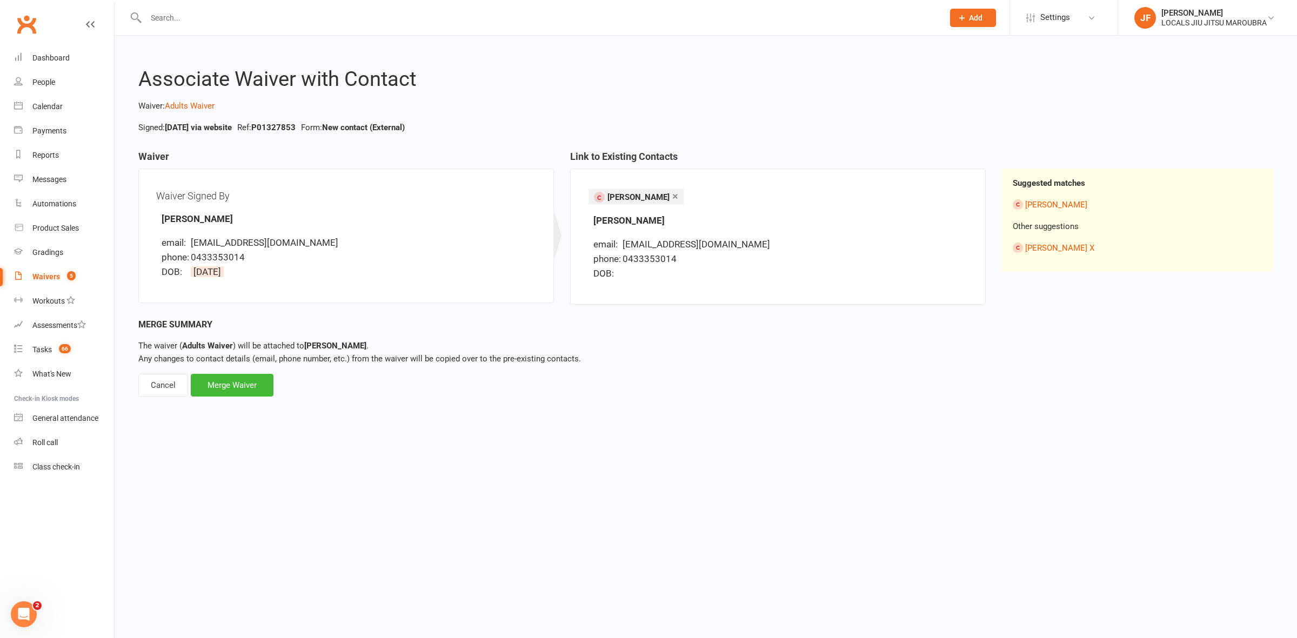
drag, startPoint x: 157, startPoint y: 381, endPoint x: 160, endPoint y: 370, distance: 11.3
click at [155, 380] on div "Cancel" at bounding box center [163, 385] width 50 height 23
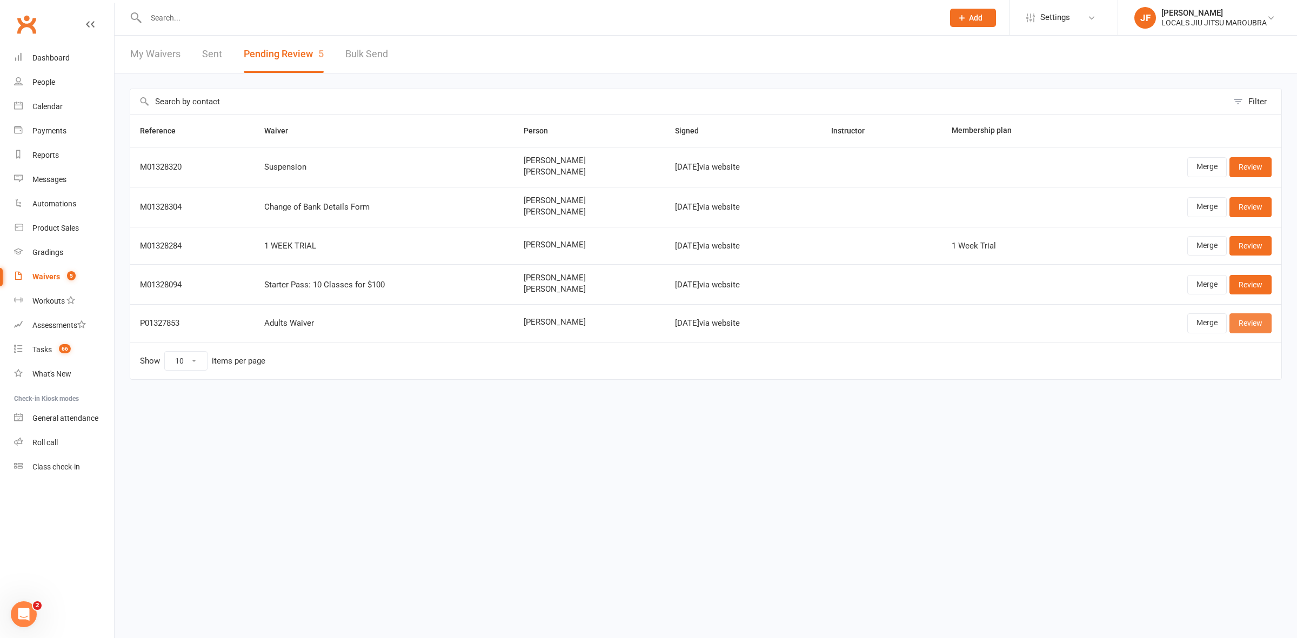
click at [1241, 325] on link "Review" at bounding box center [1251, 323] width 42 height 19
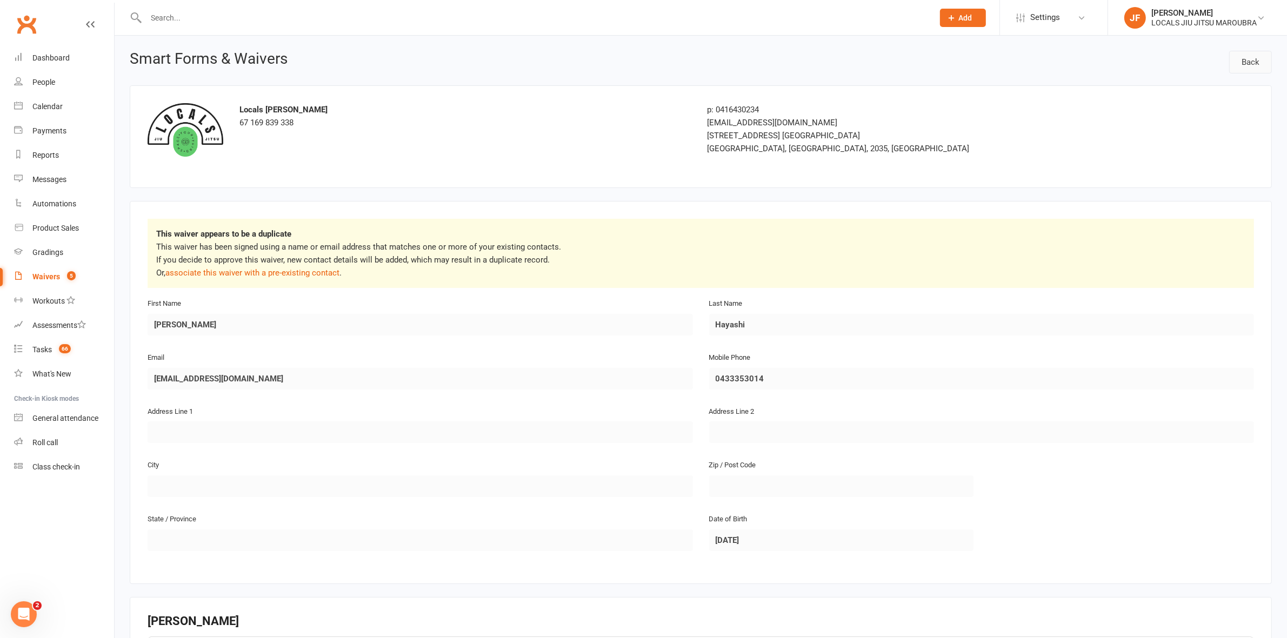
click at [1254, 51] on link "Back" at bounding box center [1250, 62] width 43 height 23
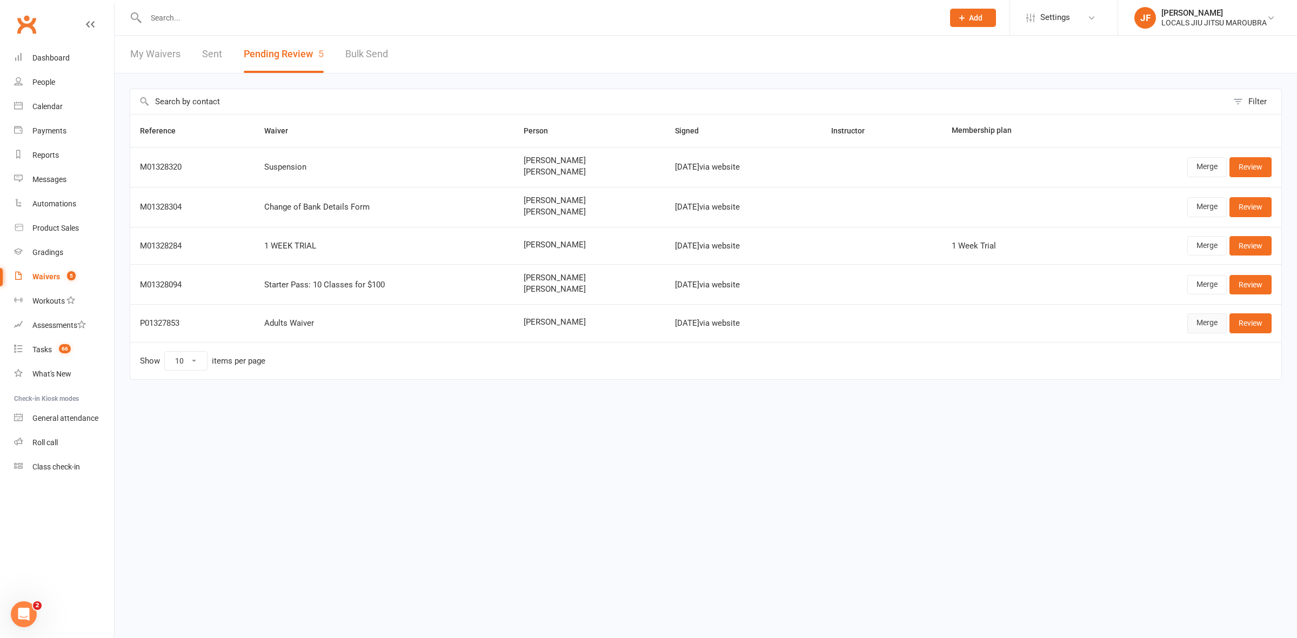
click at [1197, 325] on link "Merge" at bounding box center [1207, 323] width 39 height 19
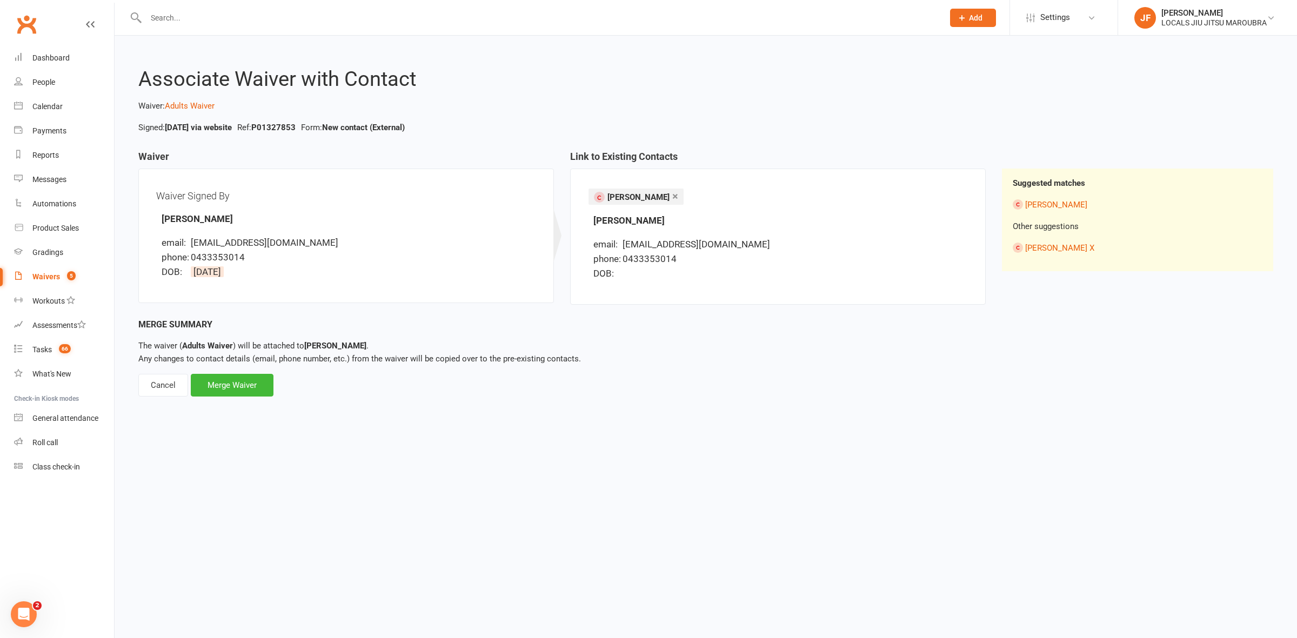
click at [673, 196] on link "×" at bounding box center [676, 196] width 6 height 17
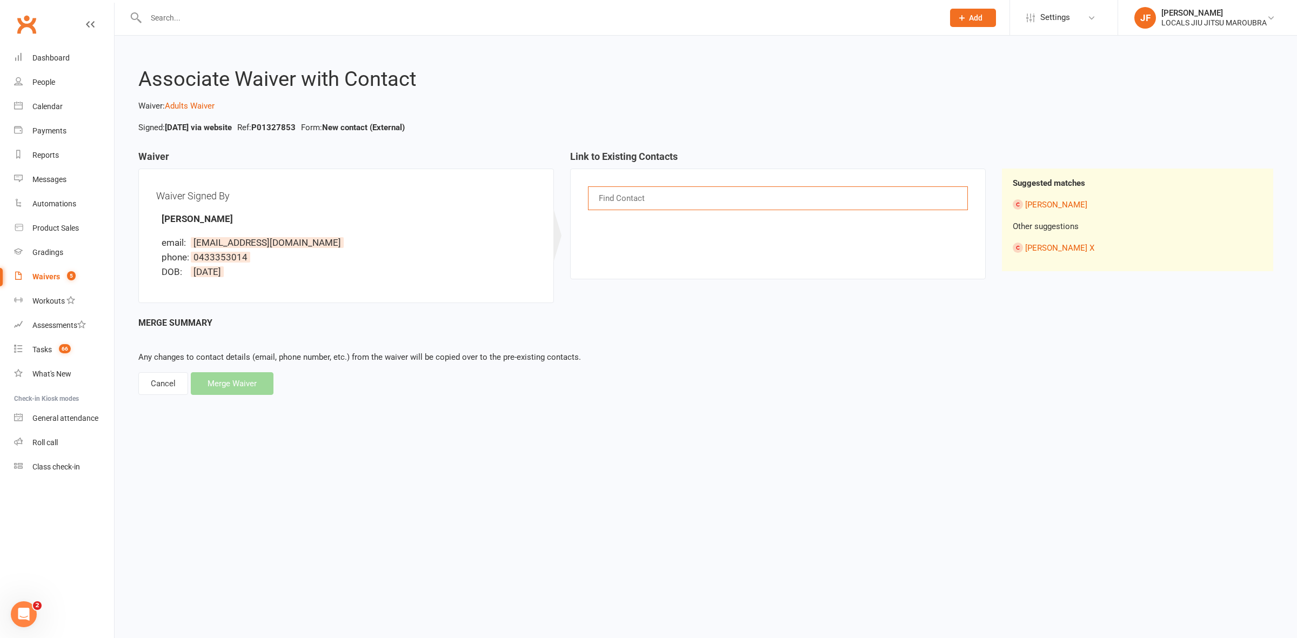
click at [643, 198] on input "text" at bounding box center [623, 198] width 50 height 14
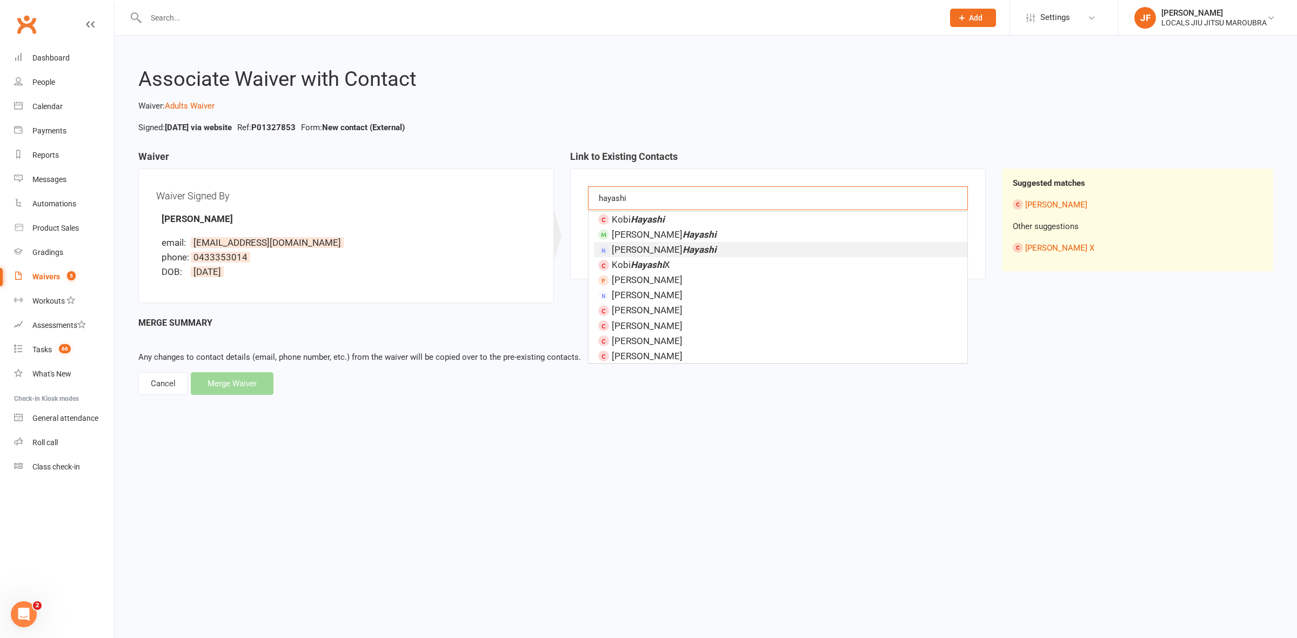
click at [683, 253] on em "Hayashi" at bounding box center [700, 249] width 34 height 11
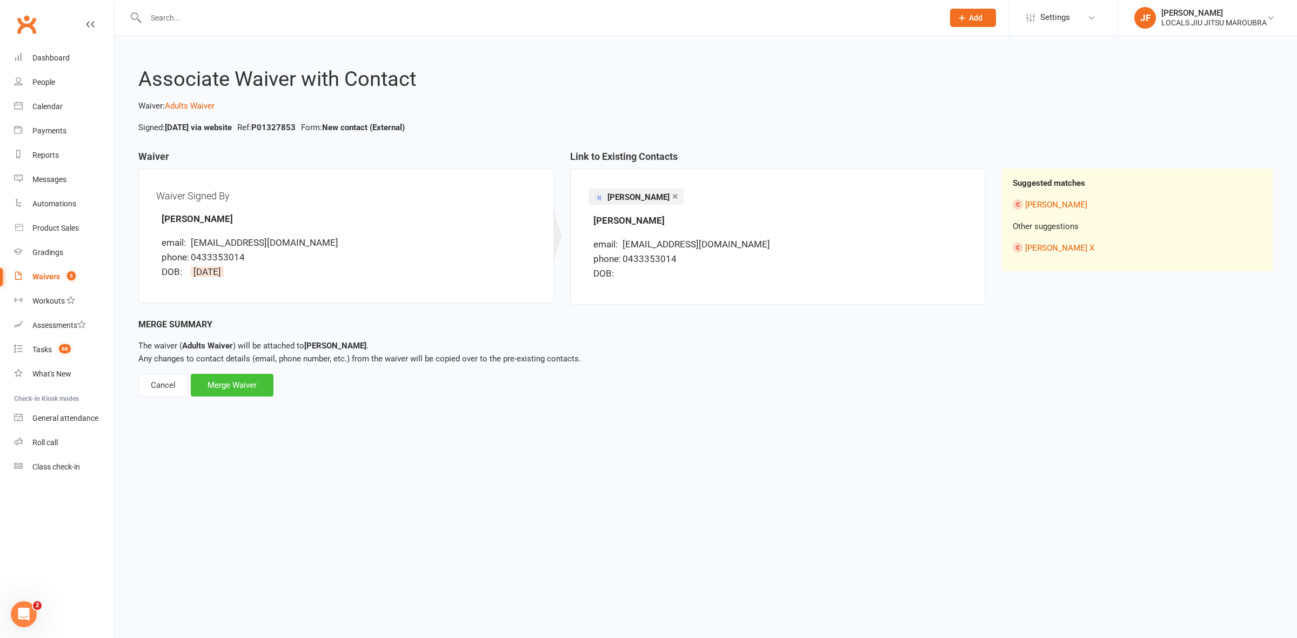
click at [217, 384] on div "Merge Waiver" at bounding box center [232, 385] width 83 height 23
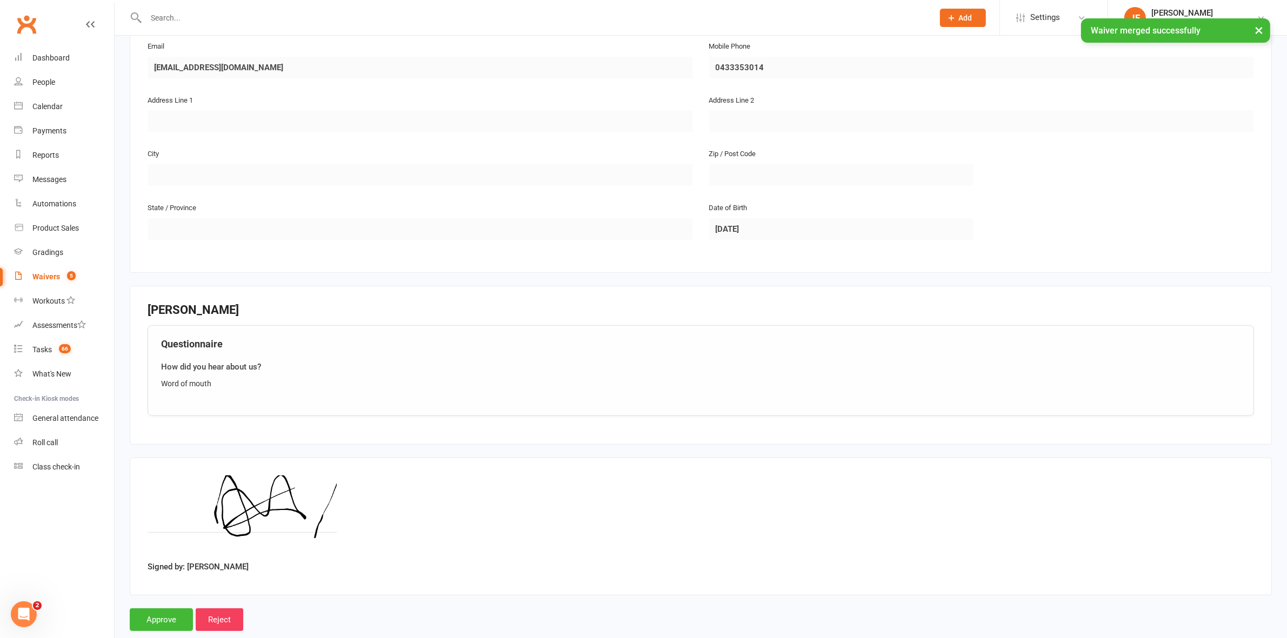
scroll to position [258, 0]
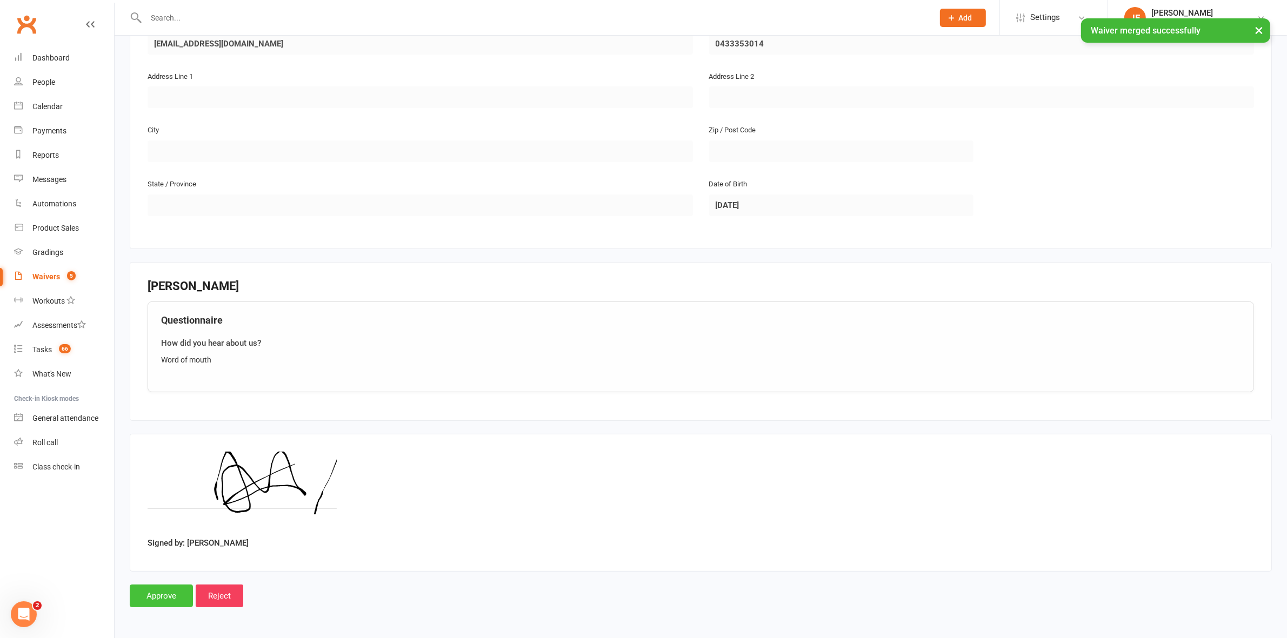
click at [141, 601] on input "Approve" at bounding box center [161, 596] width 63 height 23
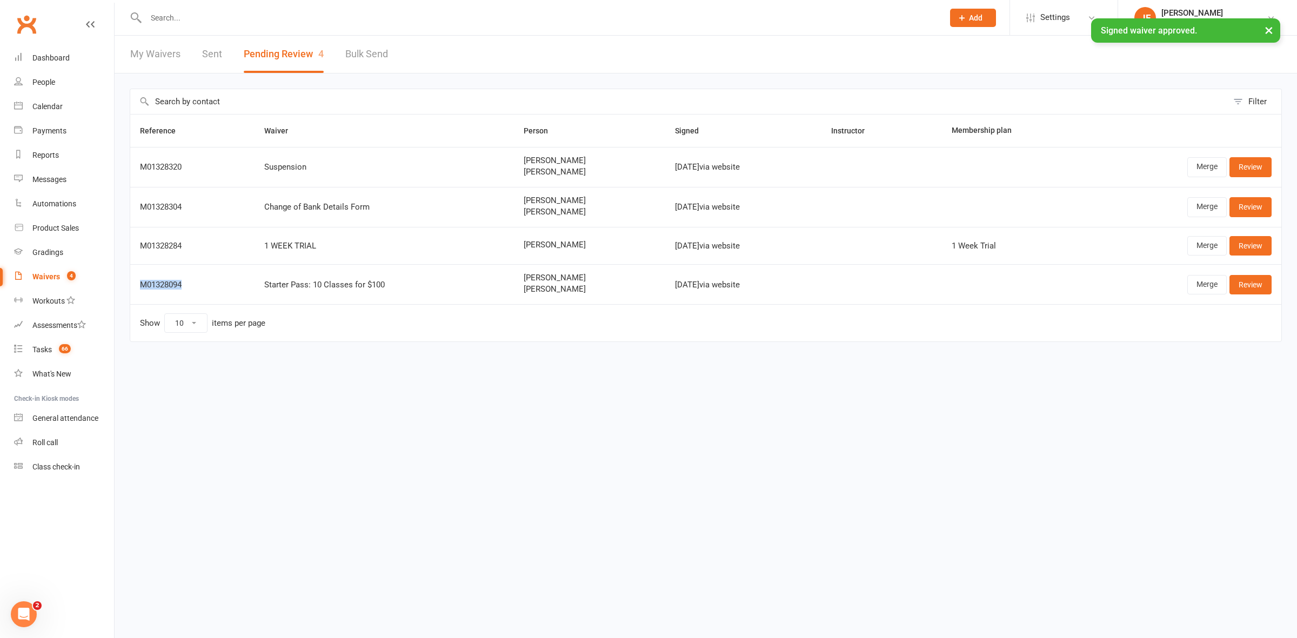
drag, startPoint x: 194, startPoint y: 287, endPoint x: 139, endPoint y: 292, distance: 54.8
click at [139, 292] on td "M01328094" at bounding box center [192, 284] width 124 height 40
copy div "M01328094"
drag, startPoint x: 541, startPoint y: 290, endPoint x: 495, endPoint y: 292, distance: 46.0
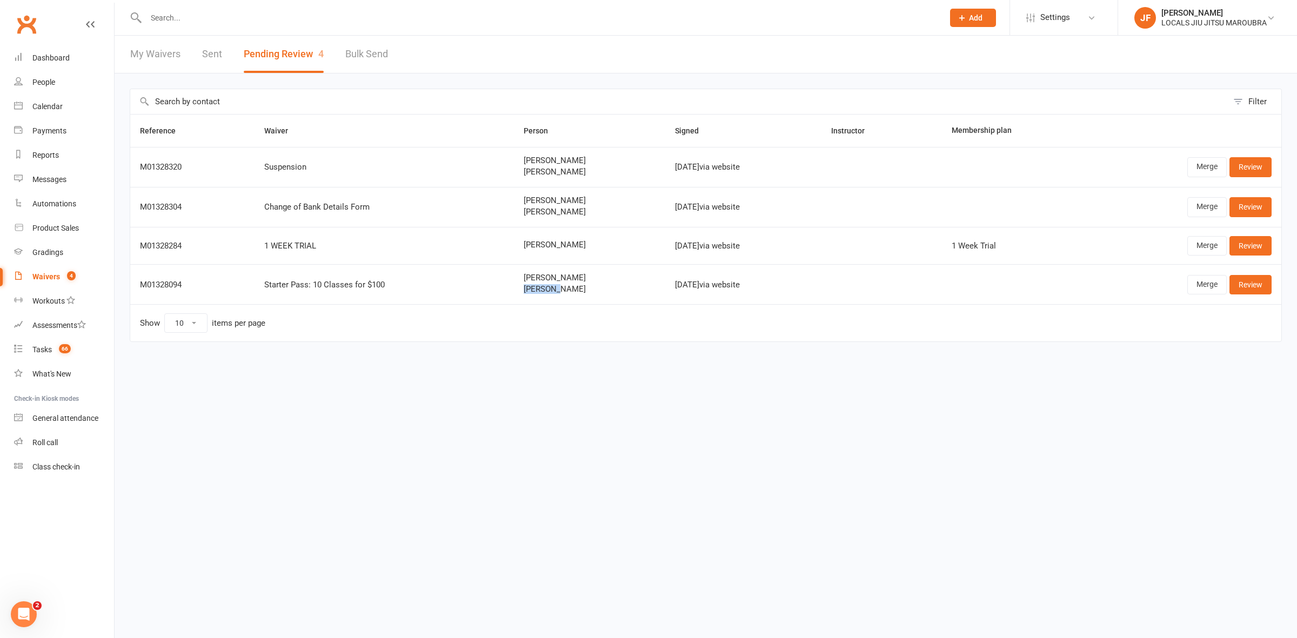
click at [514, 292] on td "[PERSON_NAME] O" at bounding box center [589, 284] width 151 height 40
copy span "[PERSON_NAME]"
click at [1203, 282] on link "Merge" at bounding box center [1207, 284] width 39 height 19
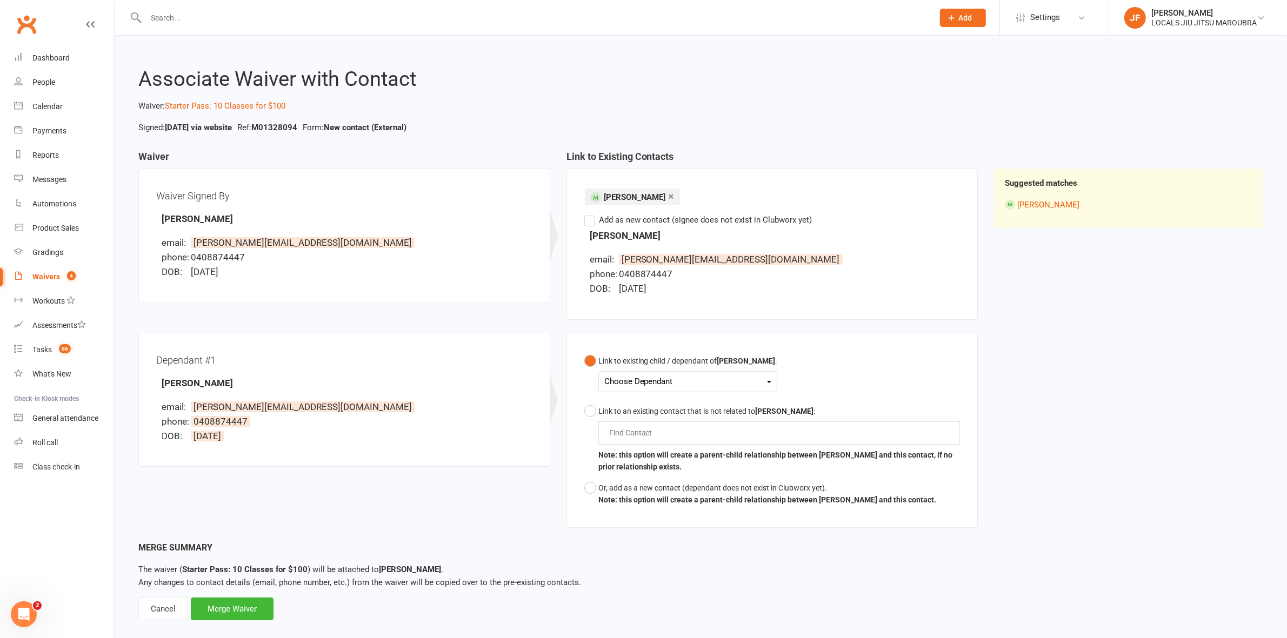
click at [624, 383] on div "Choose Dependant" at bounding box center [687, 382] width 167 height 15
click at [635, 407] on link "[PERSON_NAME] O" at bounding box center [660, 407] width 110 height 23
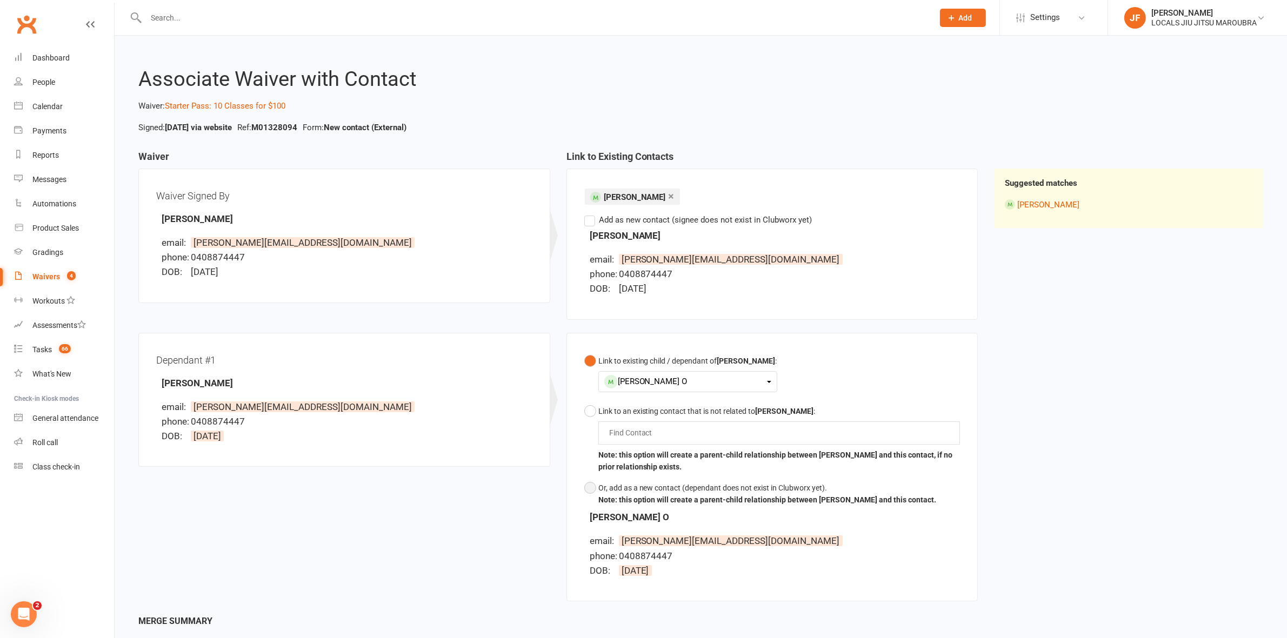
click at [588, 487] on button "Or, add as a new contact (dependant does not exist in Clubworx yet). Note: this…" at bounding box center [760, 494] width 352 height 33
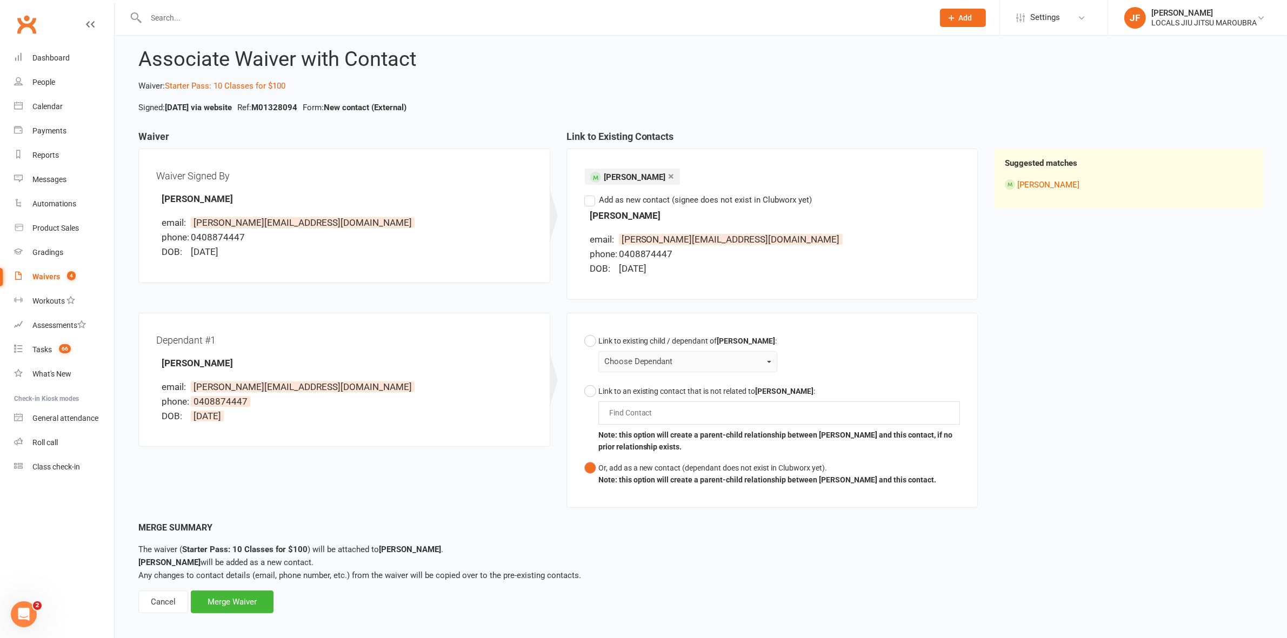
scroll to position [29, 0]
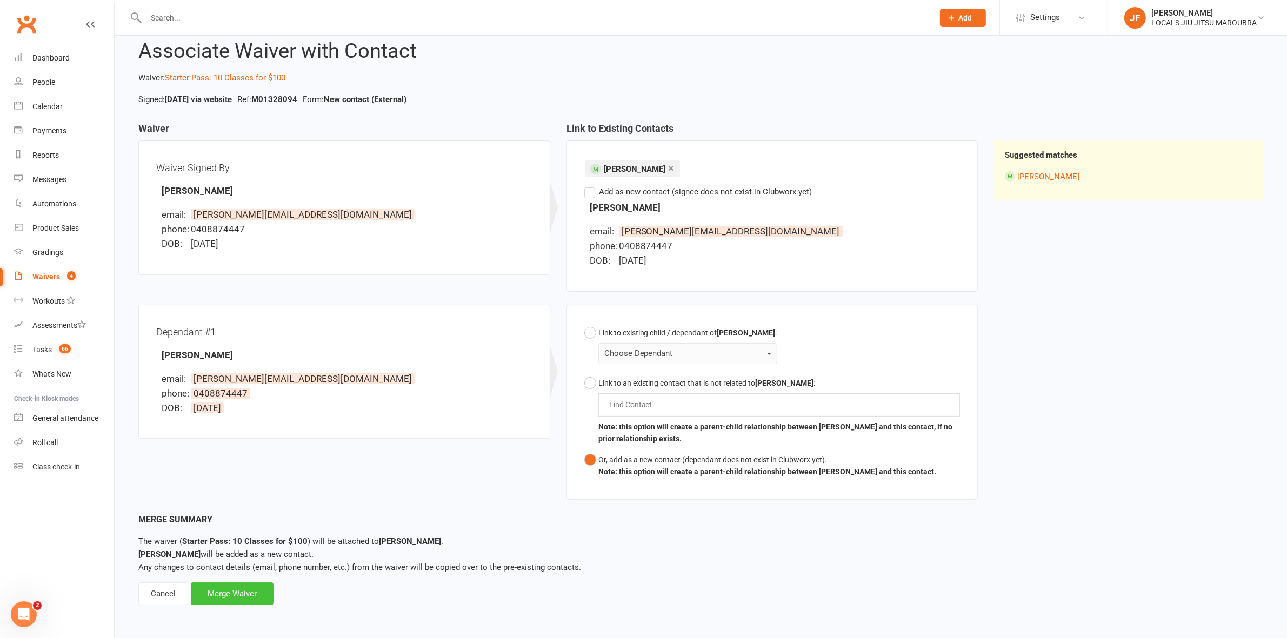
click at [223, 593] on div "Merge Waiver" at bounding box center [232, 594] width 83 height 23
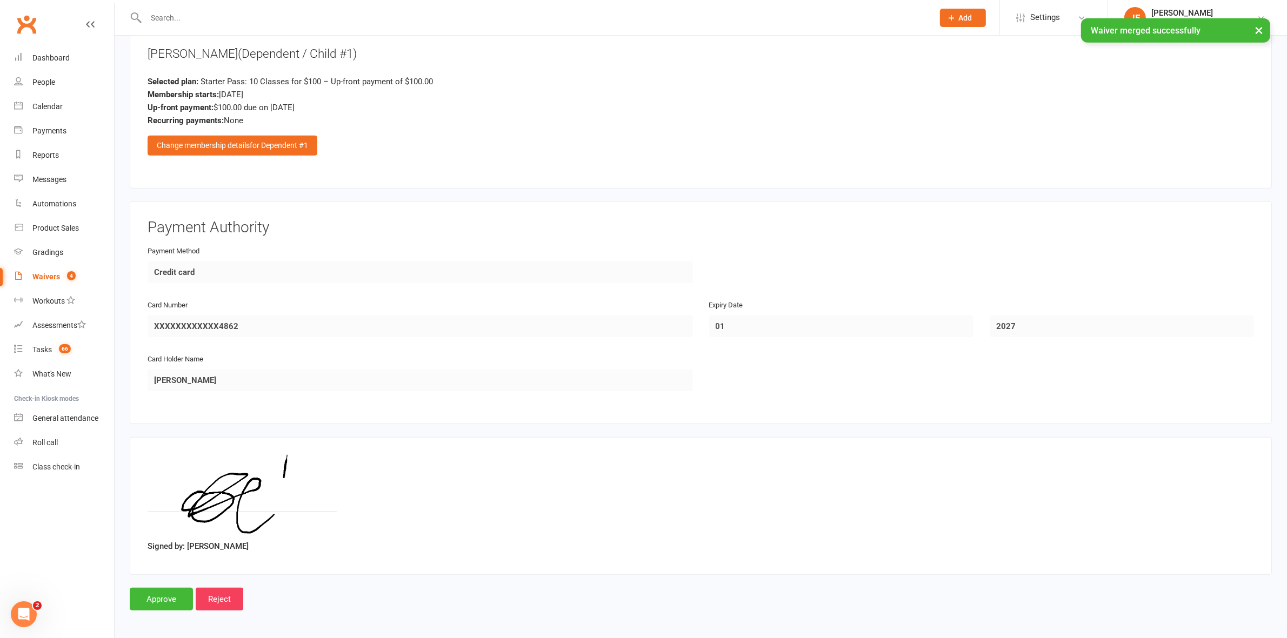
scroll to position [1016, 0]
drag, startPoint x: 139, startPoint y: 600, endPoint x: 158, endPoint y: 590, distance: 20.8
click at [142, 598] on input "Approve" at bounding box center [161, 598] width 63 height 23
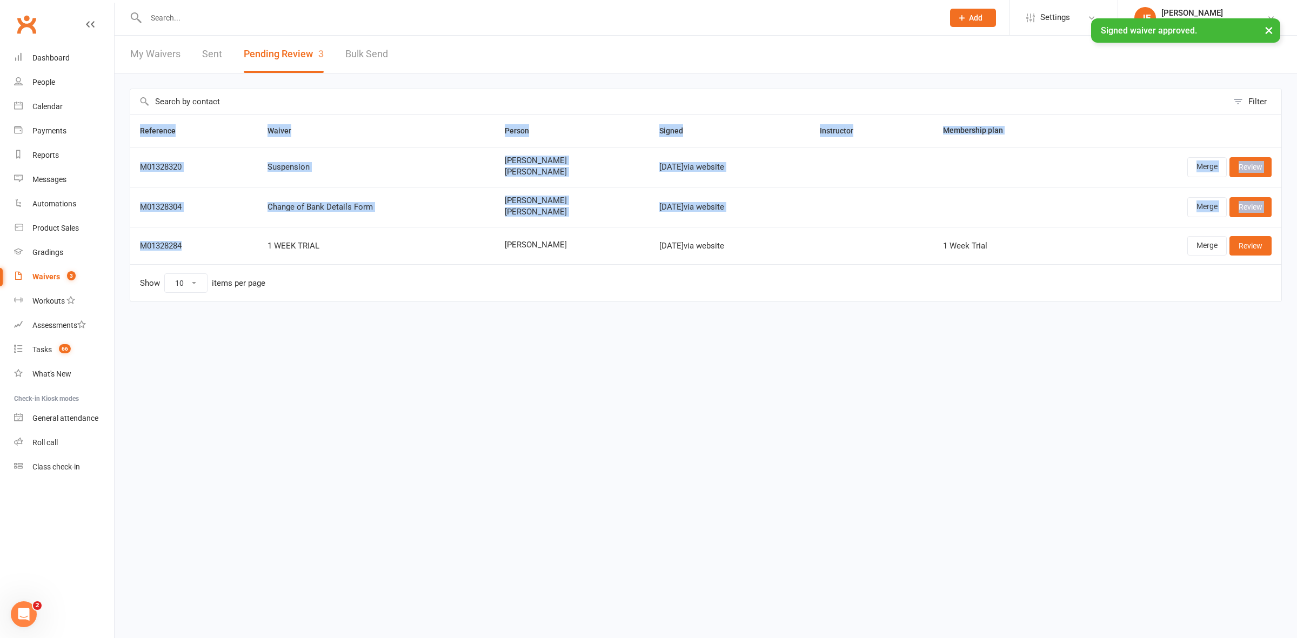
drag, startPoint x: 205, startPoint y: 247, endPoint x: 128, endPoint y: 250, distance: 77.9
click at [128, 250] on div "Filter Reference Waiver Person Signed Instructor Membership plan M01328320 Susp…" at bounding box center [706, 203] width 1183 height 259
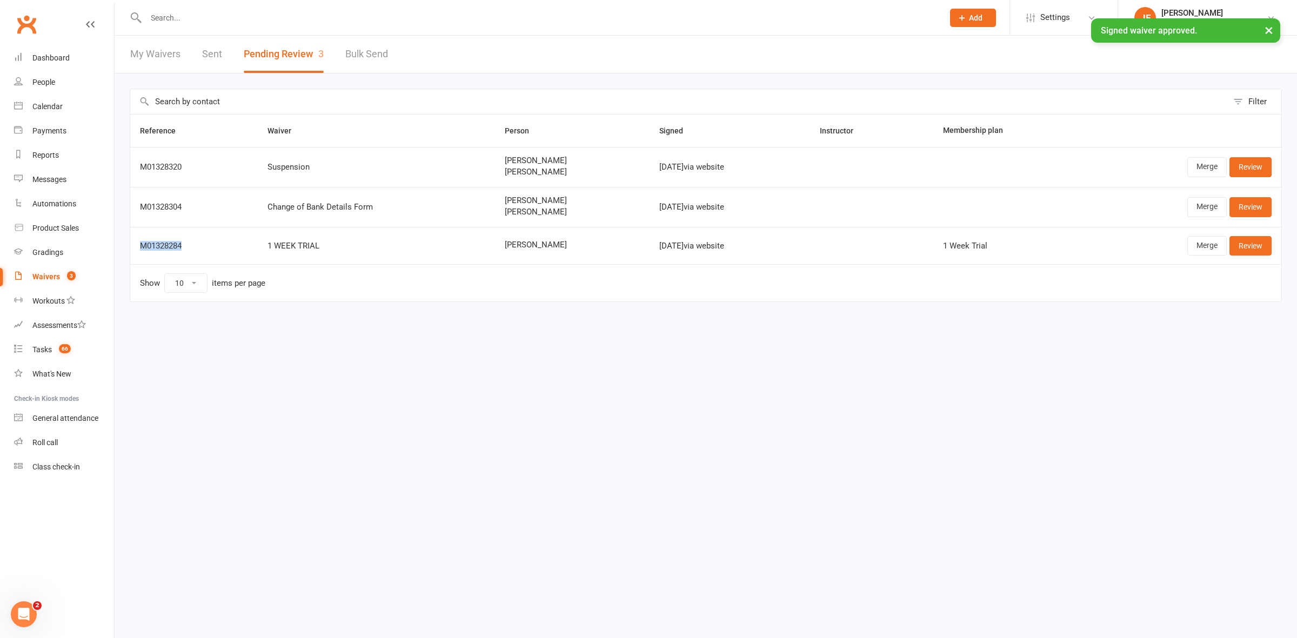
drag, startPoint x: 189, startPoint y: 242, endPoint x: 141, endPoint y: 251, distance: 49.5
click at [141, 251] on td "M01328284" at bounding box center [194, 245] width 128 height 37
copy div "M01328284"
drag, startPoint x: 566, startPoint y: 250, endPoint x: 476, endPoint y: 252, distance: 89.8
click at [495, 252] on td "[PERSON_NAME]" at bounding box center [572, 245] width 155 height 37
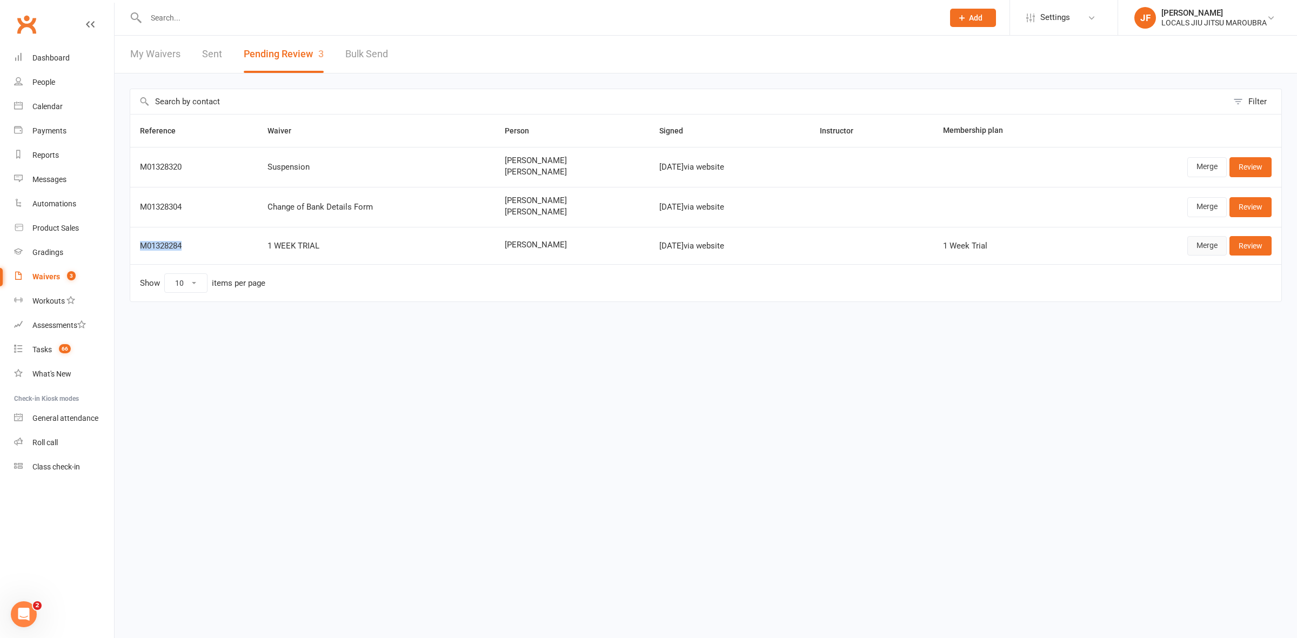
click at [1191, 243] on link "Merge" at bounding box center [1207, 245] width 39 height 19
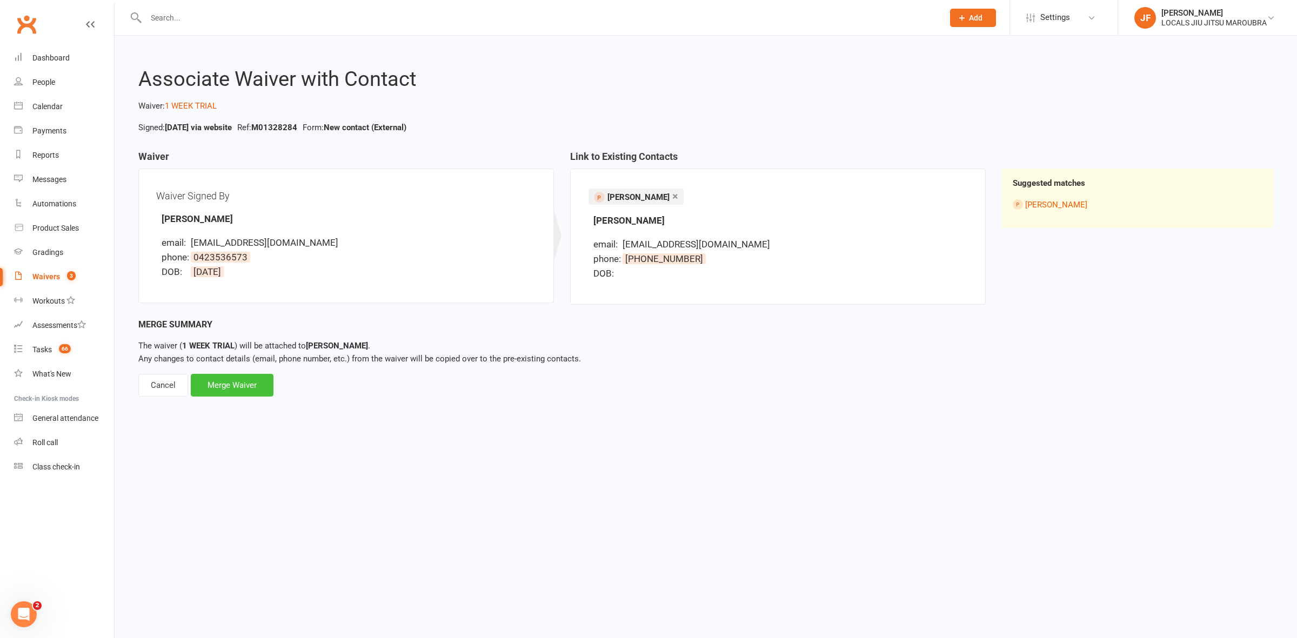
drag, startPoint x: 244, startPoint y: 389, endPoint x: 258, endPoint y: 379, distance: 17.8
click at [243, 388] on div "Merge Waiver" at bounding box center [232, 385] width 83 height 23
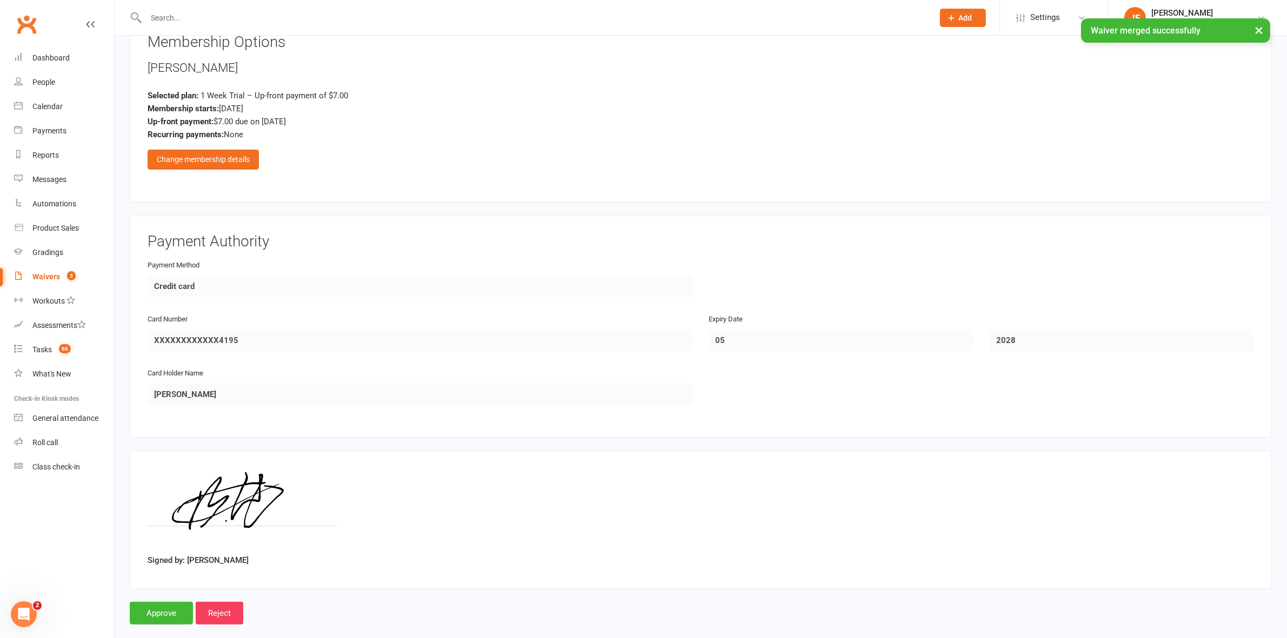
scroll to position [520, 0]
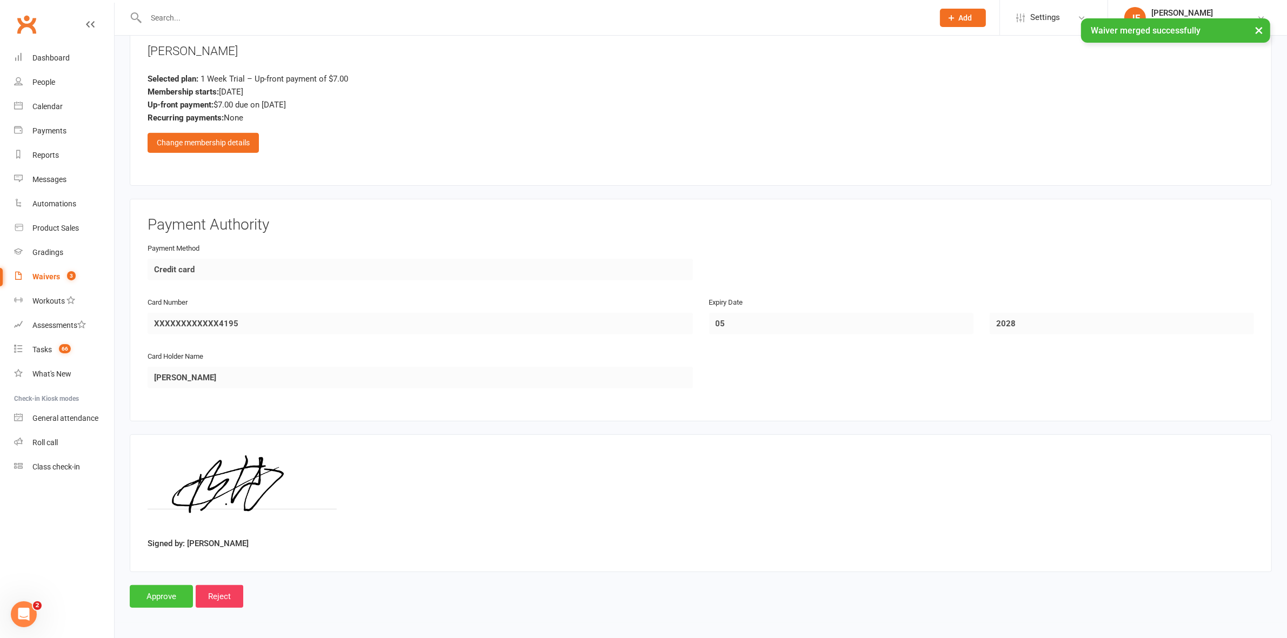
drag, startPoint x: 159, startPoint y: 600, endPoint x: 179, endPoint y: 585, distance: 24.3
click at [165, 595] on input "Approve" at bounding box center [161, 596] width 63 height 23
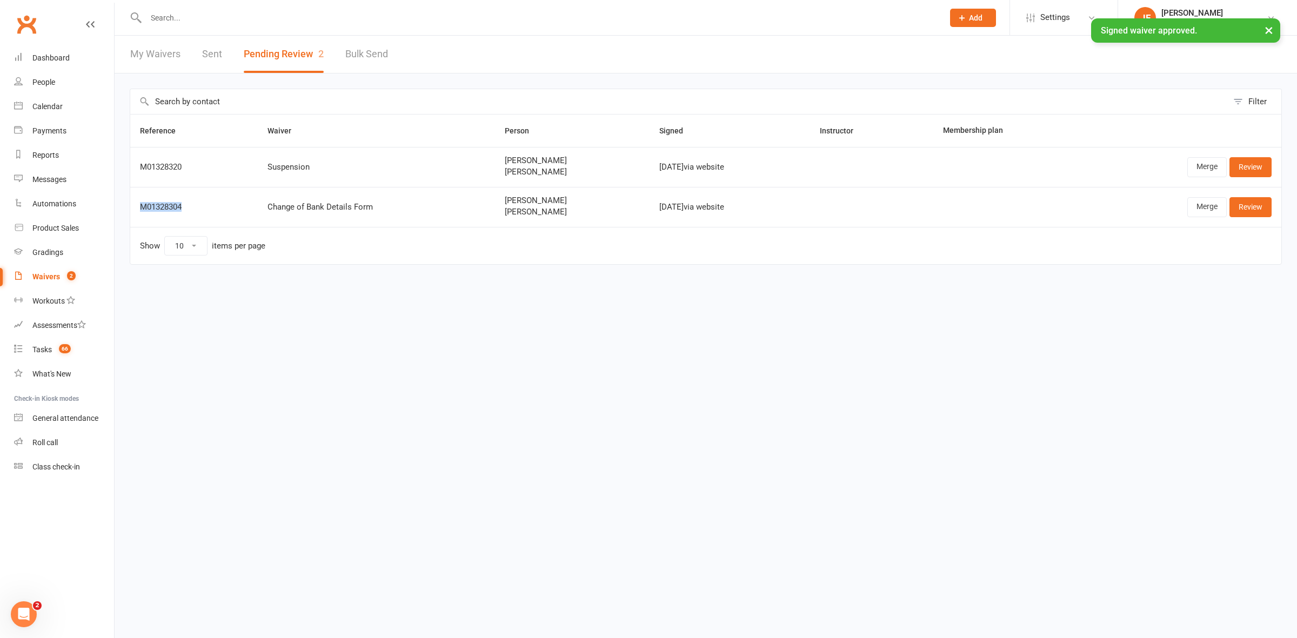
drag, startPoint x: 194, startPoint y: 211, endPoint x: 136, endPoint y: 215, distance: 57.4
click at [136, 215] on td "M01328304" at bounding box center [194, 207] width 128 height 40
drag, startPoint x: 585, startPoint y: 212, endPoint x: 477, endPoint y: 215, distance: 108.2
click at [505, 215] on span "[PERSON_NAME]" at bounding box center [573, 212] width 136 height 9
click at [1195, 207] on link "Merge" at bounding box center [1207, 206] width 39 height 19
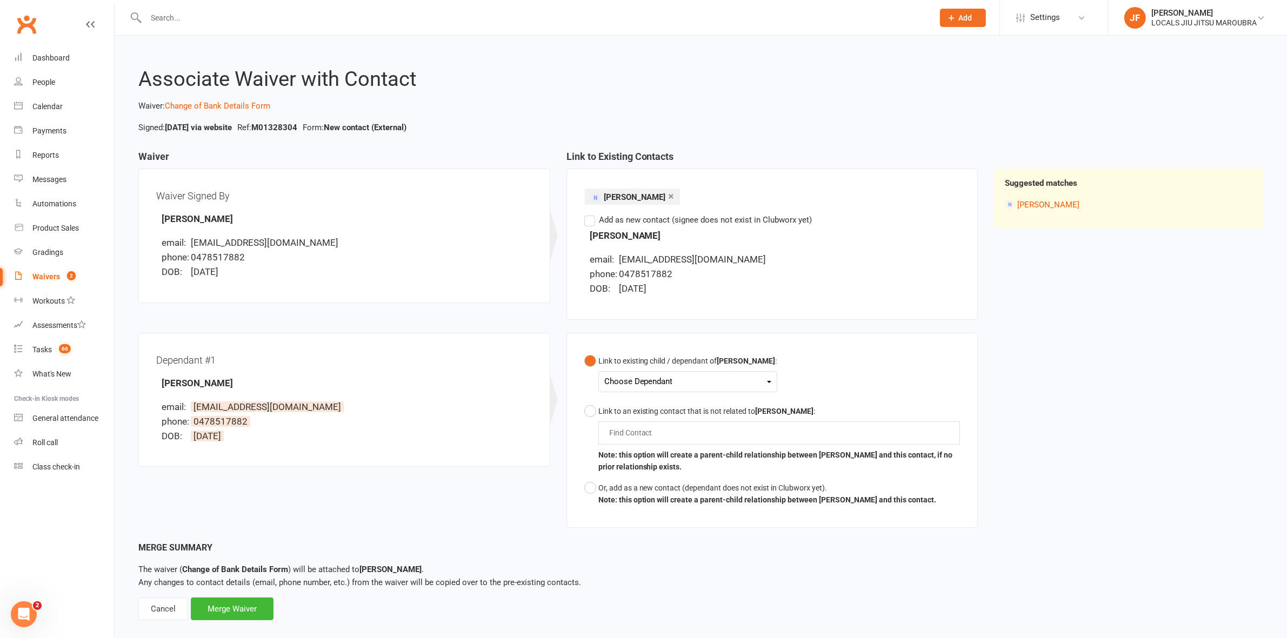
click at [636, 377] on div "Choose Dependant" at bounding box center [687, 382] width 167 height 15
click at [643, 403] on link "[PERSON_NAME]" at bounding box center [658, 407] width 107 height 23
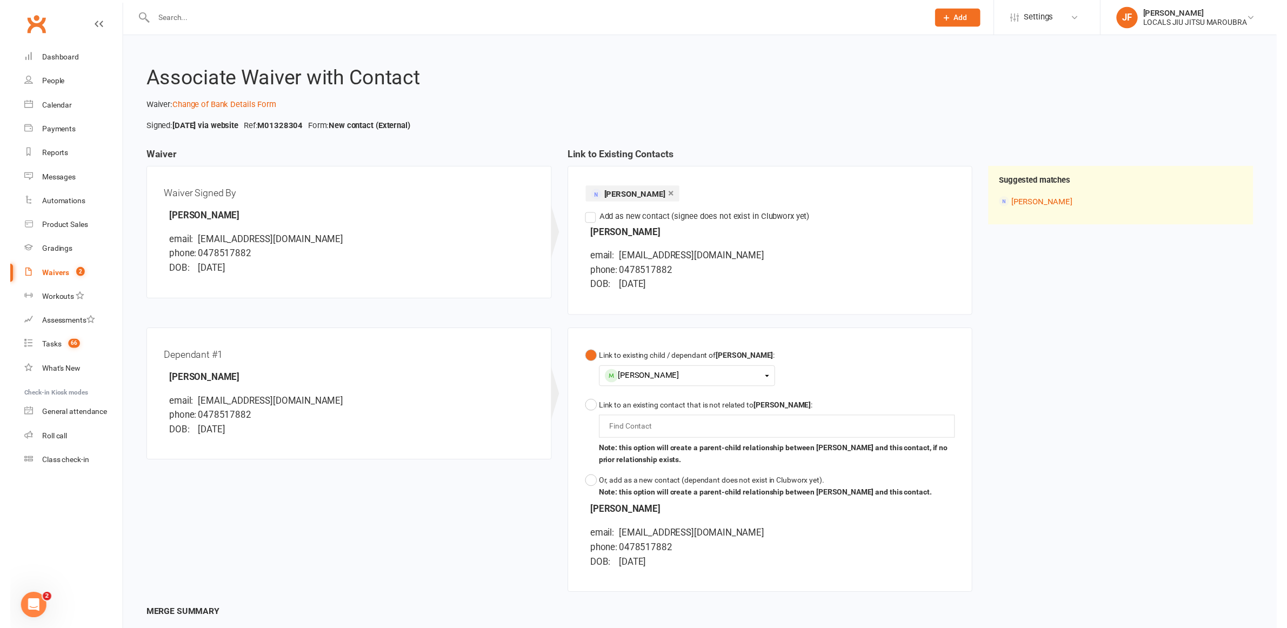
scroll to position [102, 0]
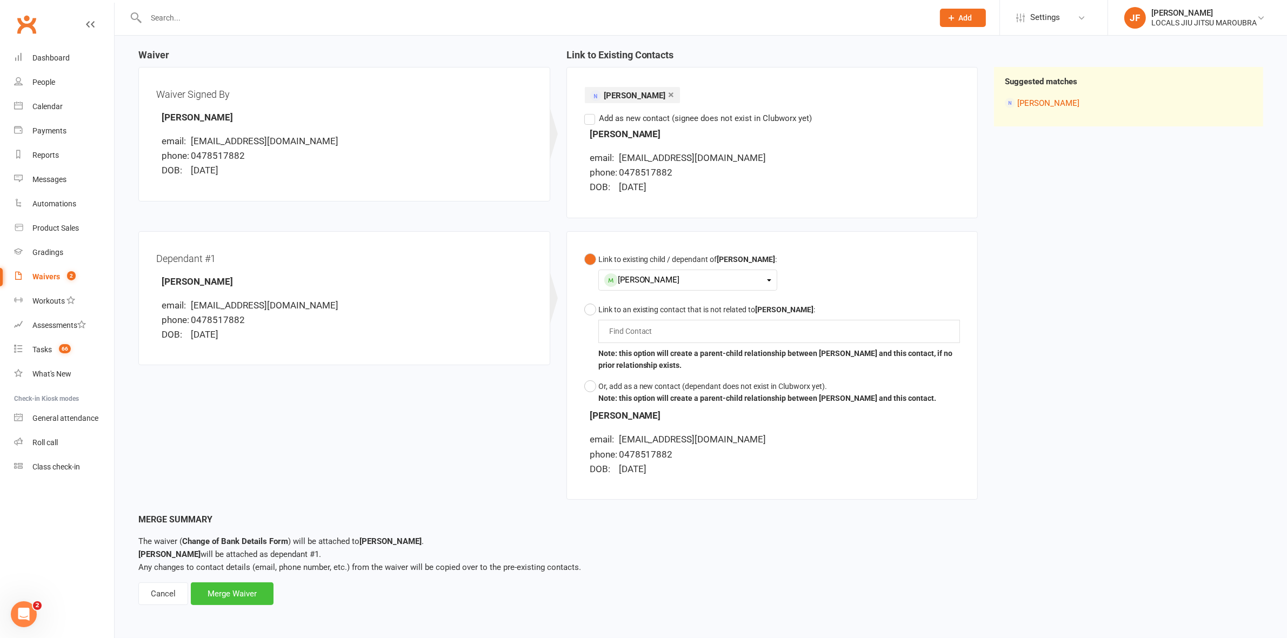
click at [238, 594] on div "Merge Waiver" at bounding box center [232, 594] width 83 height 23
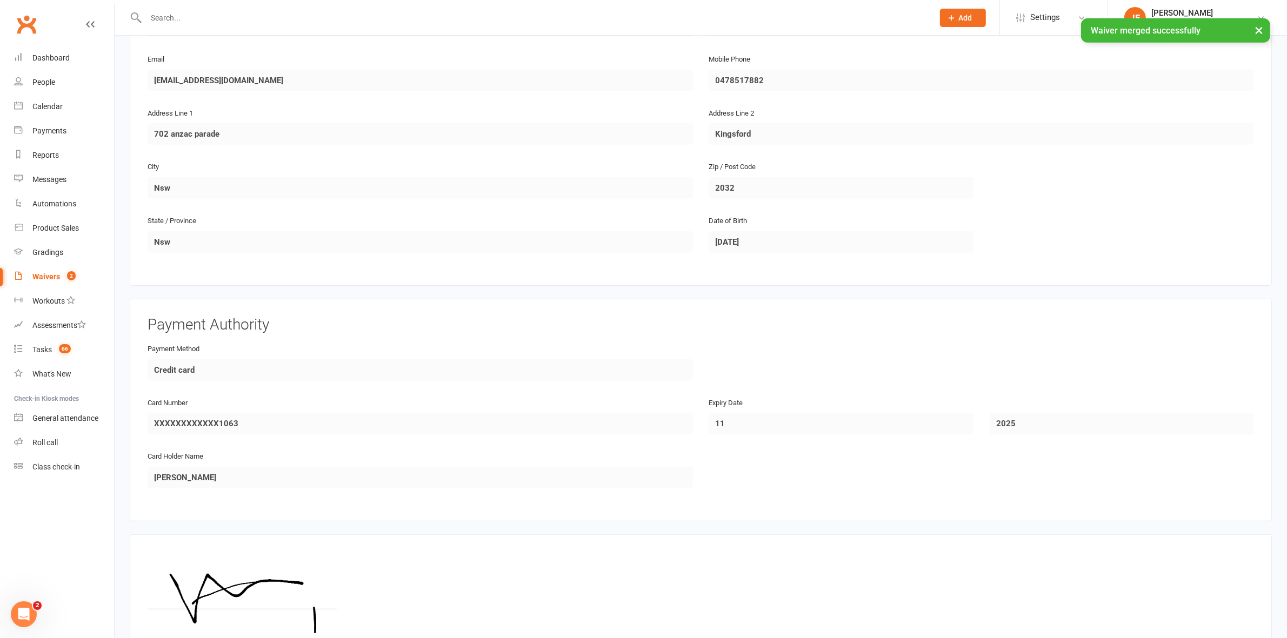
scroll to position [730, 0]
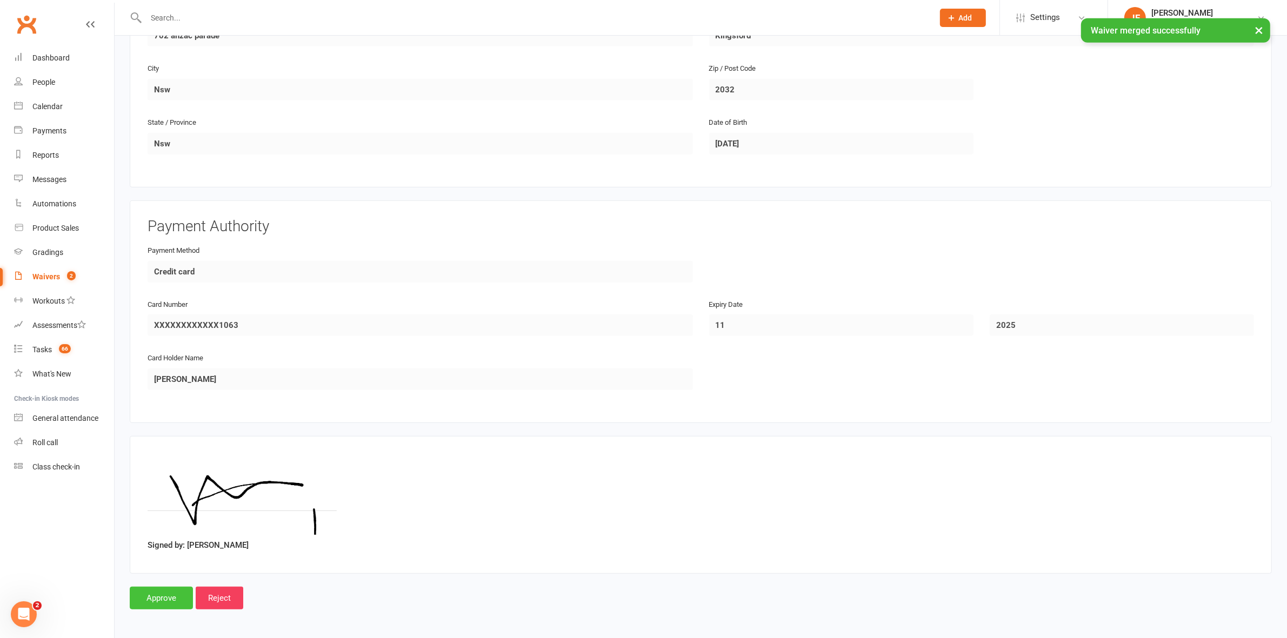
click at [157, 594] on input "Approve" at bounding box center [161, 598] width 63 height 23
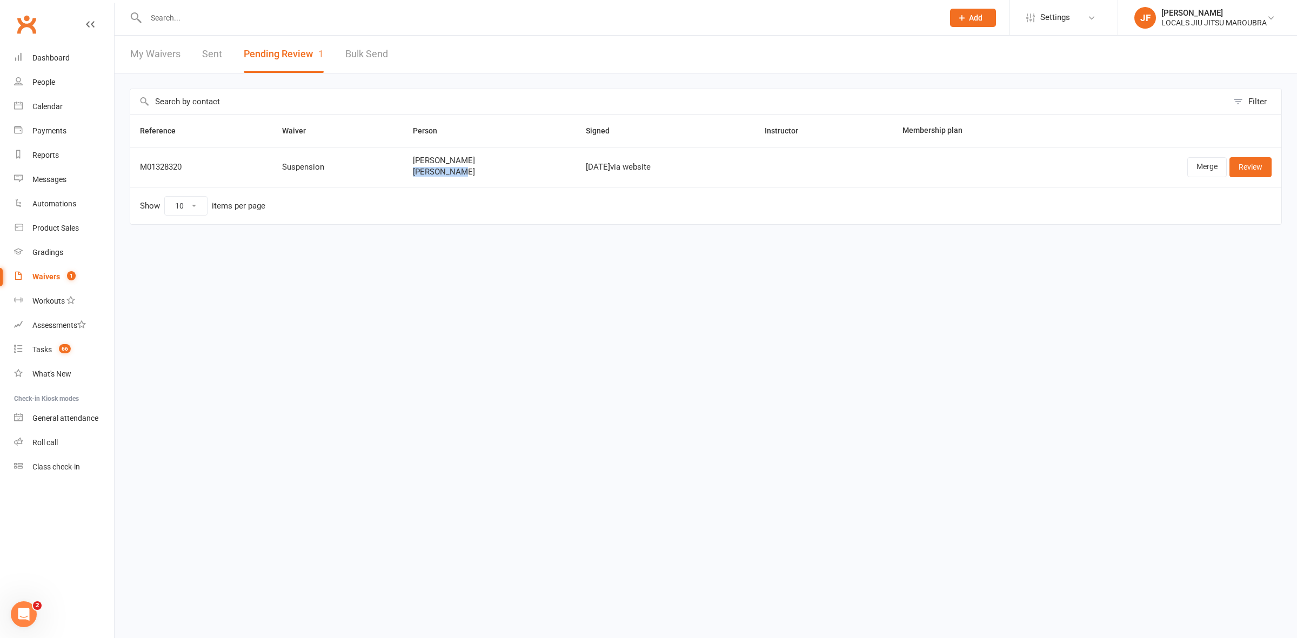
drag, startPoint x: 455, startPoint y: 176, endPoint x: 407, endPoint y: 179, distance: 47.7
click at [407, 179] on td "[PERSON_NAME] [PERSON_NAME]" at bounding box center [489, 167] width 173 height 40
drag, startPoint x: 184, startPoint y: 163, endPoint x: 138, endPoint y: 169, distance: 46.3
click at [138, 169] on td "M01328320" at bounding box center [201, 167] width 142 height 40
drag, startPoint x: 461, startPoint y: 168, endPoint x: 407, endPoint y: 179, distance: 55.1
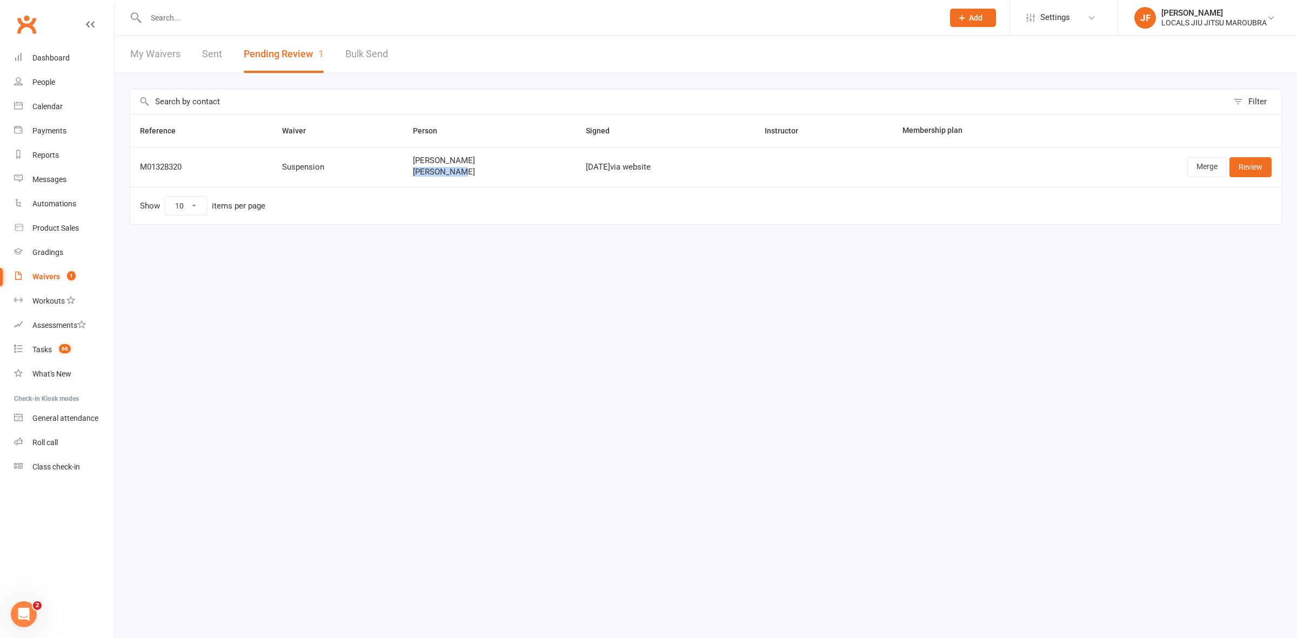
click at [407, 179] on td "[PERSON_NAME] [PERSON_NAME]" at bounding box center [489, 167] width 173 height 40
click at [1207, 168] on link "Merge" at bounding box center [1207, 166] width 39 height 19
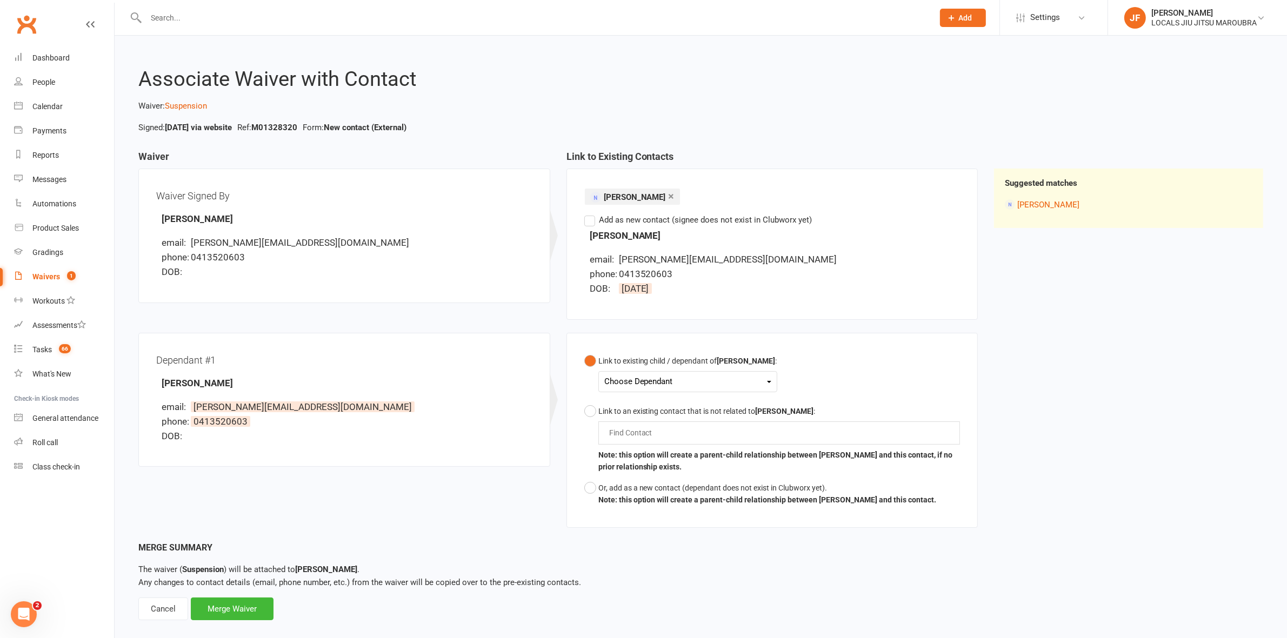
click at [668, 388] on div "Choose Dependant" at bounding box center [687, 382] width 167 height 15
click at [658, 407] on link "[PERSON_NAME]" at bounding box center [658, 407] width 107 height 23
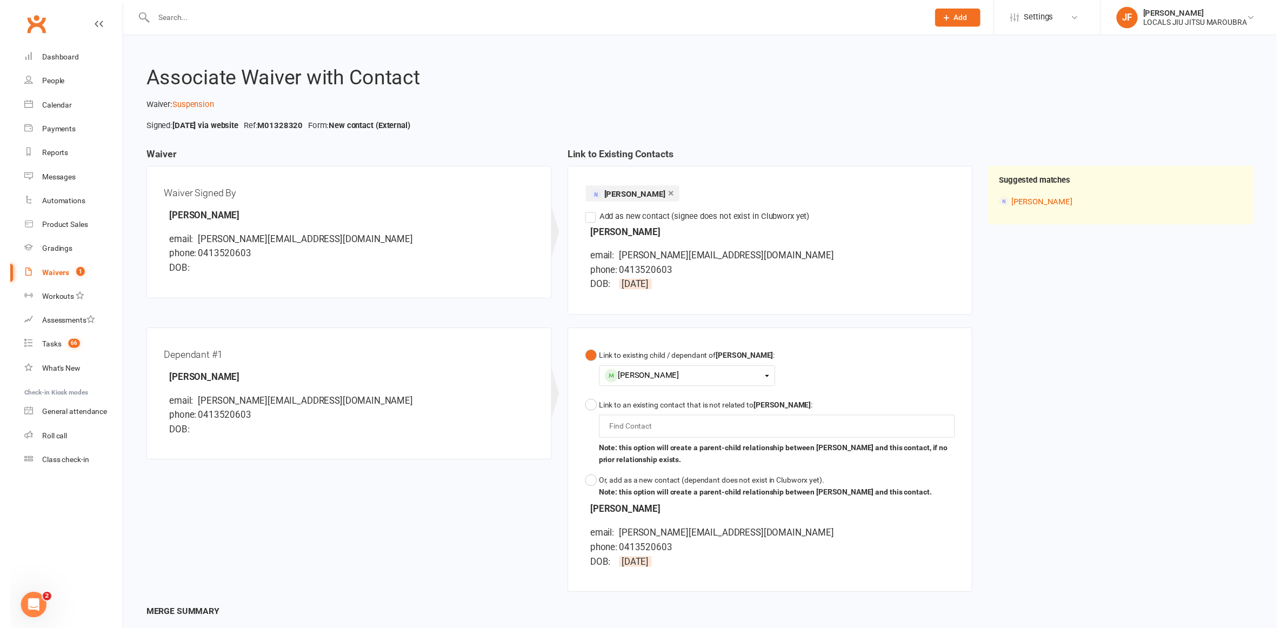
scroll to position [102, 0]
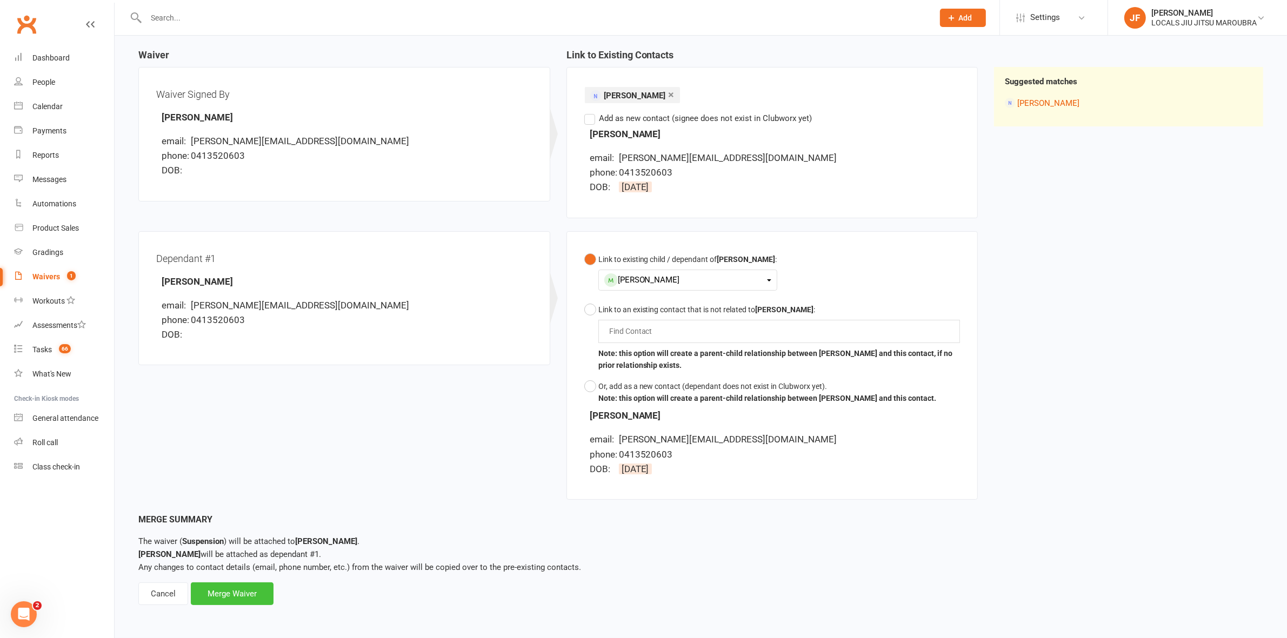
click at [237, 603] on div "Merge Waiver" at bounding box center [232, 594] width 83 height 23
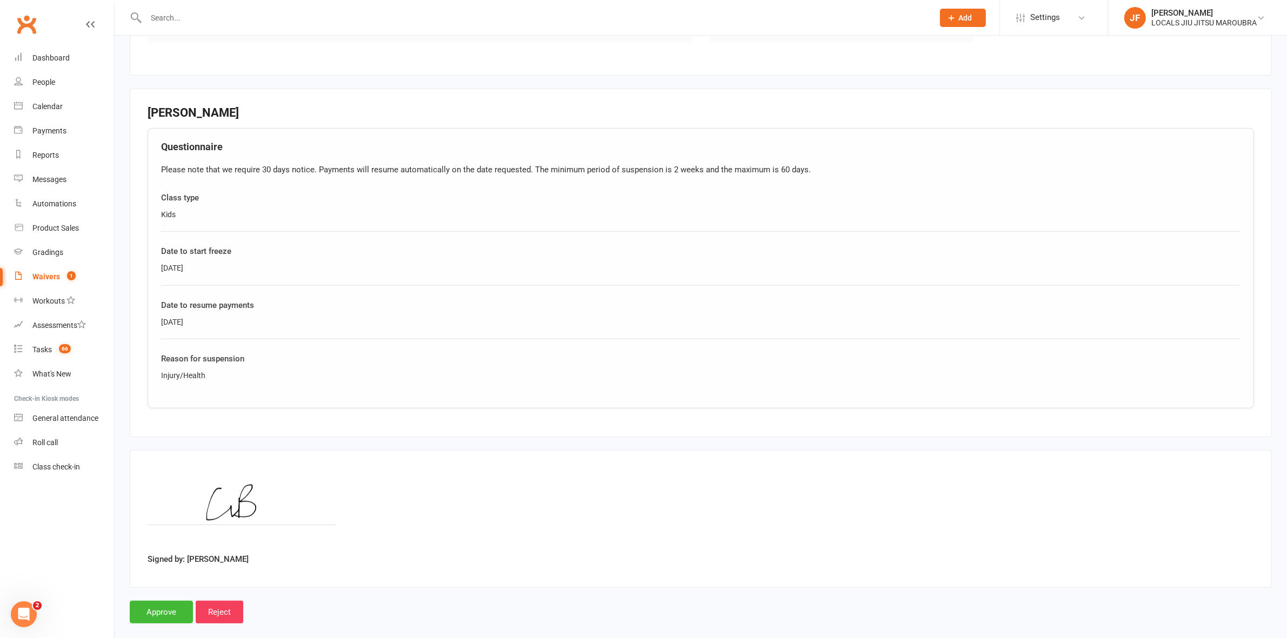
scroll to position [856, 0]
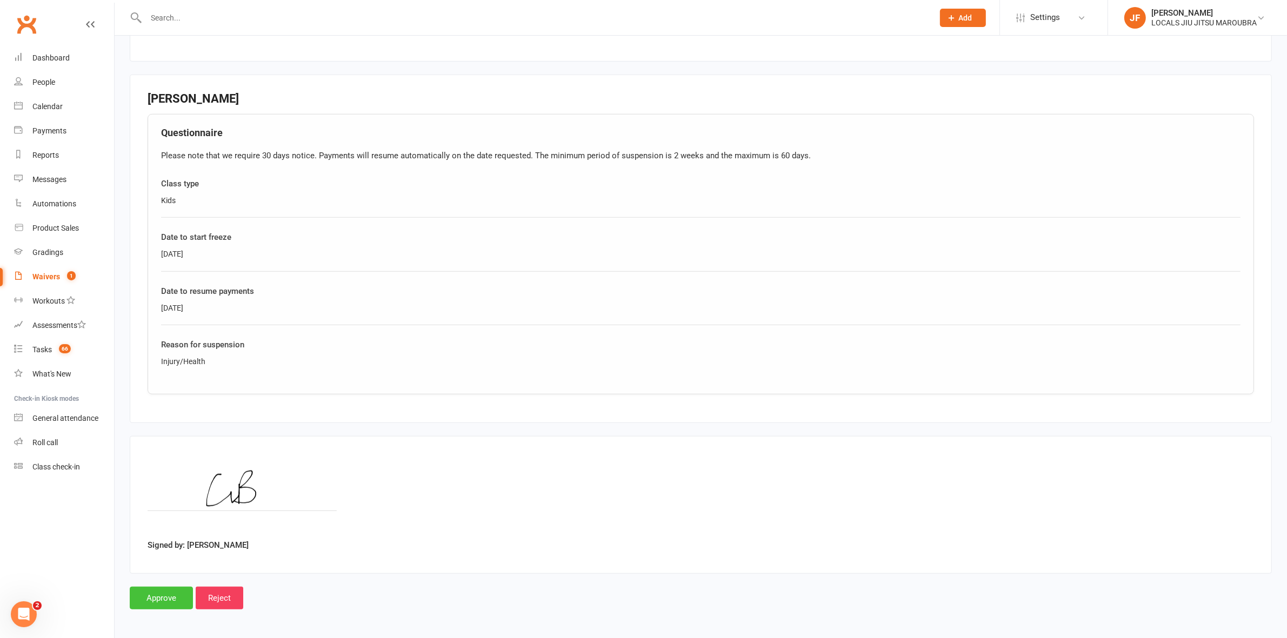
click at [163, 594] on input "Approve" at bounding box center [161, 598] width 63 height 23
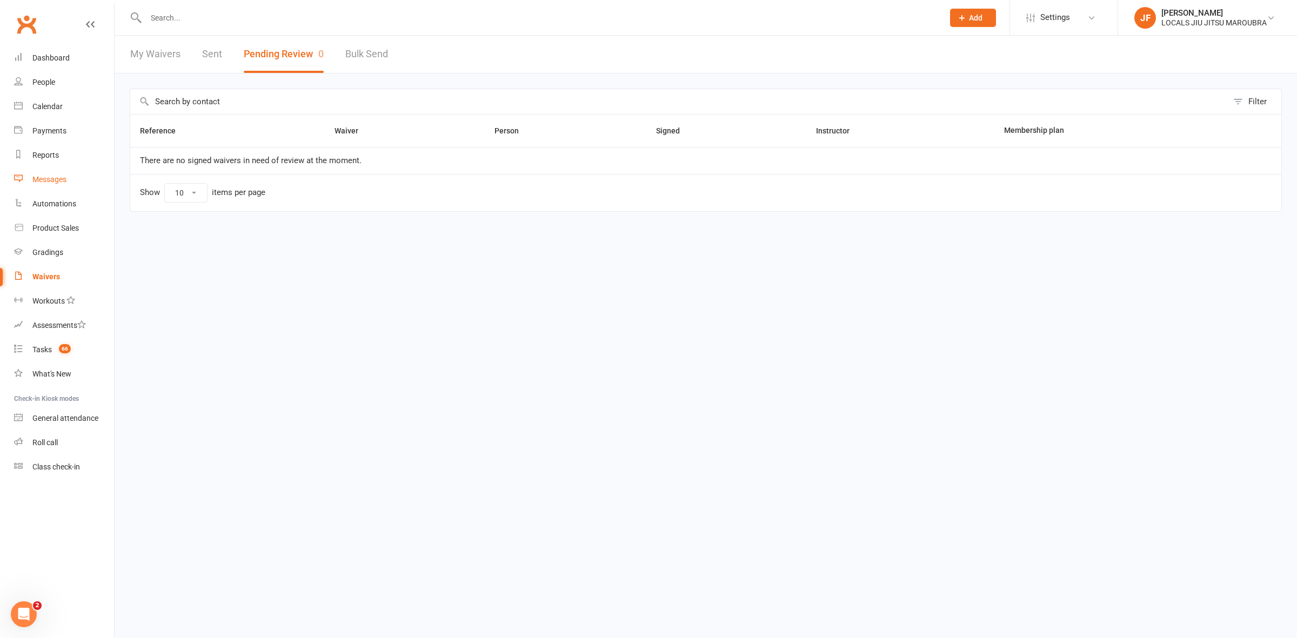
drag, startPoint x: 46, startPoint y: 182, endPoint x: 90, endPoint y: 68, distance: 122.2
click at [46, 182] on div "Messages" at bounding box center [49, 179] width 34 height 9
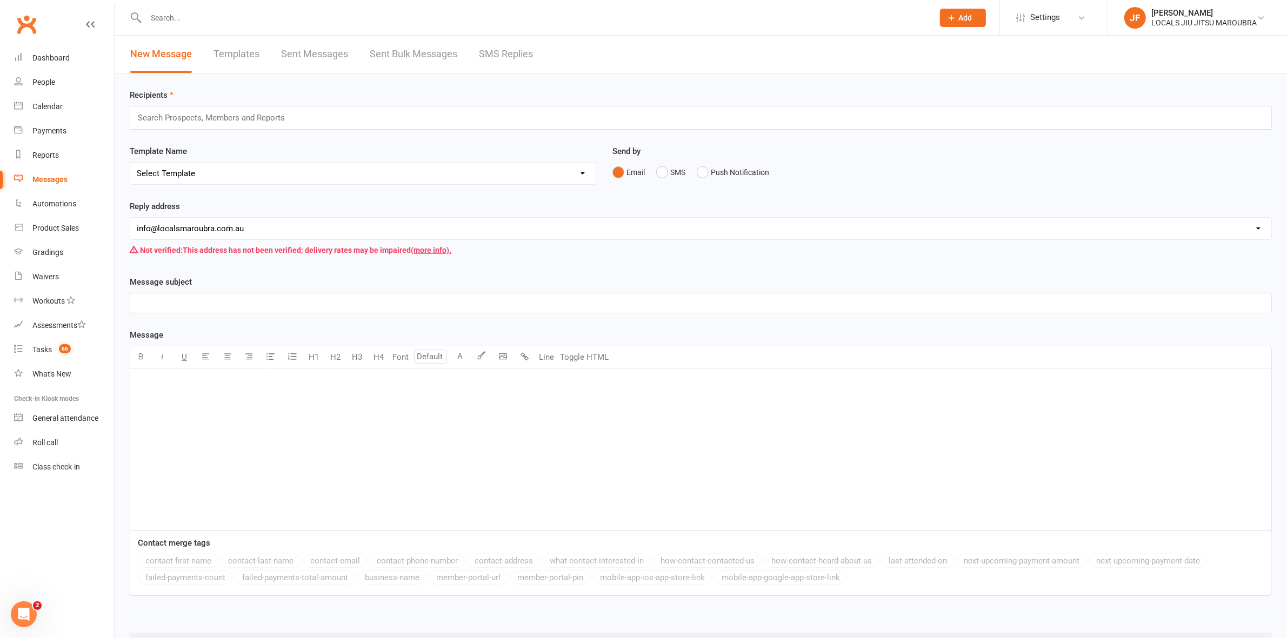
click at [327, 44] on link "Sent Messages" at bounding box center [314, 54] width 67 height 37
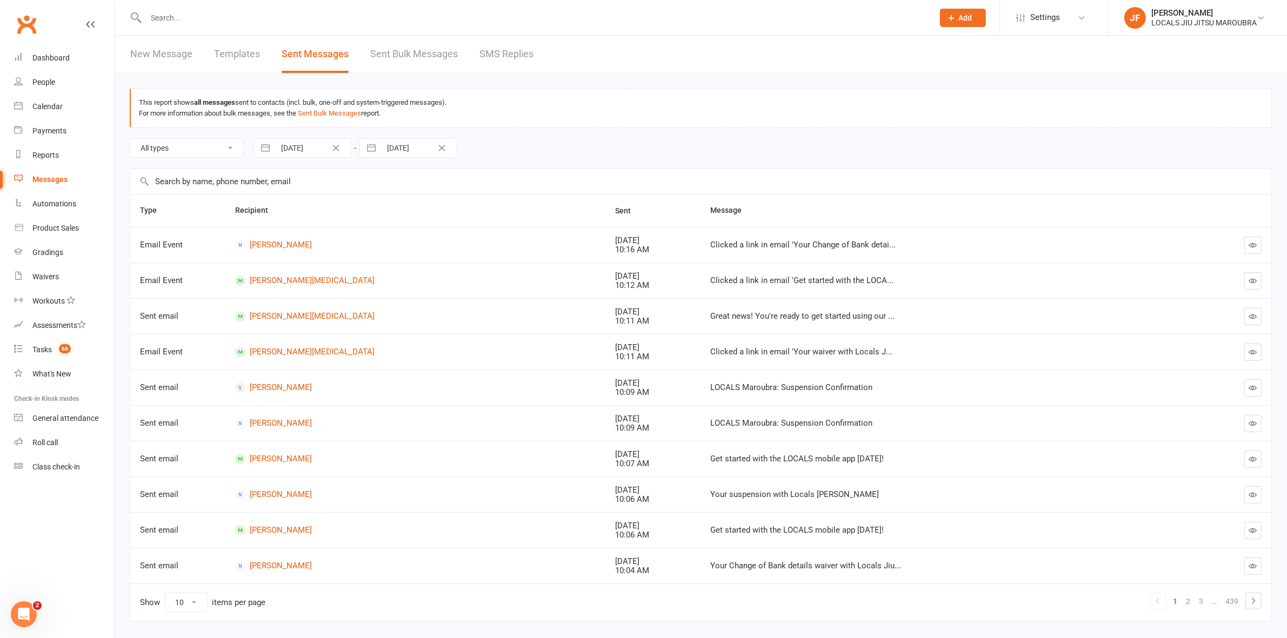
click at [498, 62] on ui-view "Prospect Member Non-attending contact Class / event Appointment Grading event T…" at bounding box center [643, 327] width 1287 height 649
click at [500, 59] on link "SMS Replies" at bounding box center [507, 54] width 54 height 37
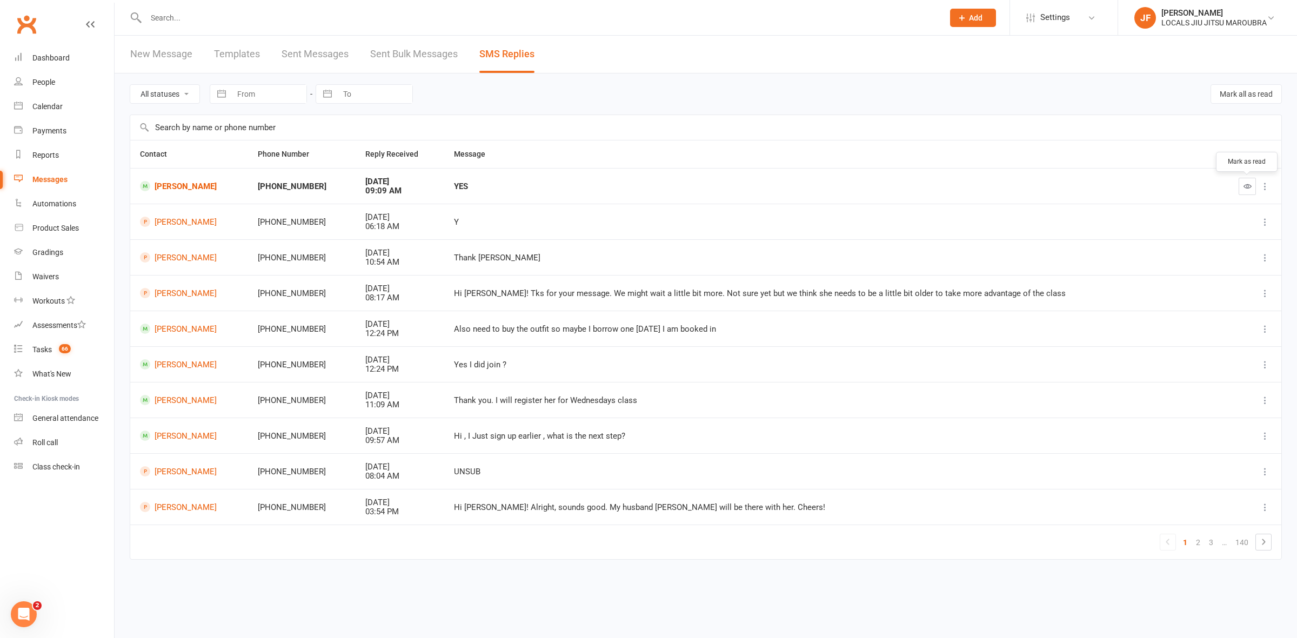
click at [1247, 184] on icon "button" at bounding box center [1248, 186] width 8 height 8
click at [46, 275] on div "Waivers" at bounding box center [45, 276] width 26 height 9
